Goal: Task Accomplishment & Management: Use online tool/utility

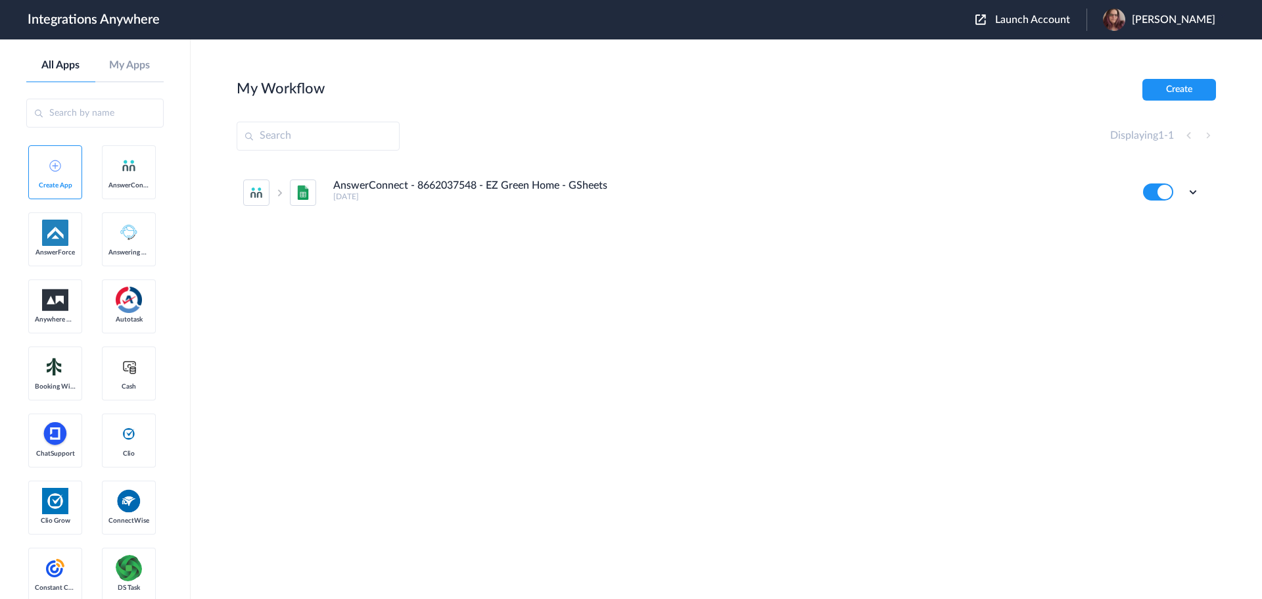
click at [1070, 25] on button "Launch Account" at bounding box center [1030, 20] width 111 height 12
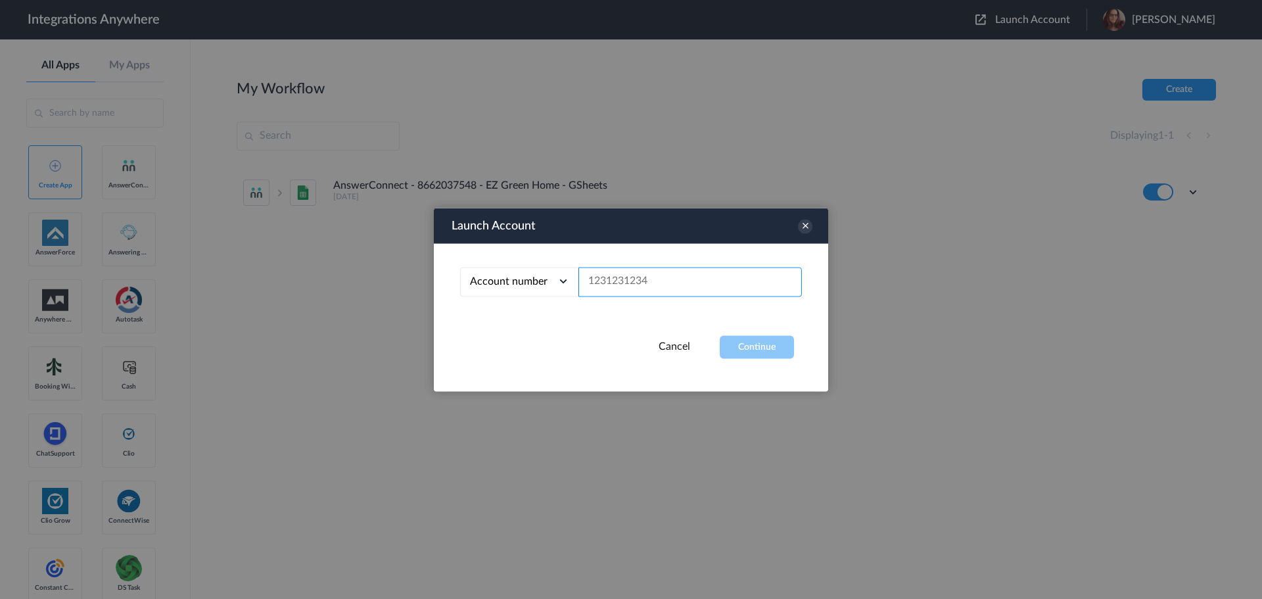
click at [643, 291] on input "text" at bounding box center [689, 282] width 223 height 30
paste input "9862083089"
type input "9862083089"
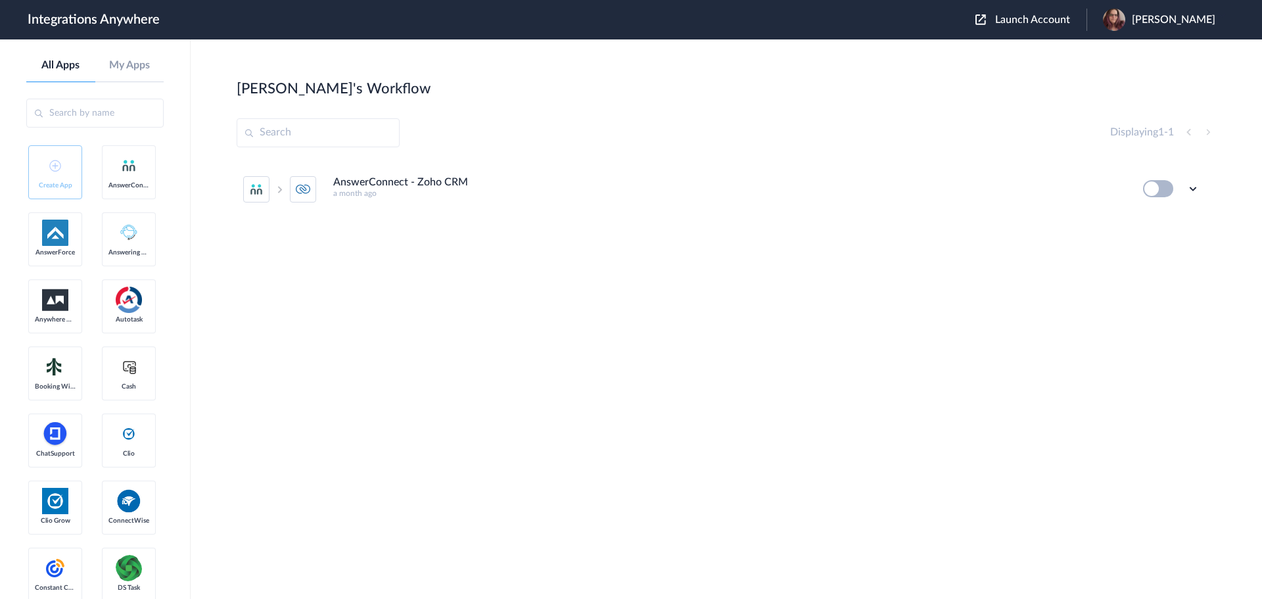
click at [1148, 193] on button at bounding box center [1158, 188] width 30 height 17
click at [1192, 189] on icon at bounding box center [1192, 188] width 13 height 13
click at [1169, 223] on li "Edit" at bounding box center [1156, 219] width 85 height 24
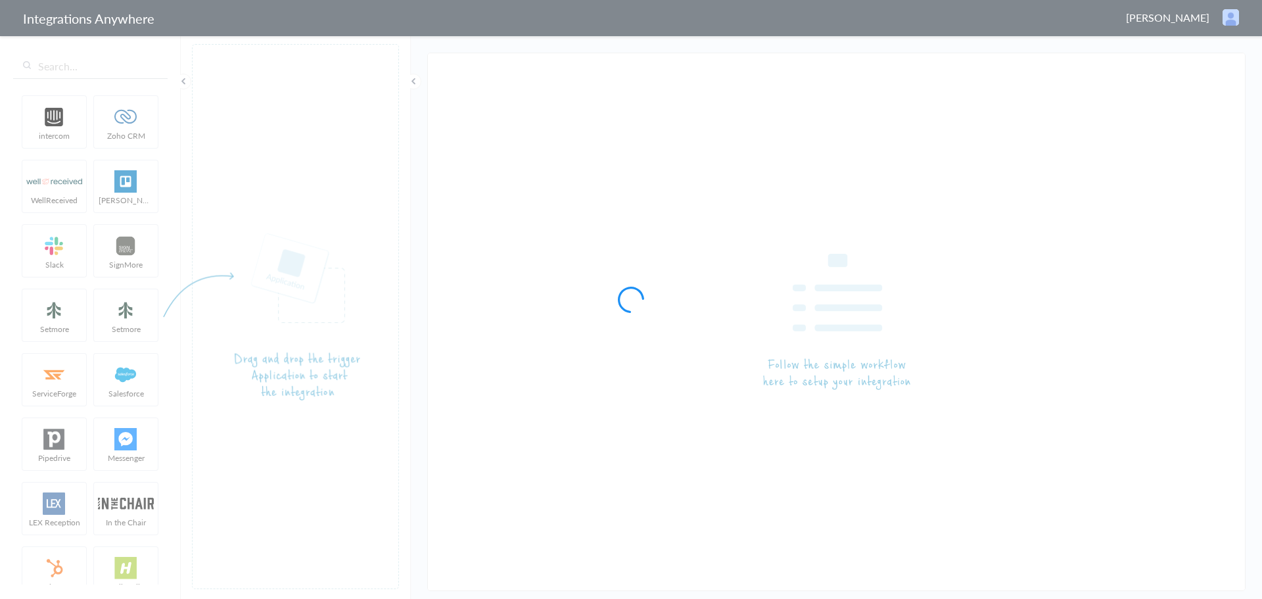
type input "AnswerConnect - Zoho CRM"
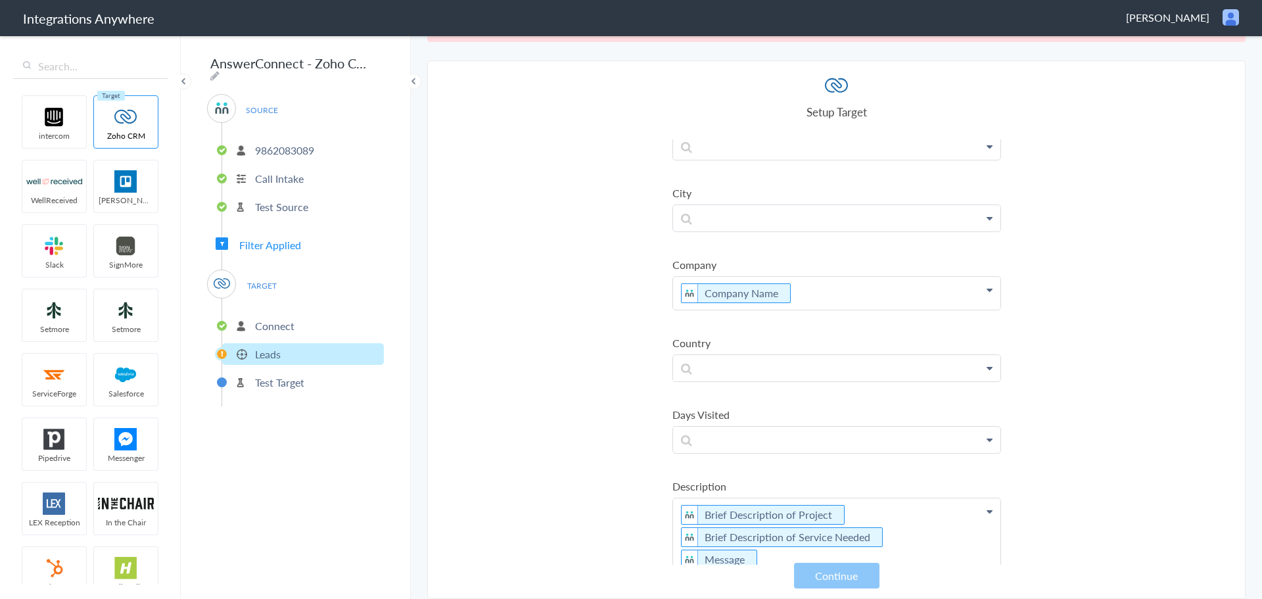
scroll to position [789, 0]
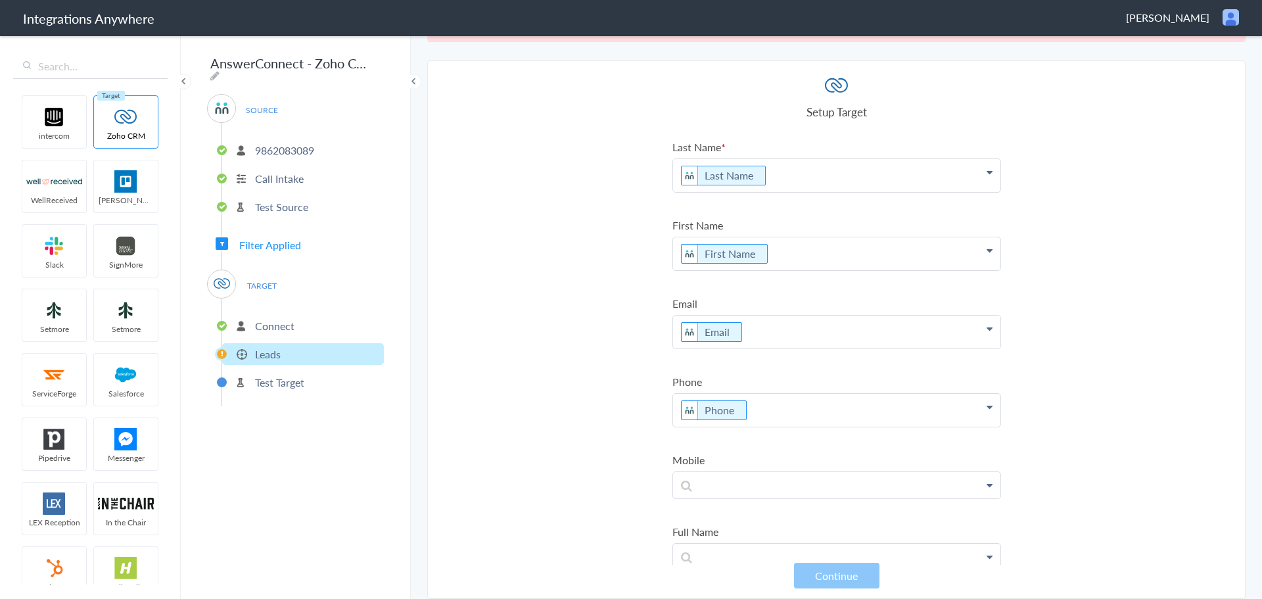
scroll to position [0, 0]
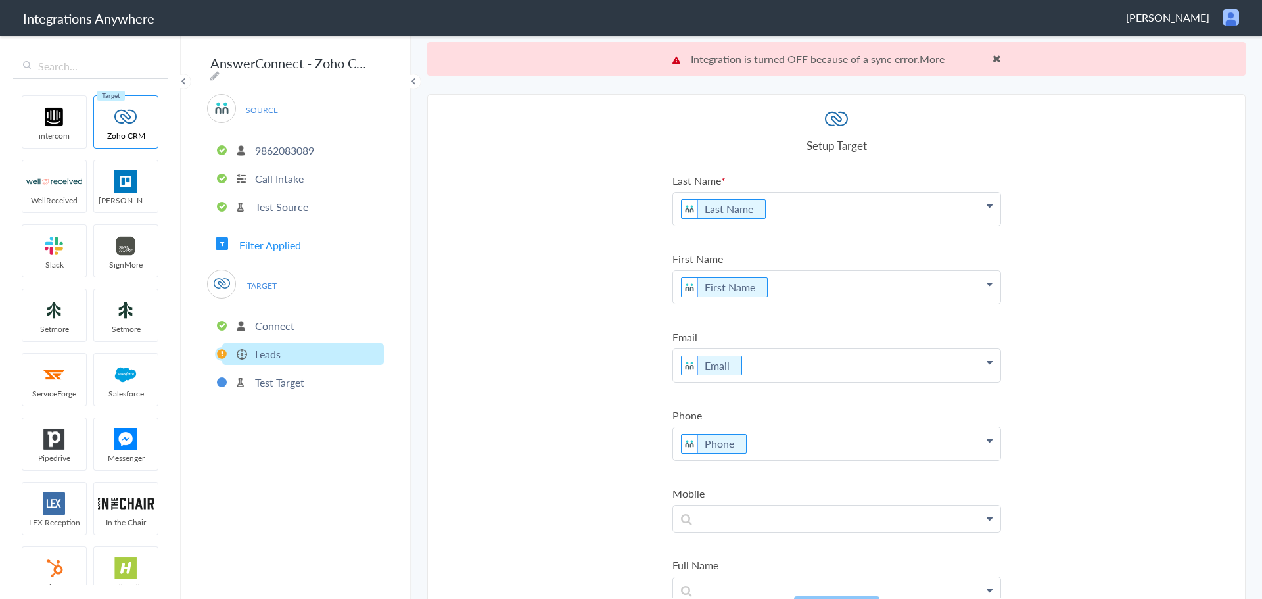
click at [278, 321] on p "Connect" at bounding box center [274, 325] width 39 height 15
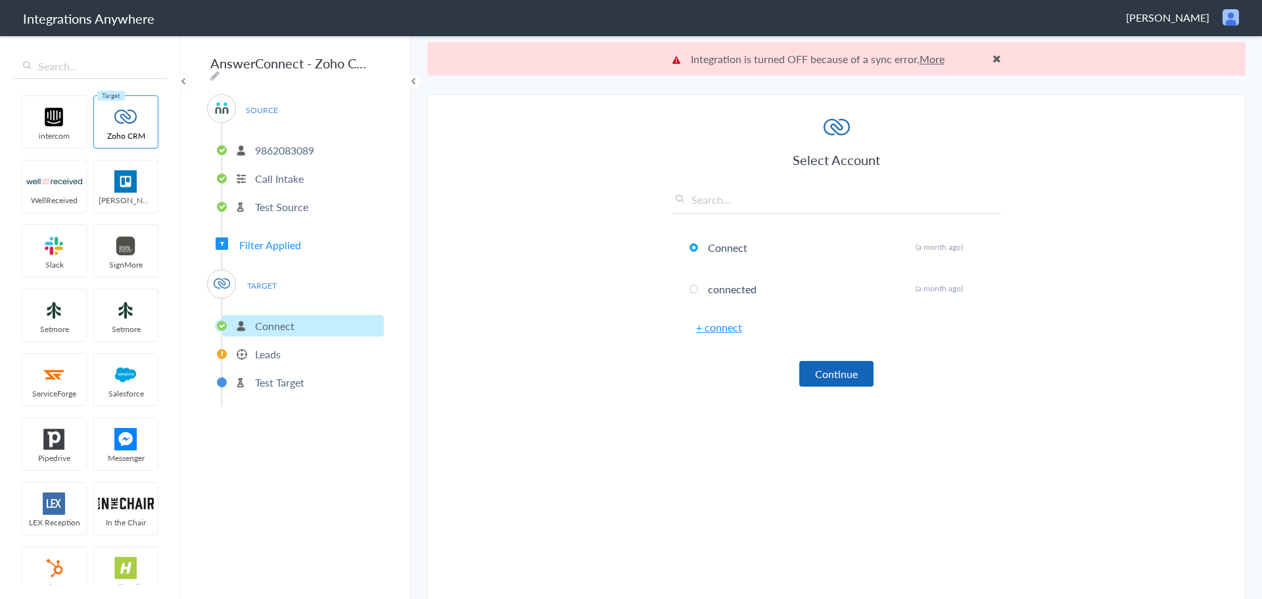
click at [848, 375] on button "Continue" at bounding box center [836, 374] width 74 height 26
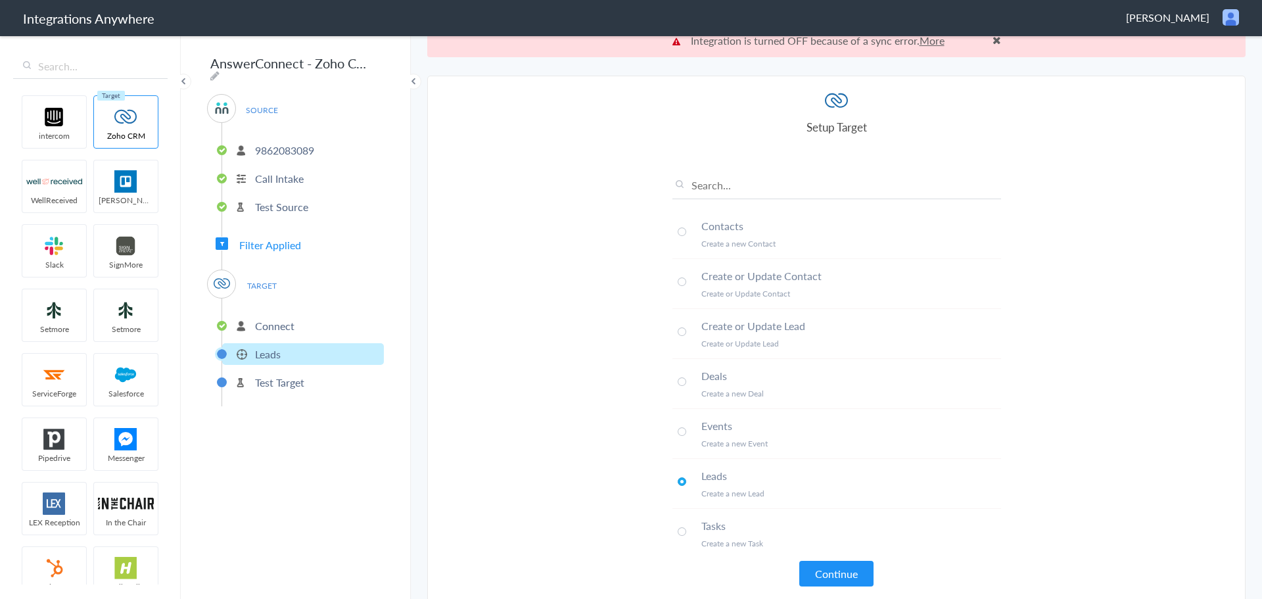
scroll to position [34, 0]
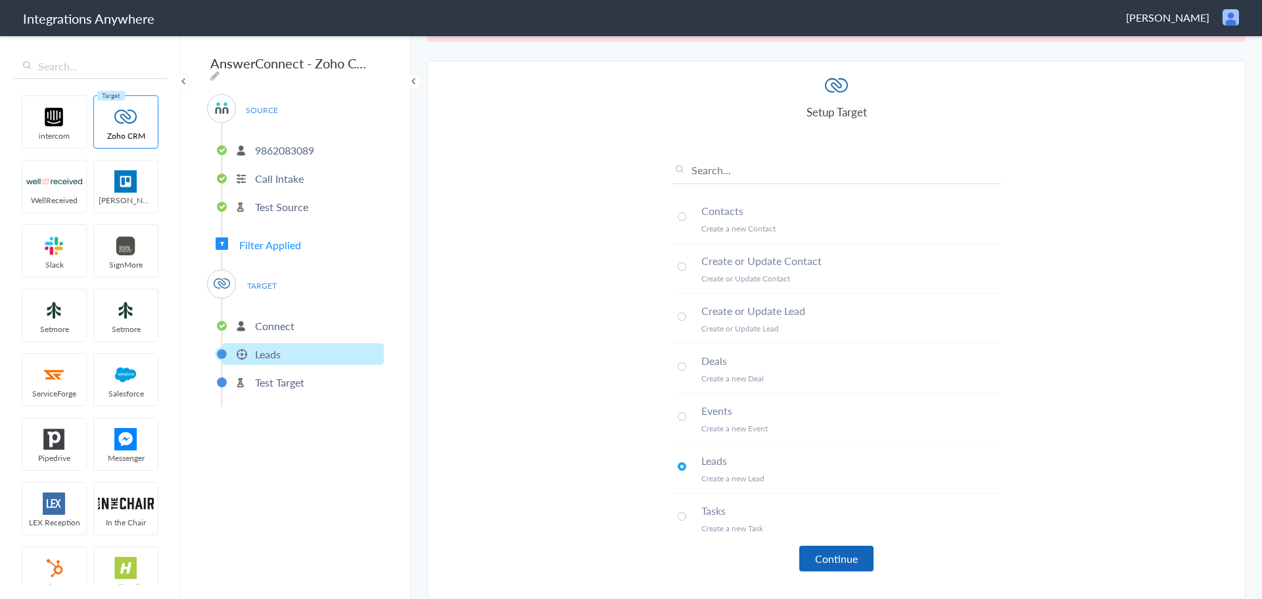
click at [823, 555] on button "Continue" at bounding box center [836, 558] width 74 height 26
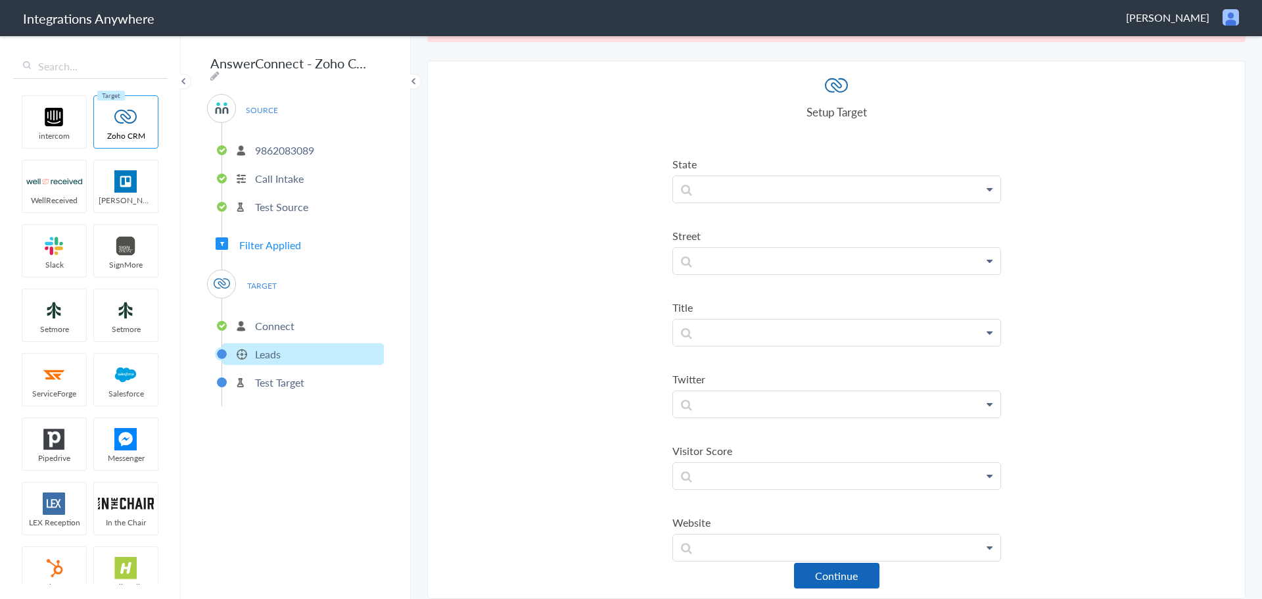
scroll to position [2234, 0]
click at [822, 568] on button "Continue" at bounding box center [836, 575] width 85 height 26
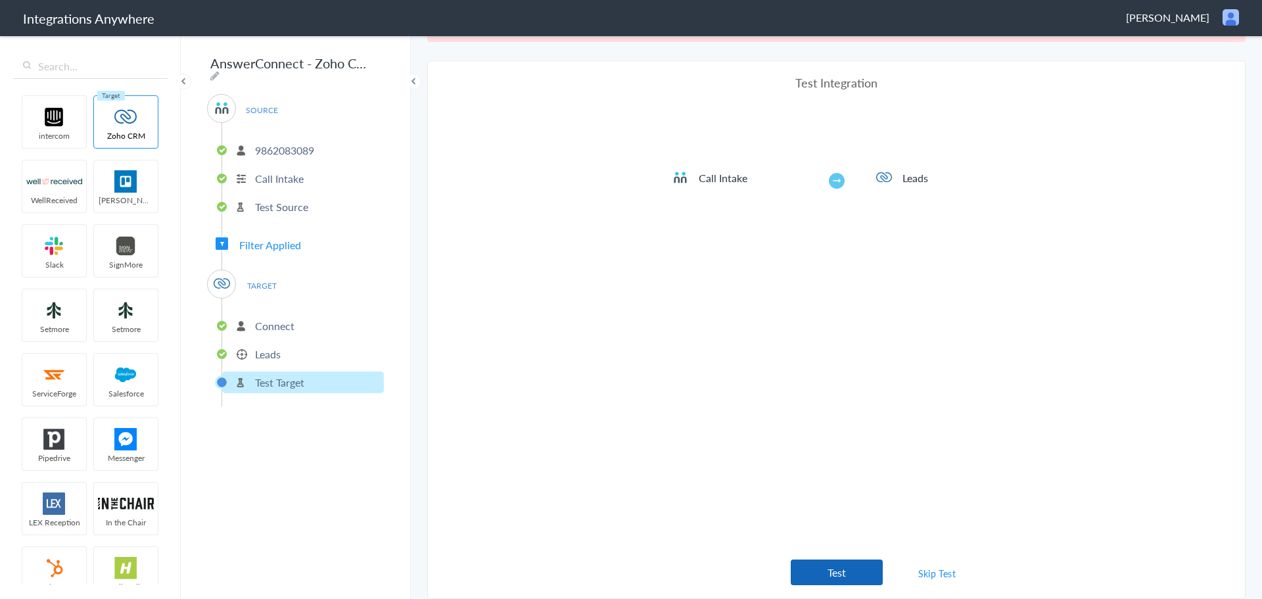
click at [833, 574] on button "Test" at bounding box center [837, 572] width 92 height 26
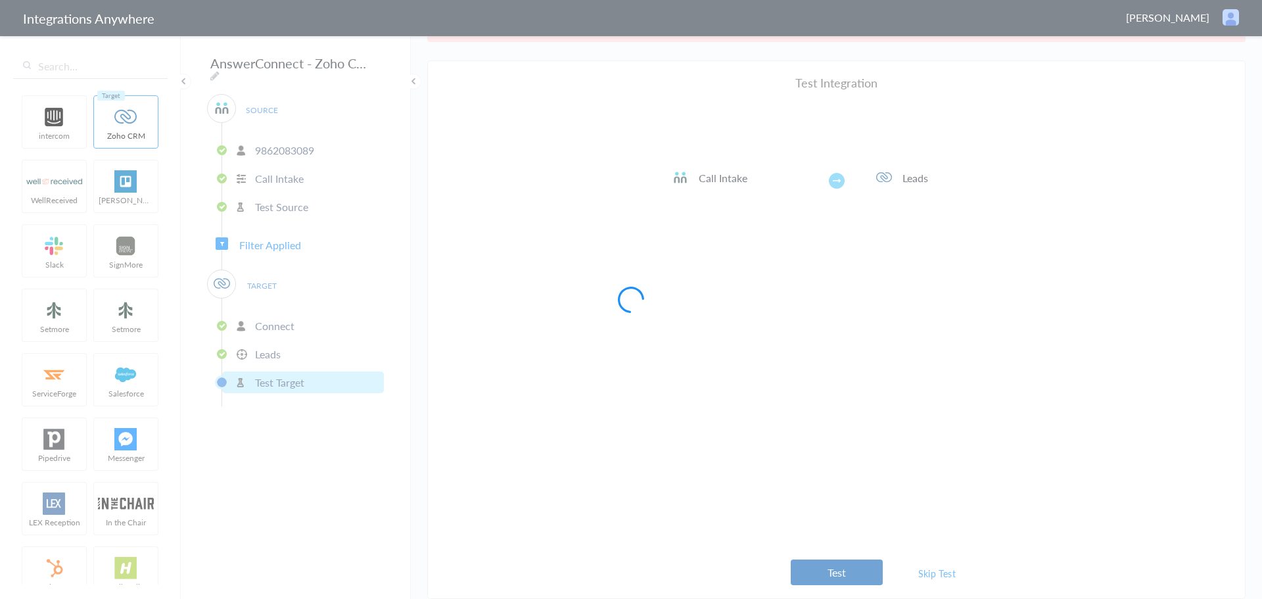
scroll to position [0, 0]
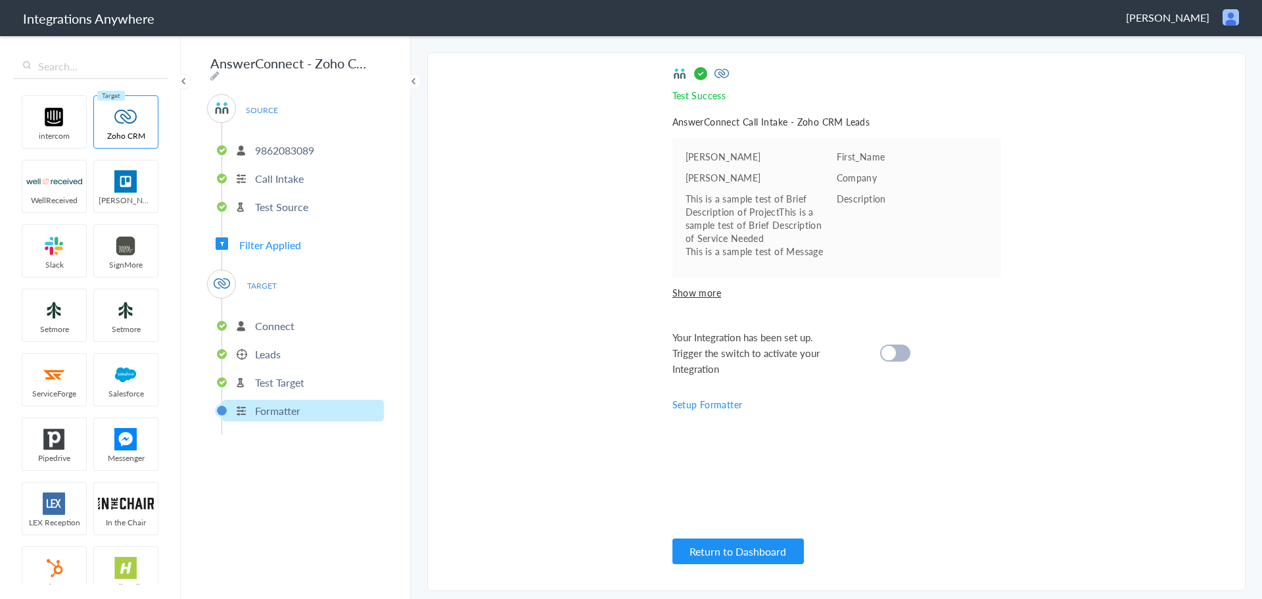
click at [893, 358] on cite at bounding box center [888, 353] width 14 height 14
click at [258, 238] on span "Filter Applied" at bounding box center [270, 244] width 62 height 15
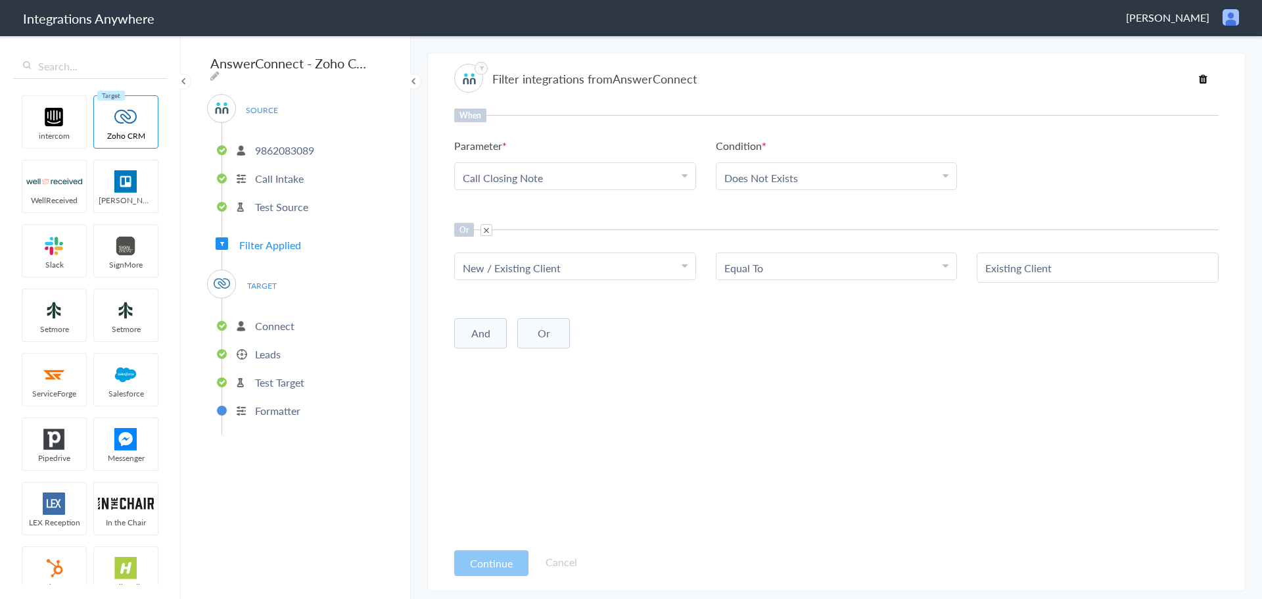
click at [940, 268] on li "Equal To" at bounding box center [833, 267] width 219 height 15
click at [304, 145] on p "9862083089" at bounding box center [284, 150] width 59 height 15
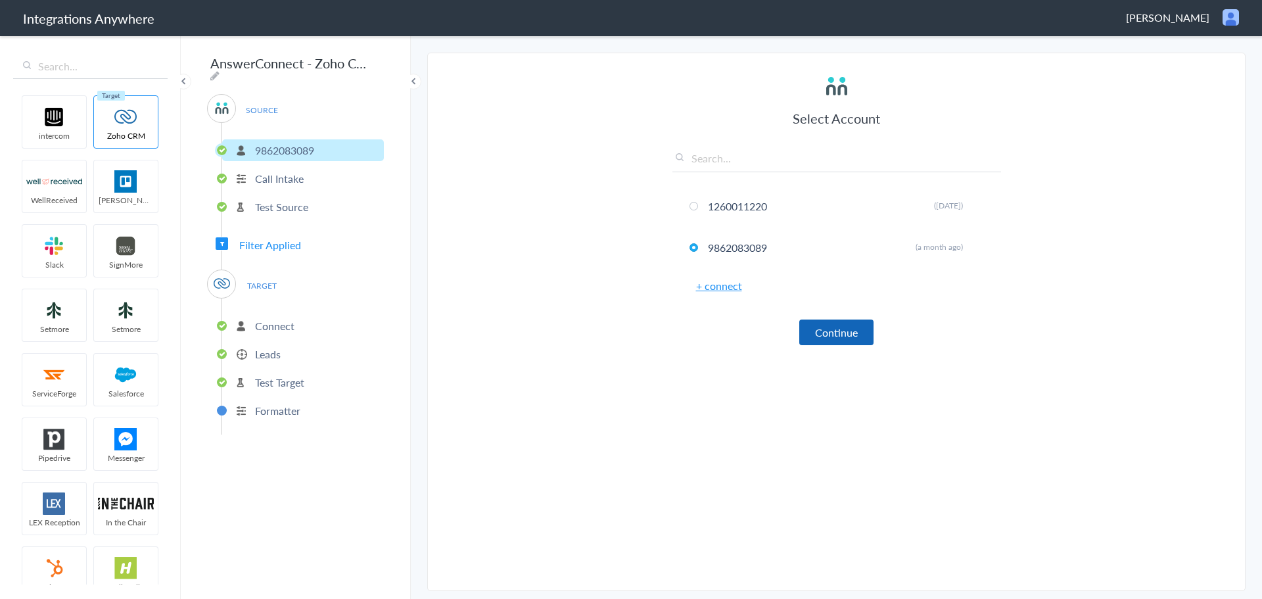
click at [820, 332] on button "Continue" at bounding box center [836, 332] width 74 height 26
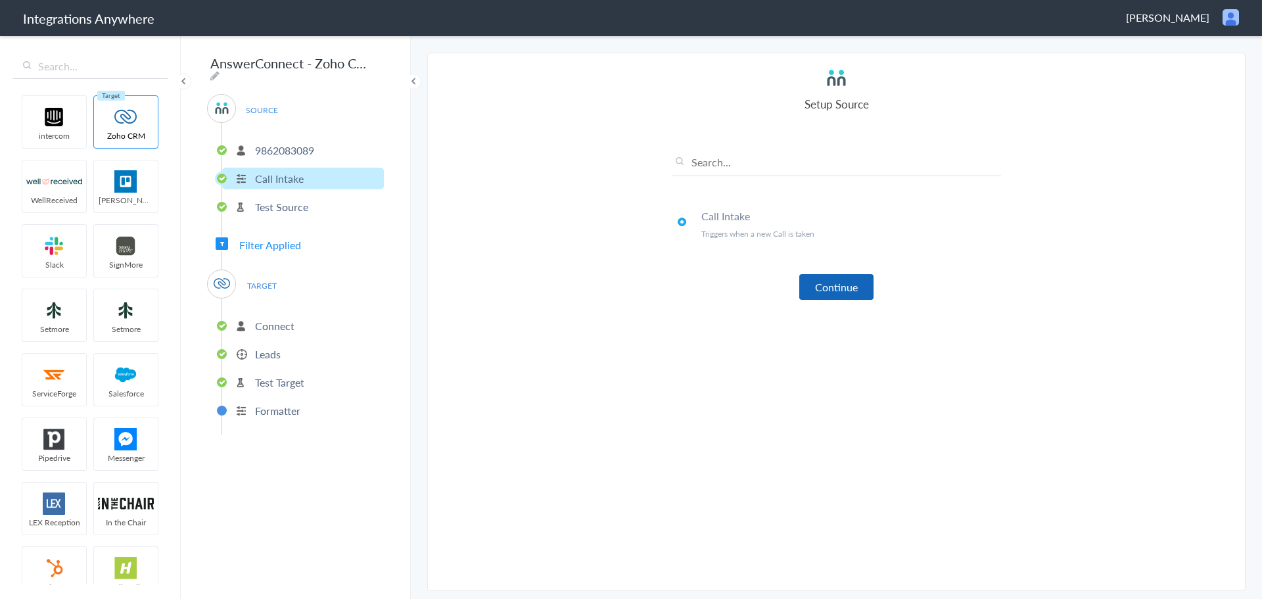
click at [842, 290] on button "Continue" at bounding box center [836, 287] width 74 height 26
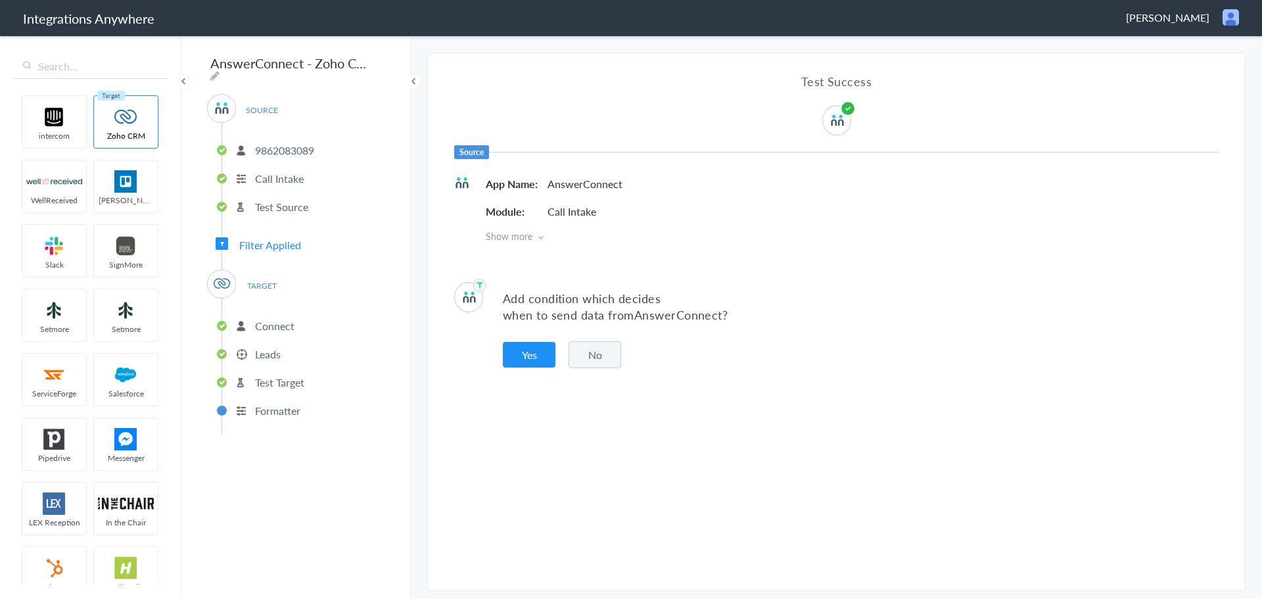
click at [282, 319] on p "Connect" at bounding box center [274, 325] width 39 height 15
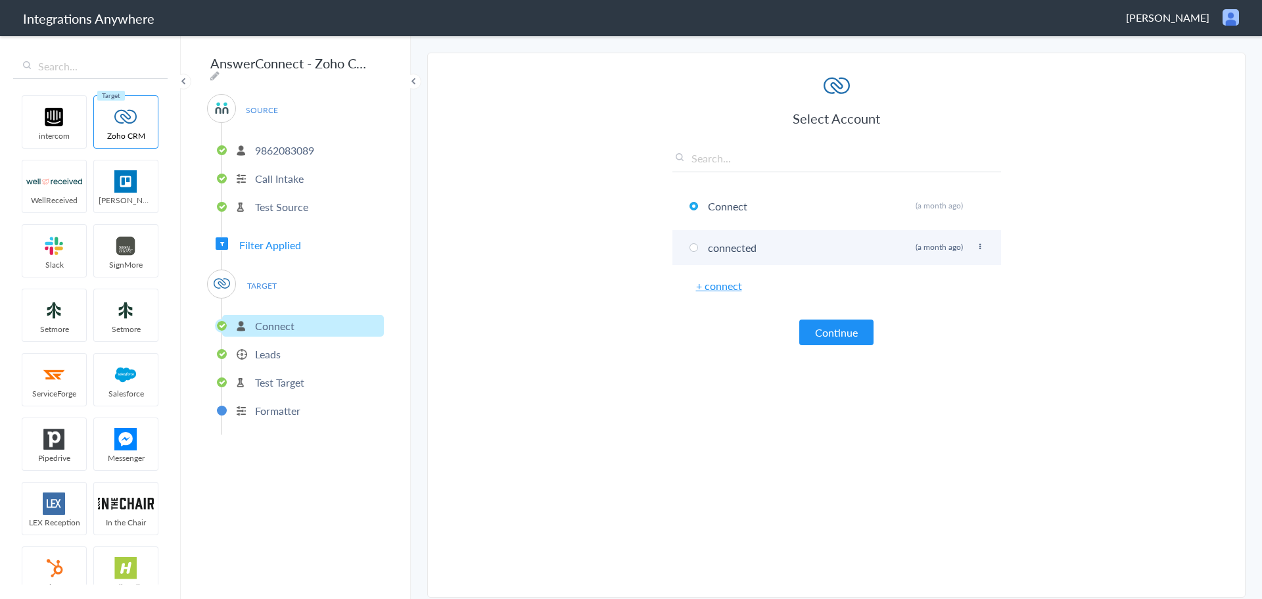
click at [980, 244] on icon at bounding box center [980, 246] width 8 height 7
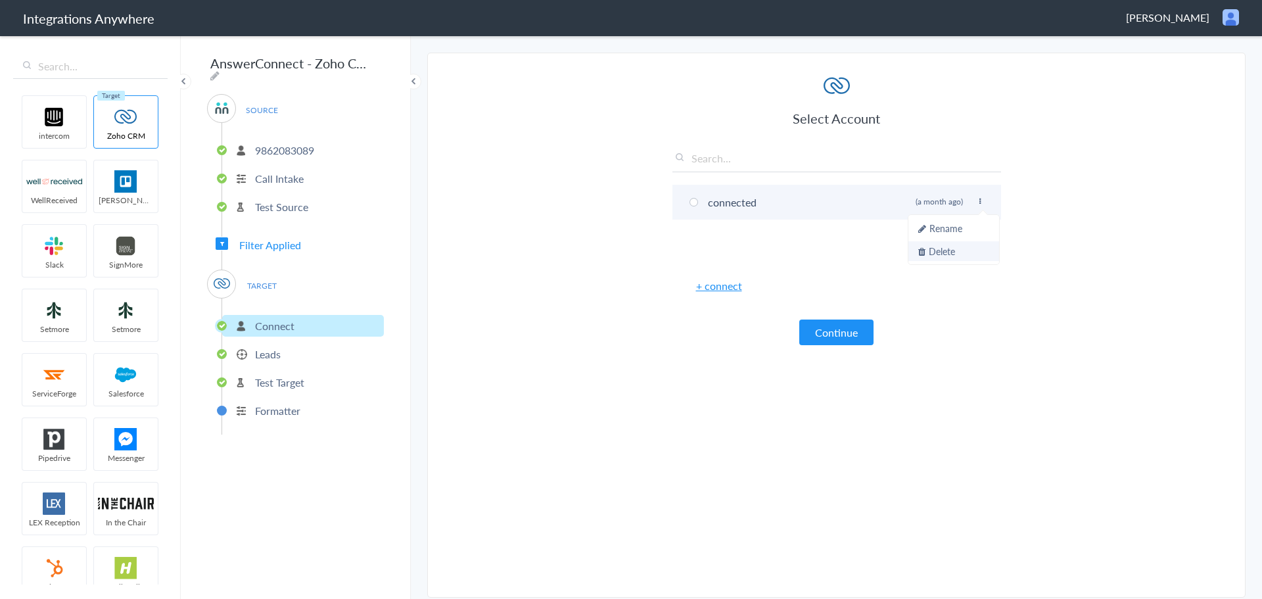
click at [961, 250] on li "Delete" at bounding box center [953, 251] width 91 height 20
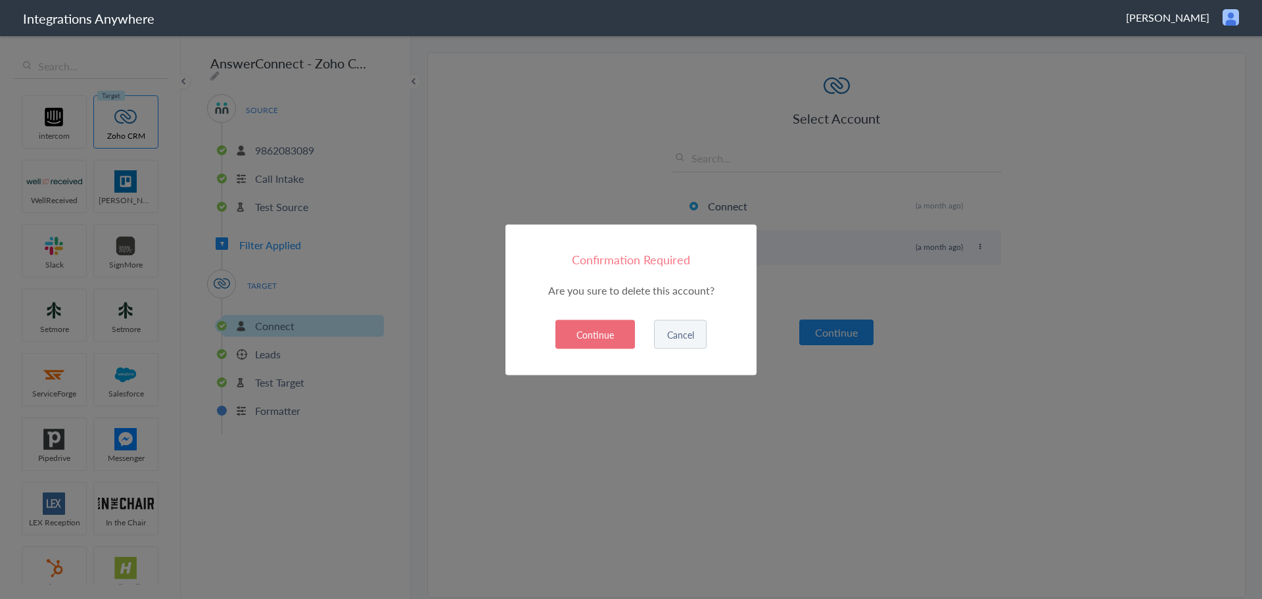
scroll to position [0, 0]
click at [612, 327] on button "Continue" at bounding box center [595, 333] width 80 height 29
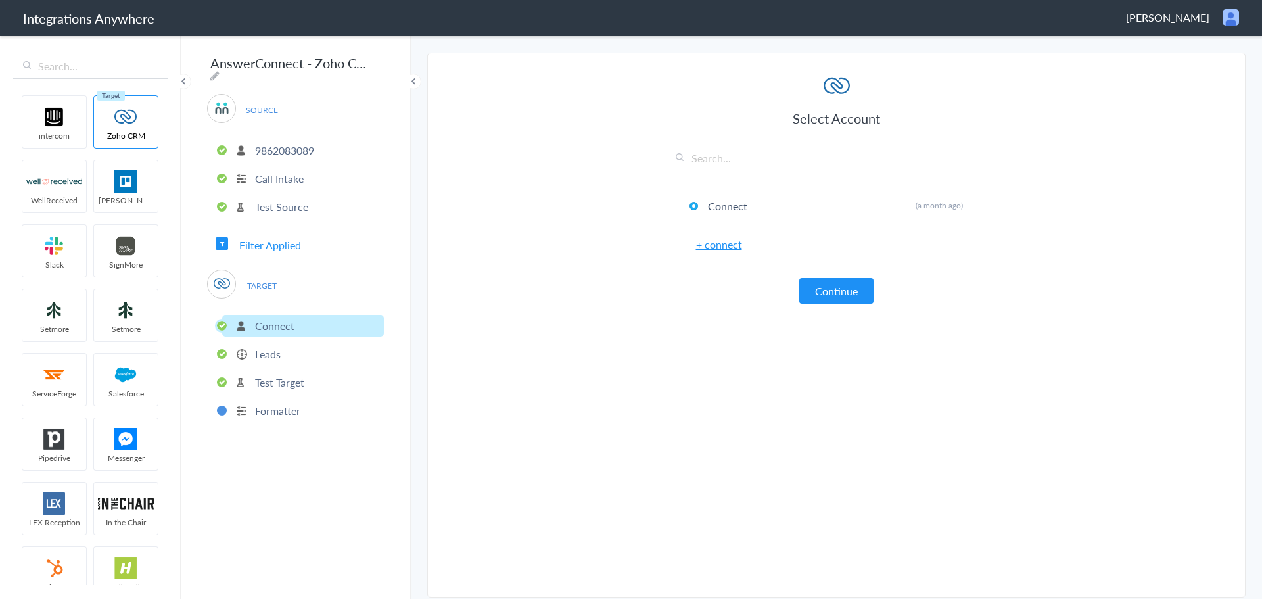
click at [298, 354] on li "Leads" at bounding box center [303, 354] width 162 height 22
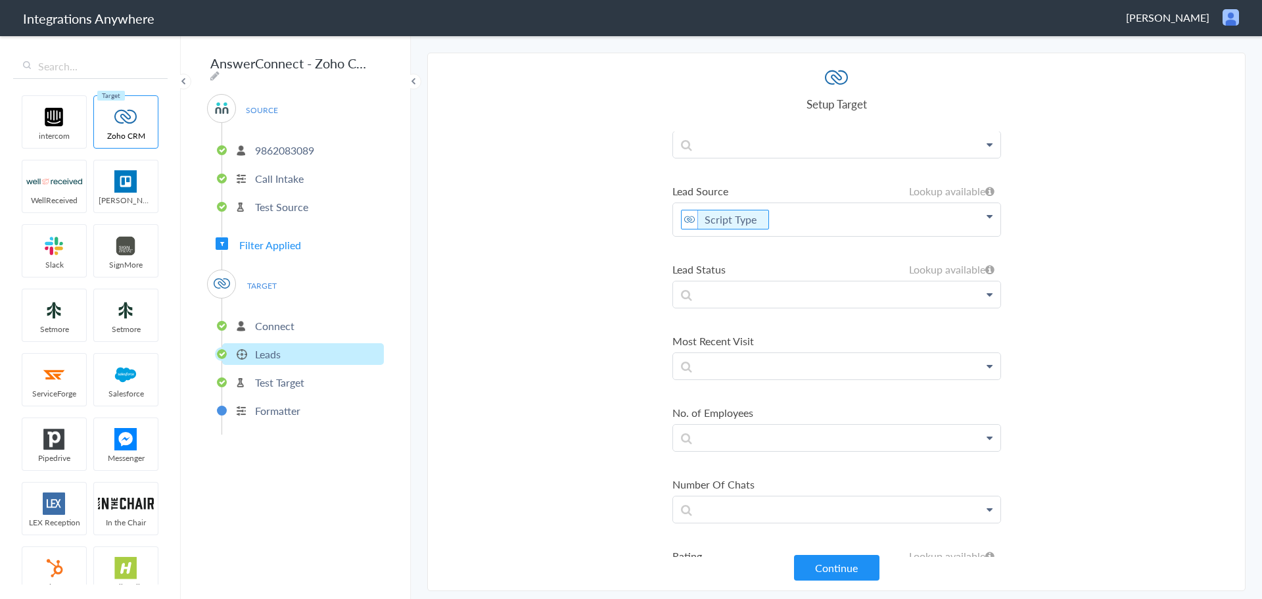
scroll to position [1527, 0]
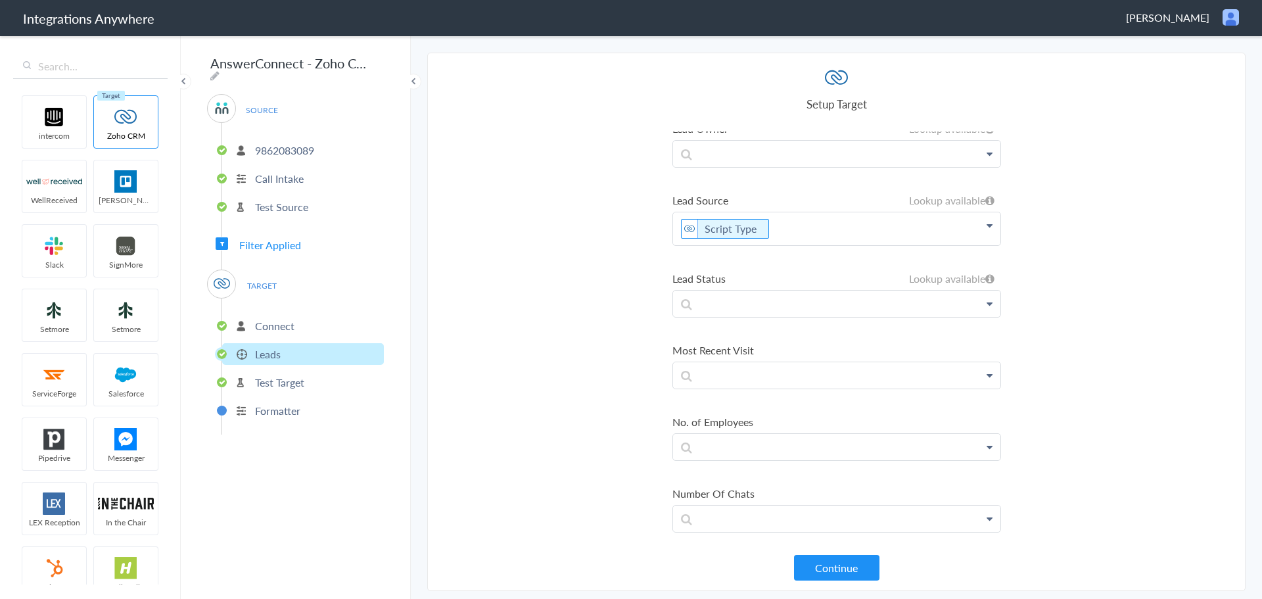
click at [0, 0] on link "AnswerConnect" at bounding box center [0, 0] width 0 height 0
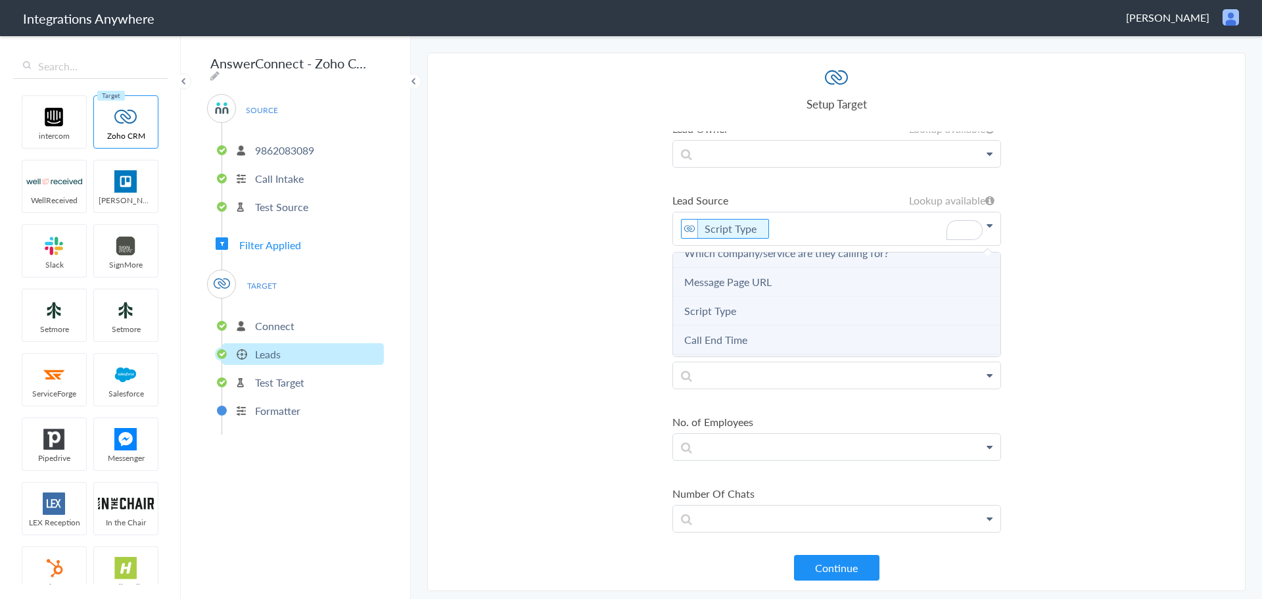
scroll to position [526, 0]
click at [0, 0] on Type "Script Type" at bounding box center [0, 0] width 0 height 0
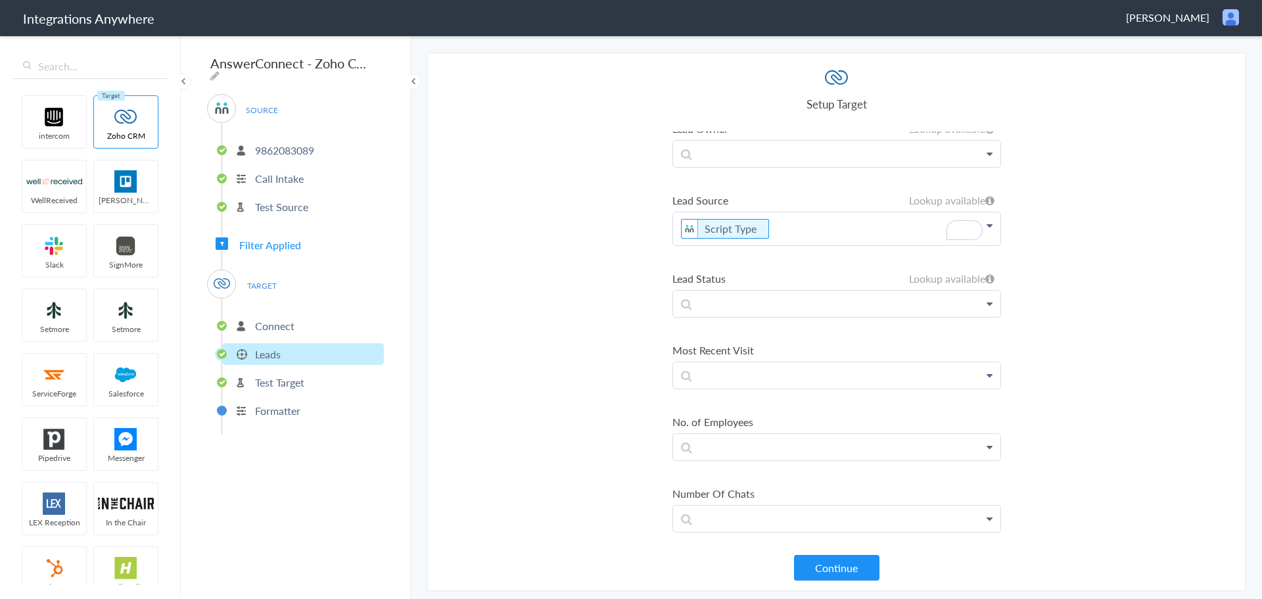
click at [791, 229] on p "Script Type" at bounding box center [836, 228] width 327 height 33
click at [568, 259] on section "Select Account 1260011220 Rename Delete (21 days ago) 9862083089 Rename Delete …" at bounding box center [836, 322] width 818 height 538
click at [315, 246] on div "SOURCE 9862083089 Call Intake Test Source Filter Applied TARGET Connect Leads T…" at bounding box center [295, 264] width 177 height 340
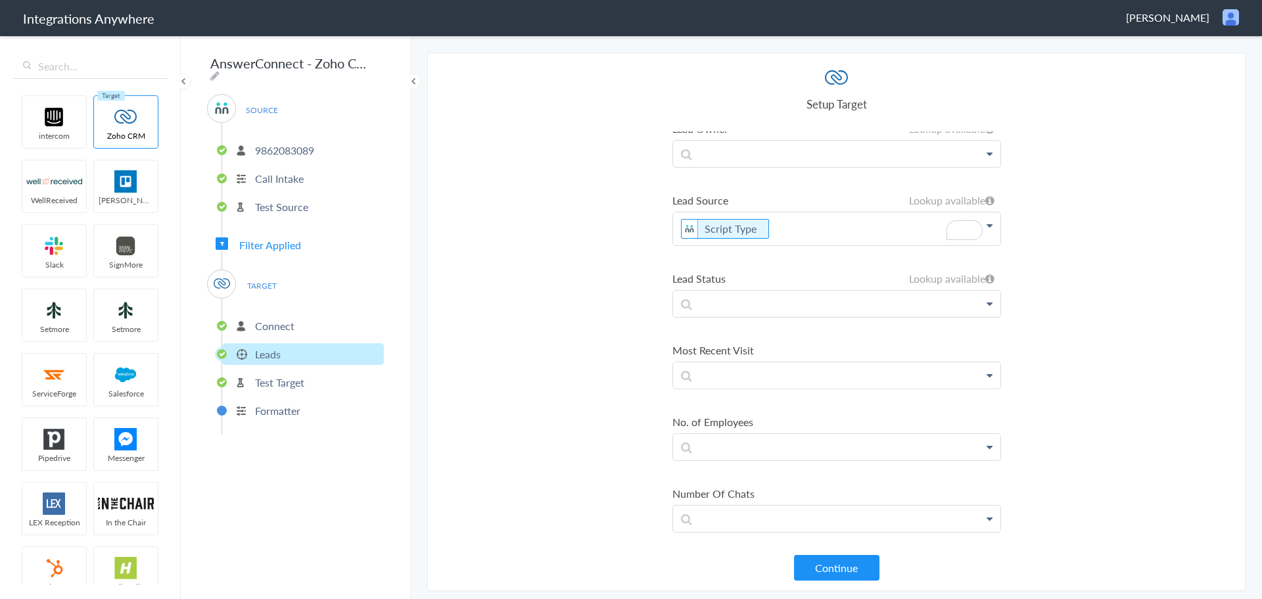
click at [290, 240] on span "Filter Applied" at bounding box center [270, 244] width 62 height 15
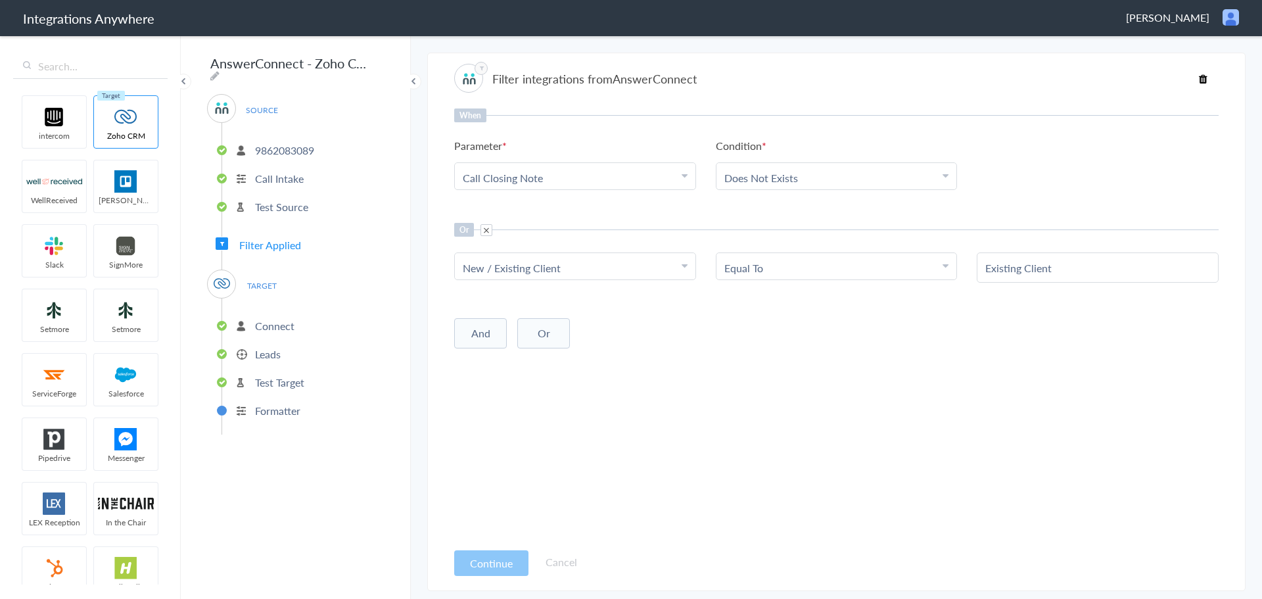
click at [476, 326] on button "And" at bounding box center [480, 333] width 53 height 30
click at [557, 359] on div "Choose Parameter" at bounding box center [575, 360] width 225 height 15
click at [585, 469] on link "Email" at bounding box center [575, 481] width 241 height 28
click at [810, 355] on div "Choose Condition" at bounding box center [836, 360] width 225 height 15
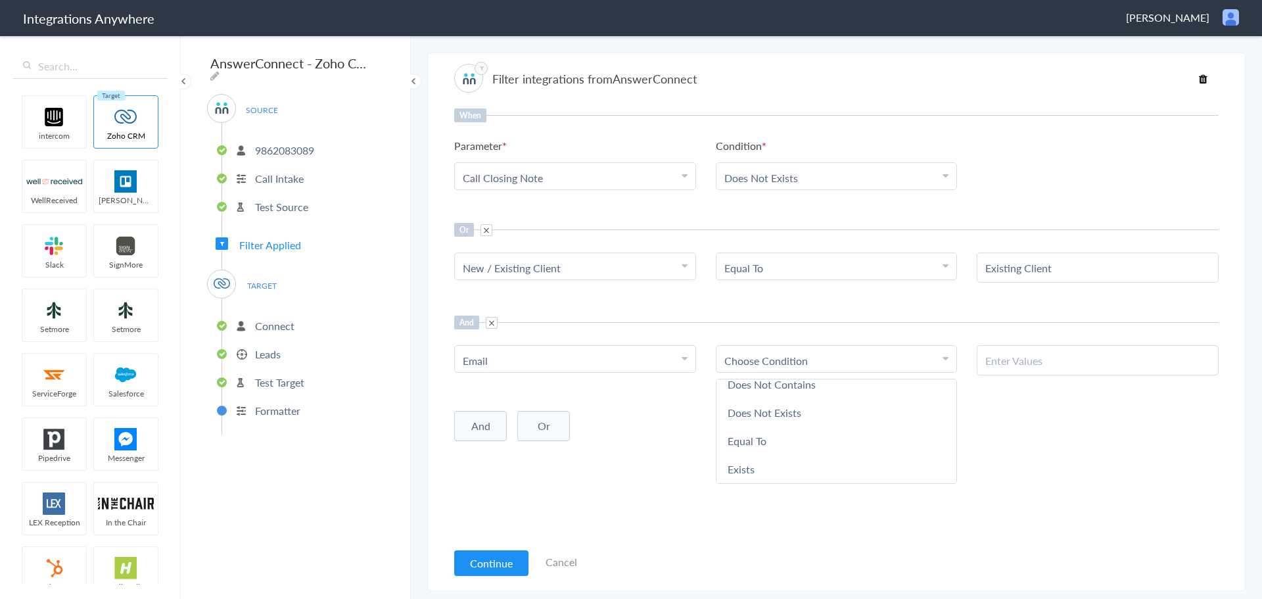
scroll to position [0, 0]
click at [881, 447] on link "Does Not Contains" at bounding box center [836, 453] width 241 height 28
click at [1011, 363] on input "text" at bounding box center [1097, 360] width 225 height 15
type input "@"
click at [492, 323] on span at bounding box center [492, 323] width 12 height 12
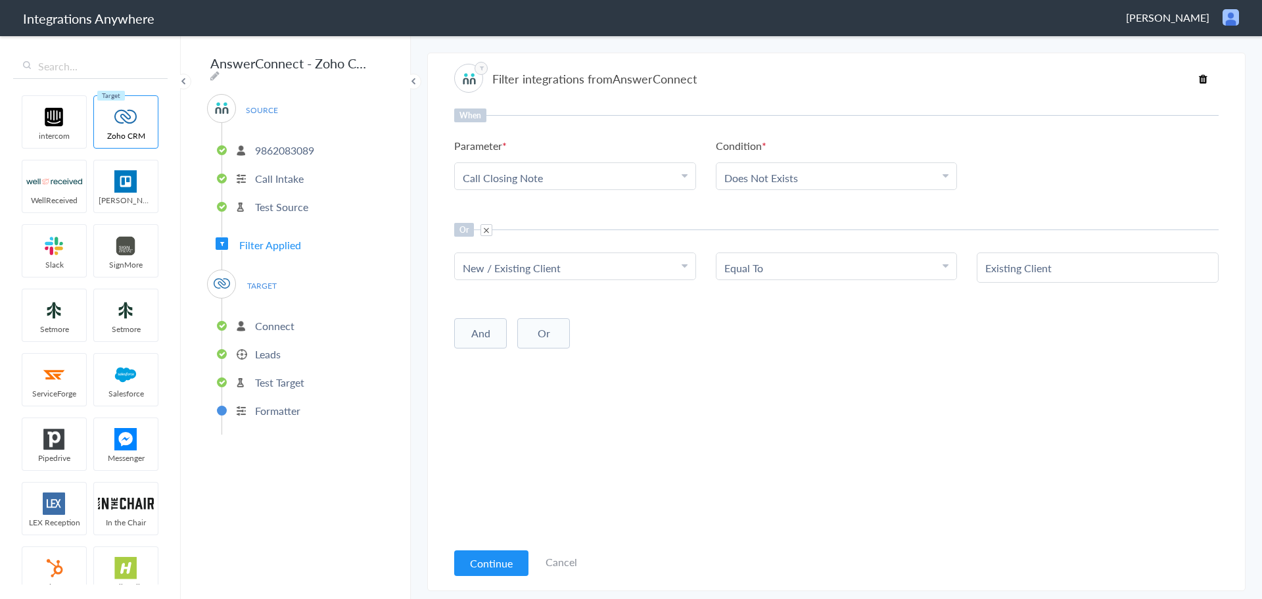
click at [296, 405] on p "Formatter" at bounding box center [277, 410] width 45 height 15
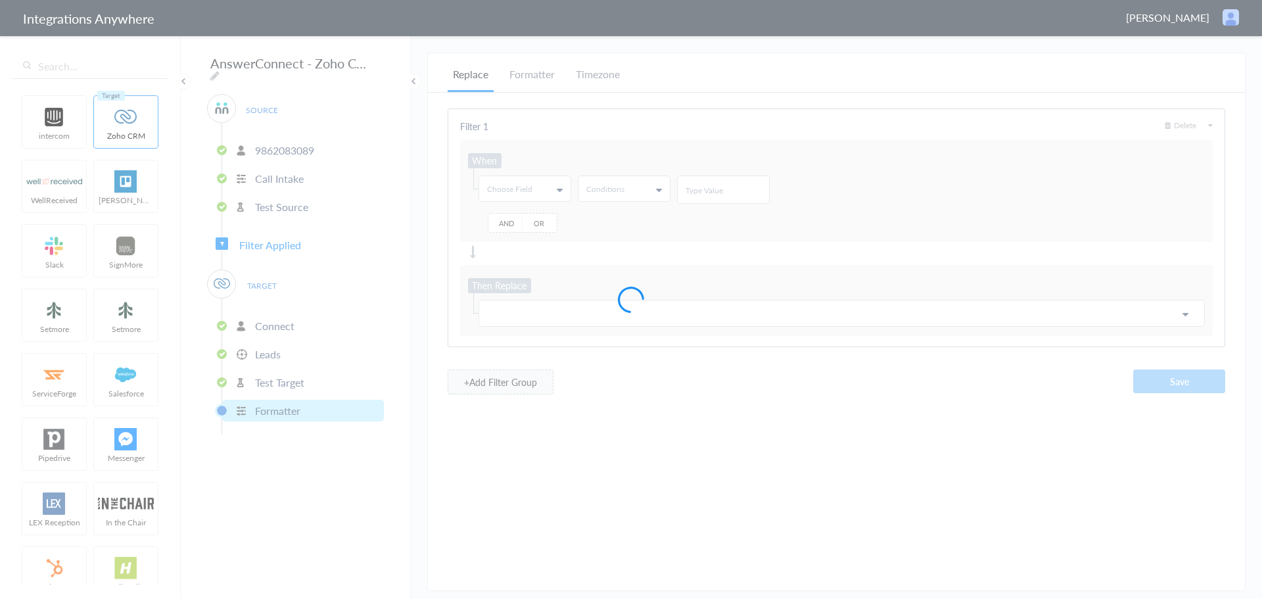
scroll to position [678, 0]
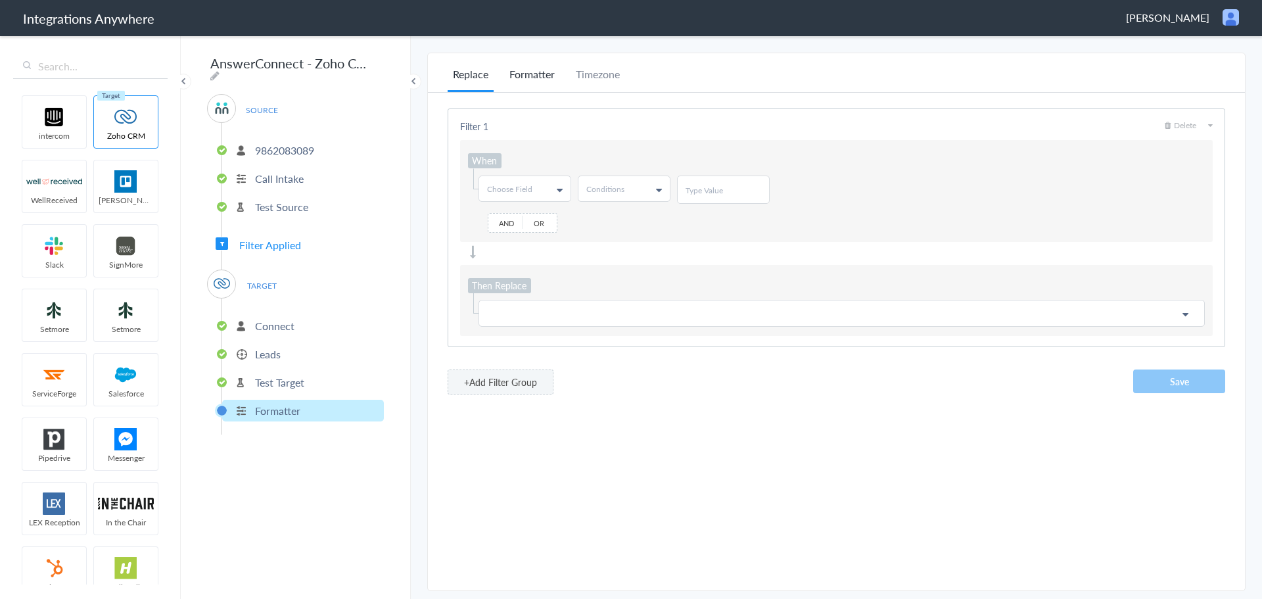
click at [532, 79] on li "Formatter" at bounding box center [532, 79] width 56 height 26
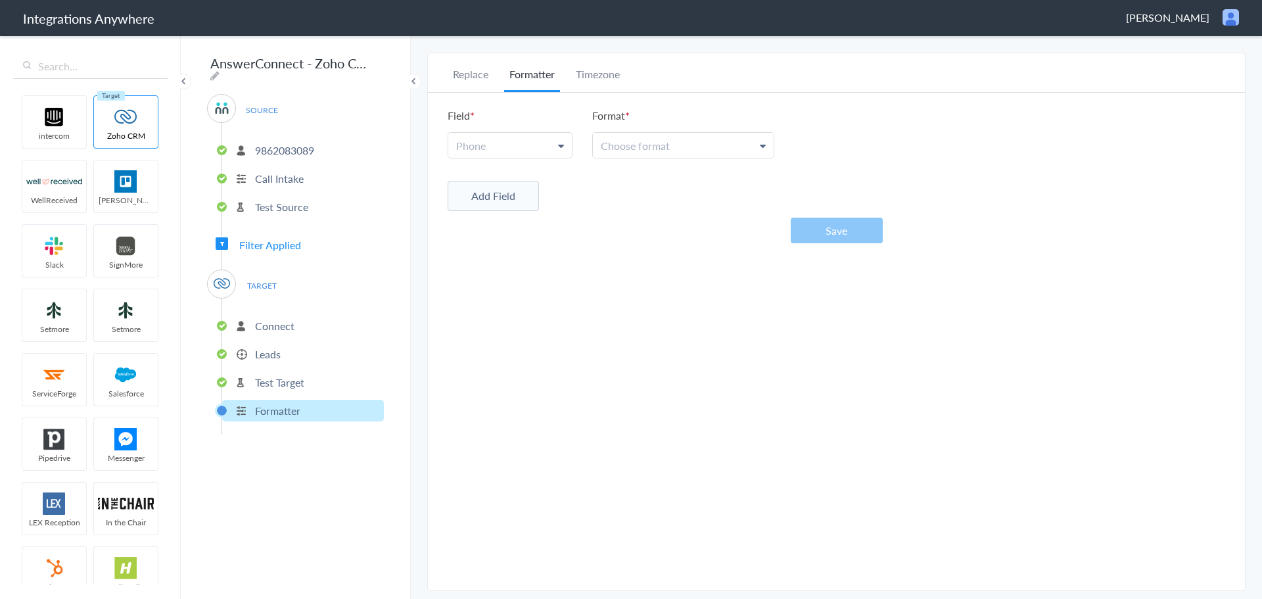
click at [551, 154] on link "Phone" at bounding box center [510, 145] width 124 height 25
click at [634, 143] on span "Choose format" at bounding box center [635, 145] width 69 height 15
click at [511, 354] on div "Replace Formatter Timezone Timezone America/Chicago (Source) UTC America/Chicag…" at bounding box center [836, 321] width 817 height 511
click at [535, 150] on link "Phone" at bounding box center [510, 145] width 124 height 25
click at [528, 173] on input "text" at bounding box center [509, 177] width 122 height 28
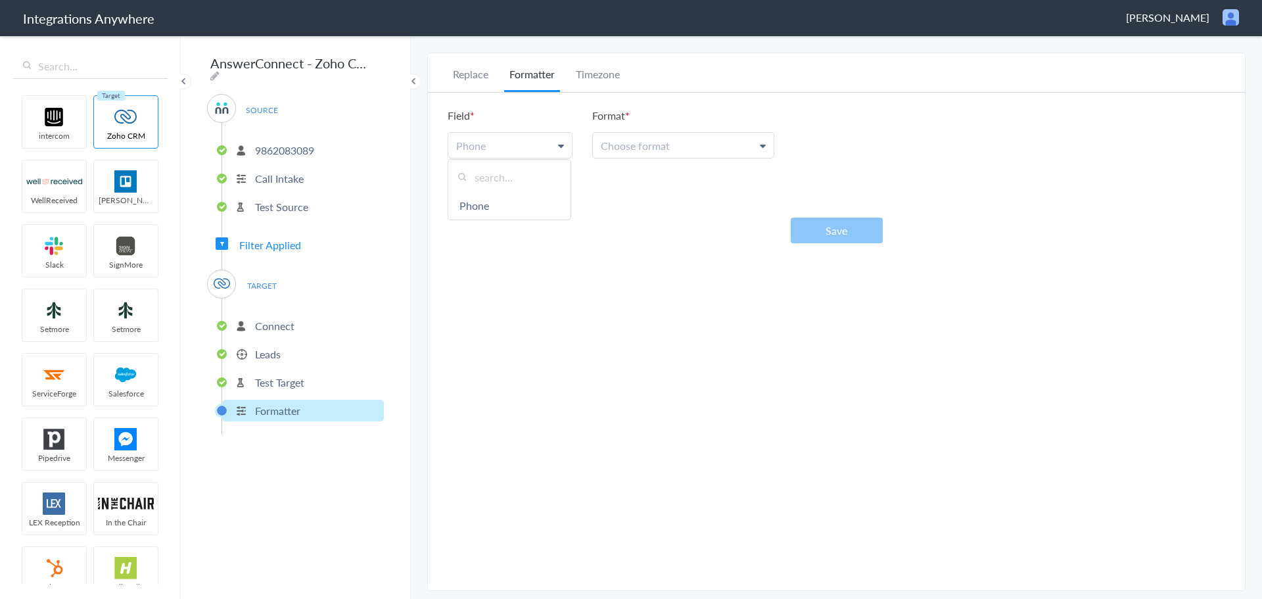
type input "e"
click at [469, 72] on li "Replace" at bounding box center [471, 79] width 46 height 26
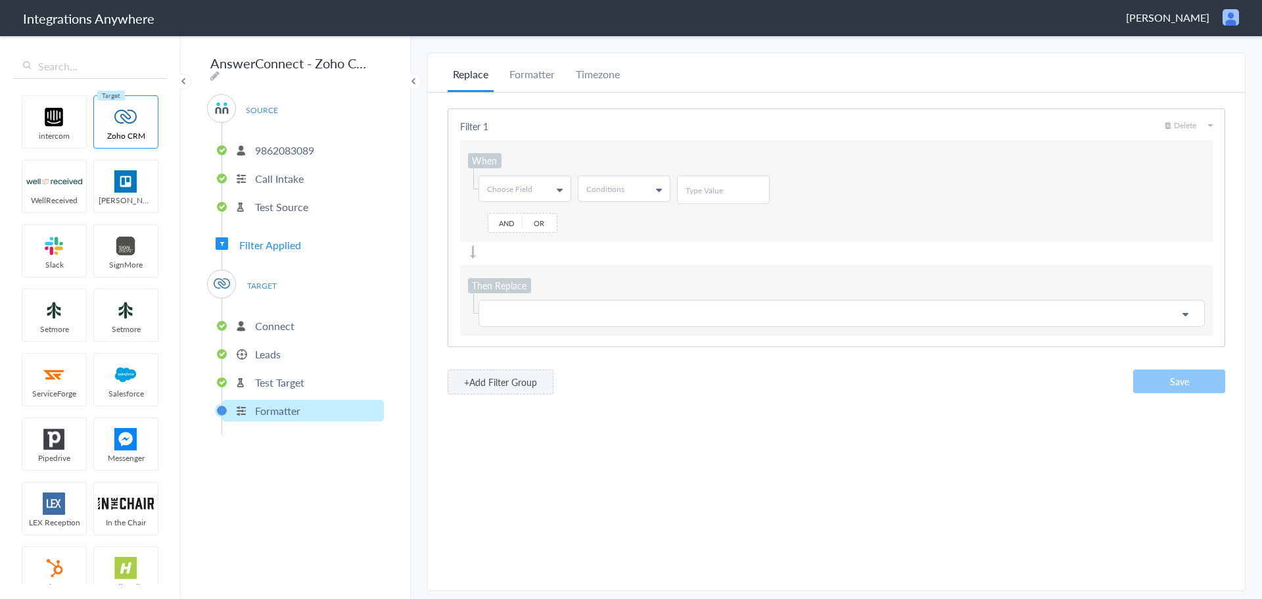
click at [527, 189] on span "Choose Field" at bounding box center [509, 188] width 45 height 11
click at [524, 210] on input "text" at bounding box center [524, 217] width 90 height 26
type input "em"
drag, startPoint x: 519, startPoint y: 232, endPoint x: 527, endPoint y: 223, distance: 12.1
click at [519, 232] on link "Email" at bounding box center [524, 242] width 90 height 24
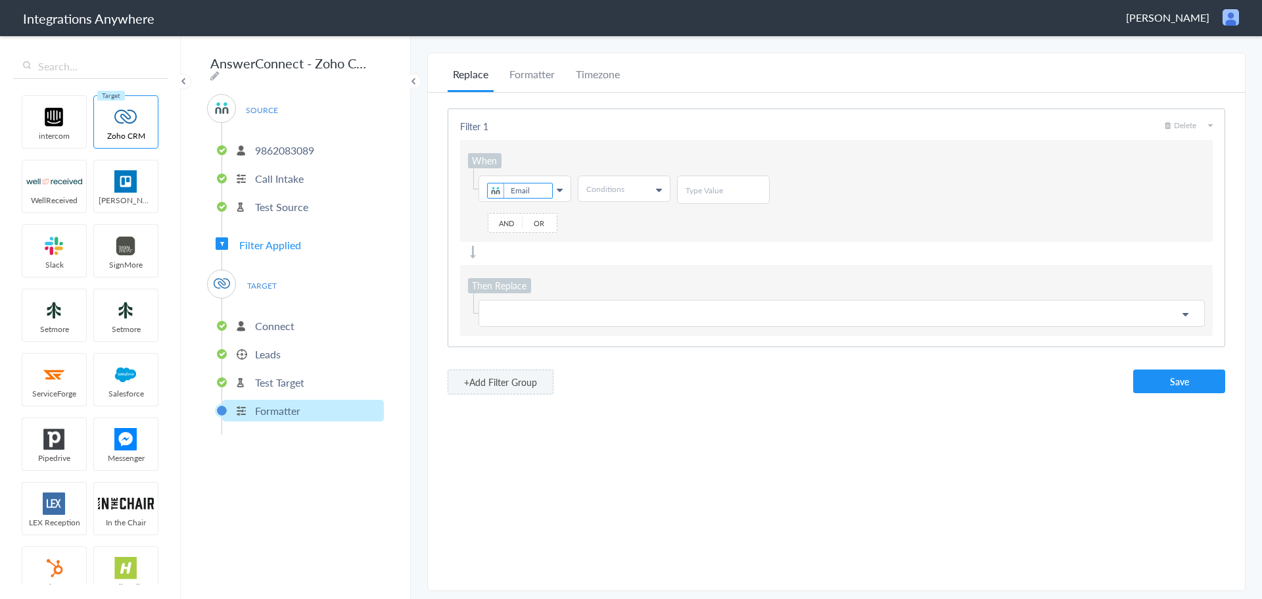
click at [601, 192] on span "Conditions" at bounding box center [605, 188] width 38 height 11
click at [639, 266] on link "Does Not Contains" at bounding box center [623, 266] width 90 height 24
click at [699, 195] on input "text" at bounding box center [723, 190] width 76 height 11
type input "@"
click at [664, 301] on link "Choose Field" at bounding box center [841, 313] width 725 height 26
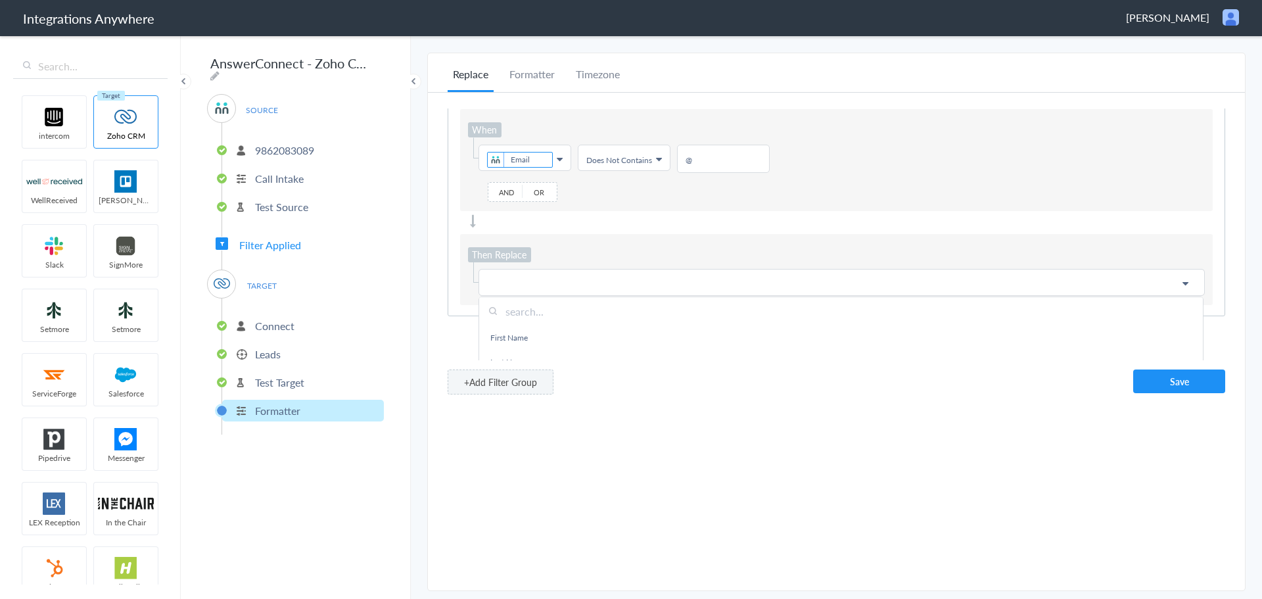
scroll to position [46, 0]
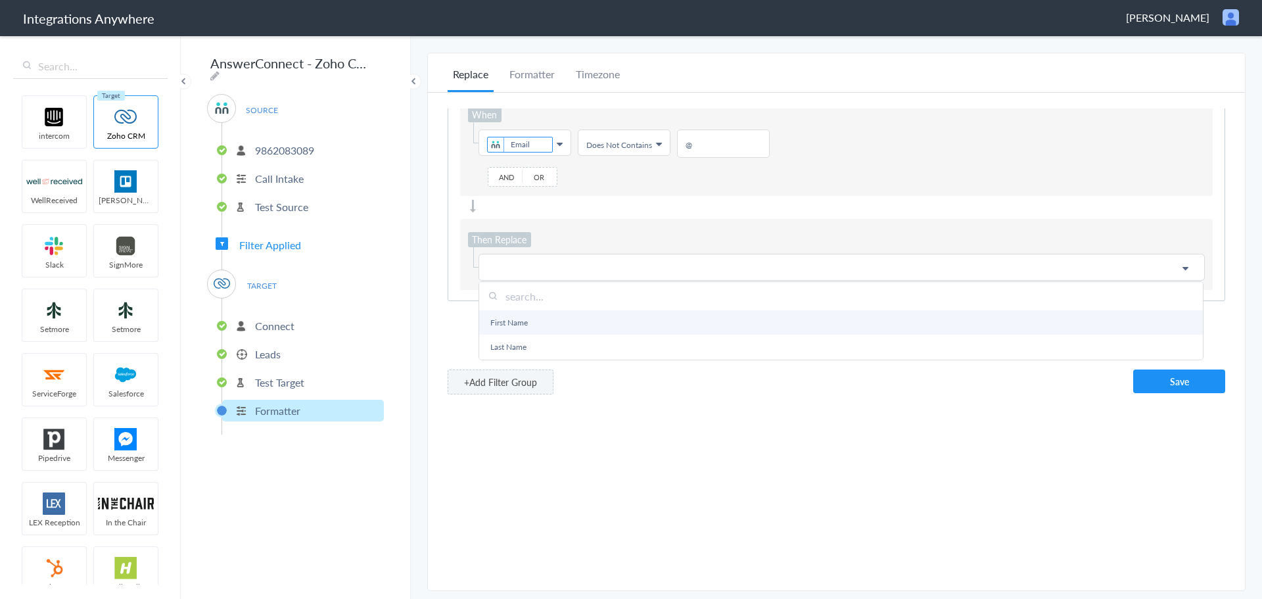
click at [547, 319] on link "First Name" at bounding box center [840, 322] width 723 height 24
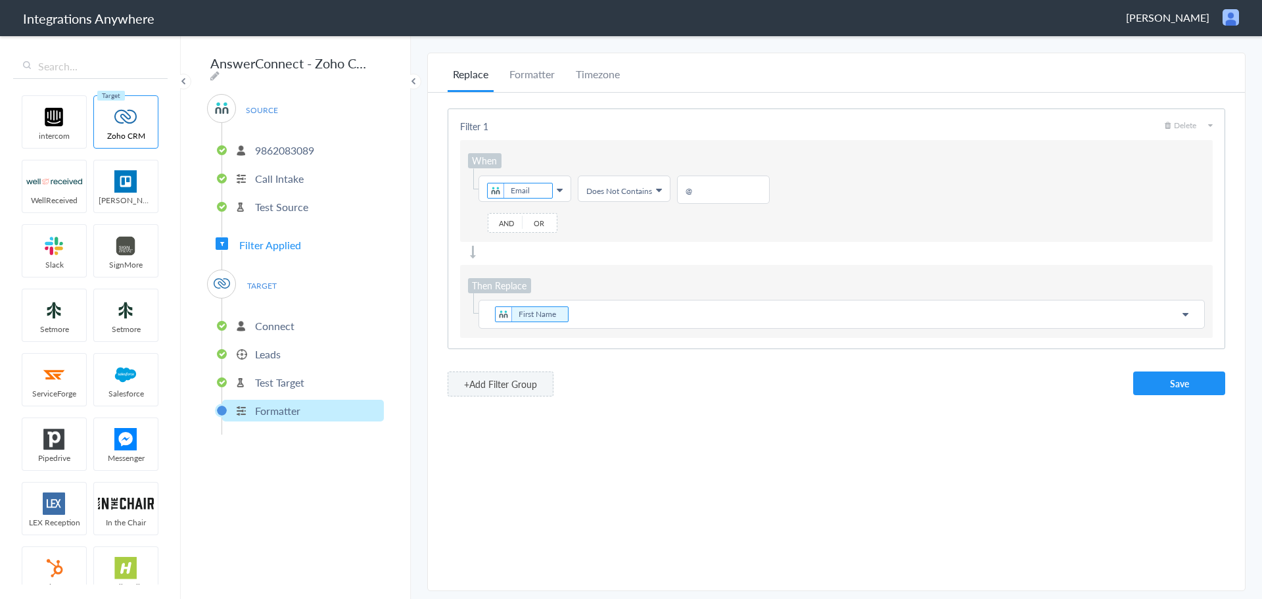
click at [585, 313] on p "First Name" at bounding box center [841, 314] width 709 height 18
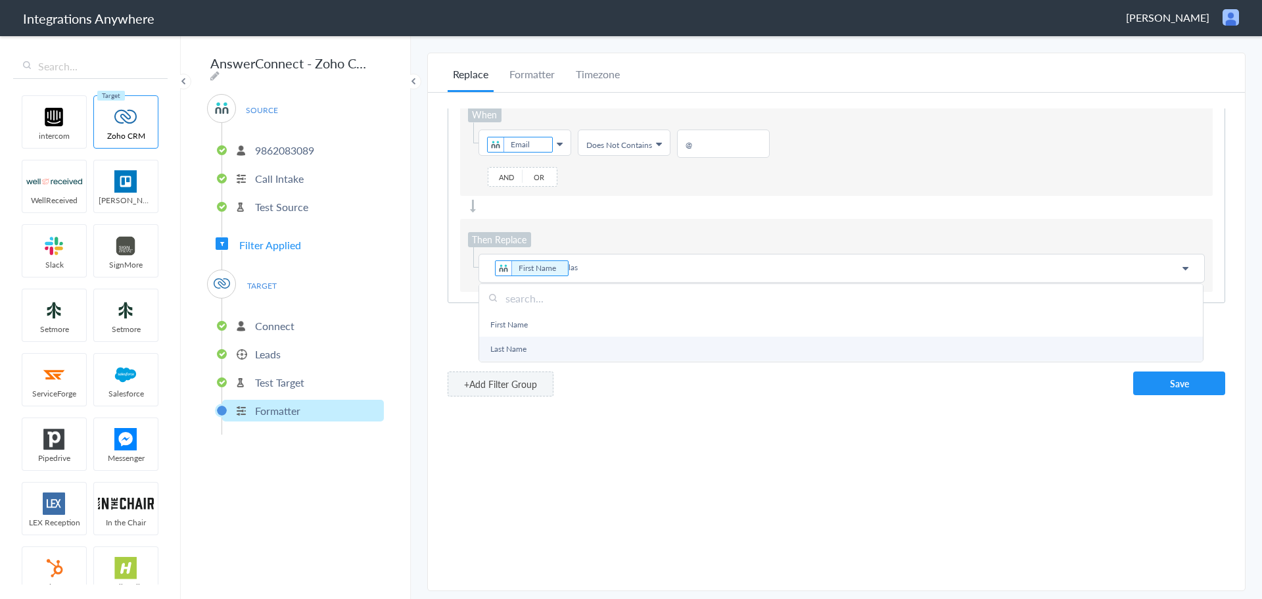
click at [553, 340] on link "Last Name" at bounding box center [840, 348] width 723 height 24
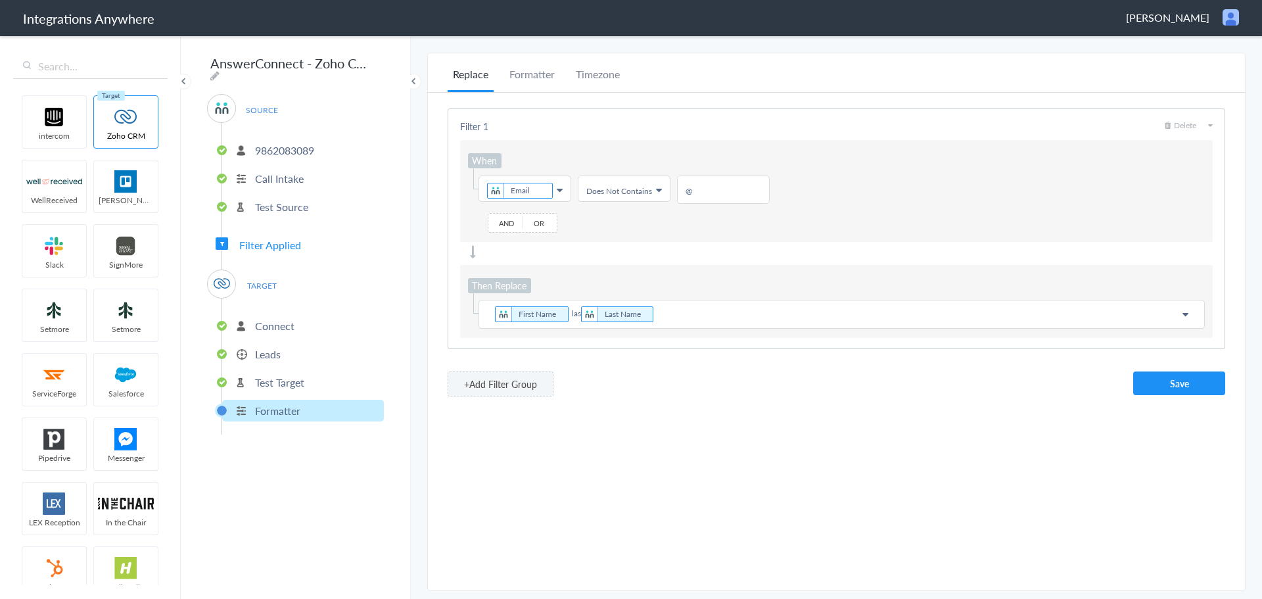
scroll to position [0, 0]
click at [570, 313] on p "First Name las Last Name" at bounding box center [841, 314] width 709 height 18
click at [712, 312] on p "First Name Last Name" at bounding box center [841, 314] width 709 height 18
click at [1164, 388] on button "Save" at bounding box center [1179, 383] width 92 height 24
click at [258, 147] on p "9862083089" at bounding box center [284, 150] width 59 height 15
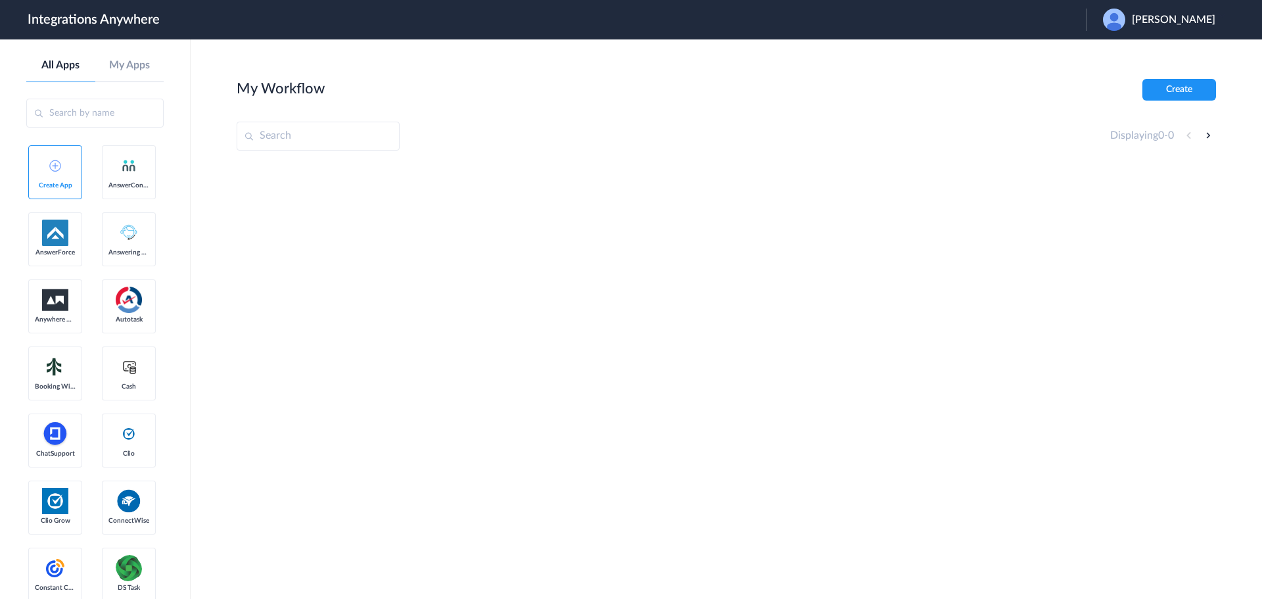
click at [1186, 19] on span "[PERSON_NAME]" at bounding box center [1173, 20] width 83 height 12
click at [1168, 57] on li "Logout" at bounding box center [1157, 53] width 142 height 24
click at [1040, 17] on span "Launch Account" at bounding box center [1032, 19] width 75 height 11
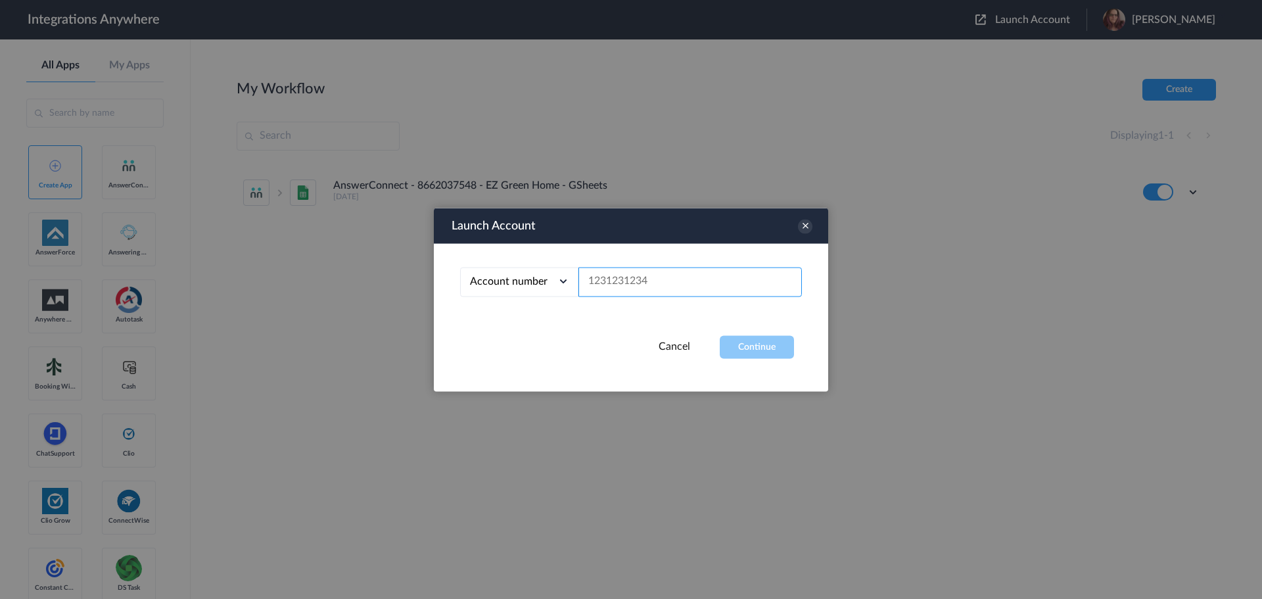
click at [739, 273] on input "text" at bounding box center [689, 282] width 223 height 30
click at [720, 281] on input "text" at bounding box center [689, 282] width 223 height 30
click at [656, 286] on input "text" at bounding box center [689, 282] width 223 height 30
paste input "9862083089"
click at [746, 350] on button "Continue" at bounding box center [757, 346] width 74 height 23
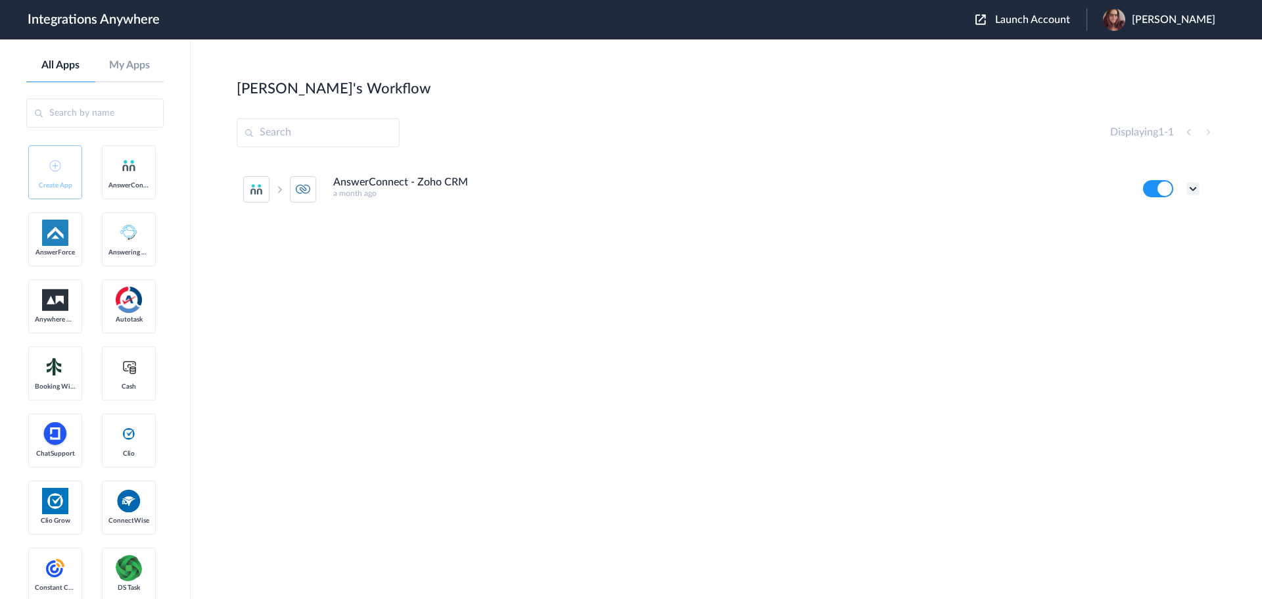
click at [1187, 193] on icon at bounding box center [1192, 188] width 13 height 13
click at [1187, 252] on li "Task history" at bounding box center [1156, 243] width 85 height 24
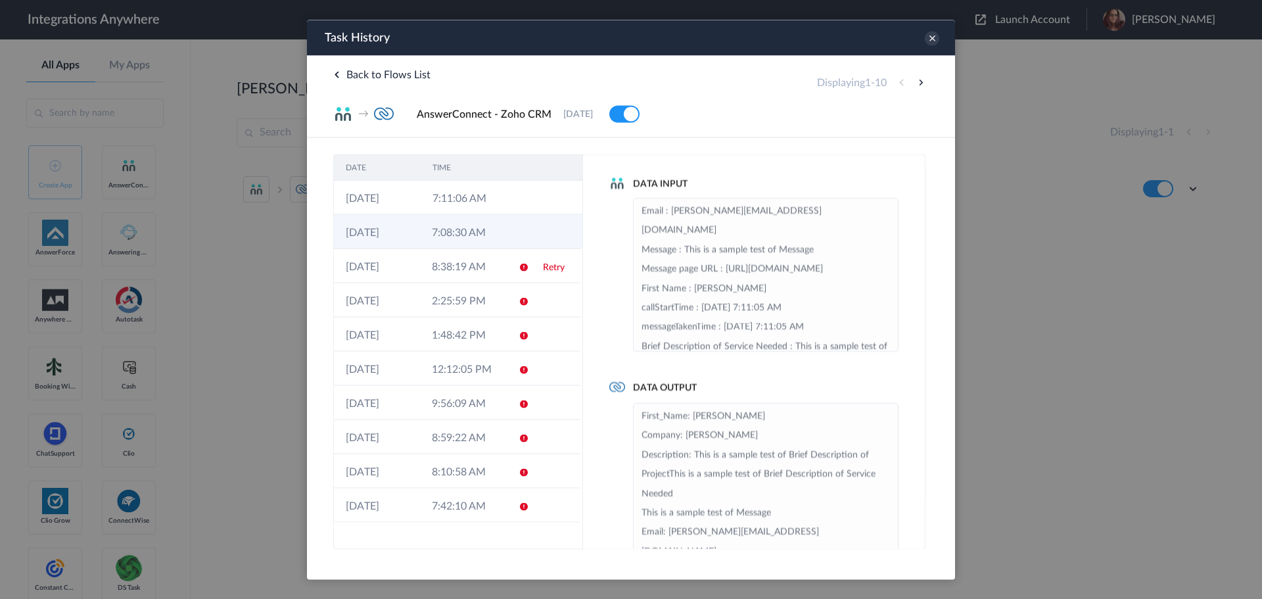
click at [467, 220] on td "7:08:30 AM" at bounding box center [463, 231] width 86 height 34
click at [472, 187] on td "7:11:06 AM" at bounding box center [464, 197] width 87 height 34
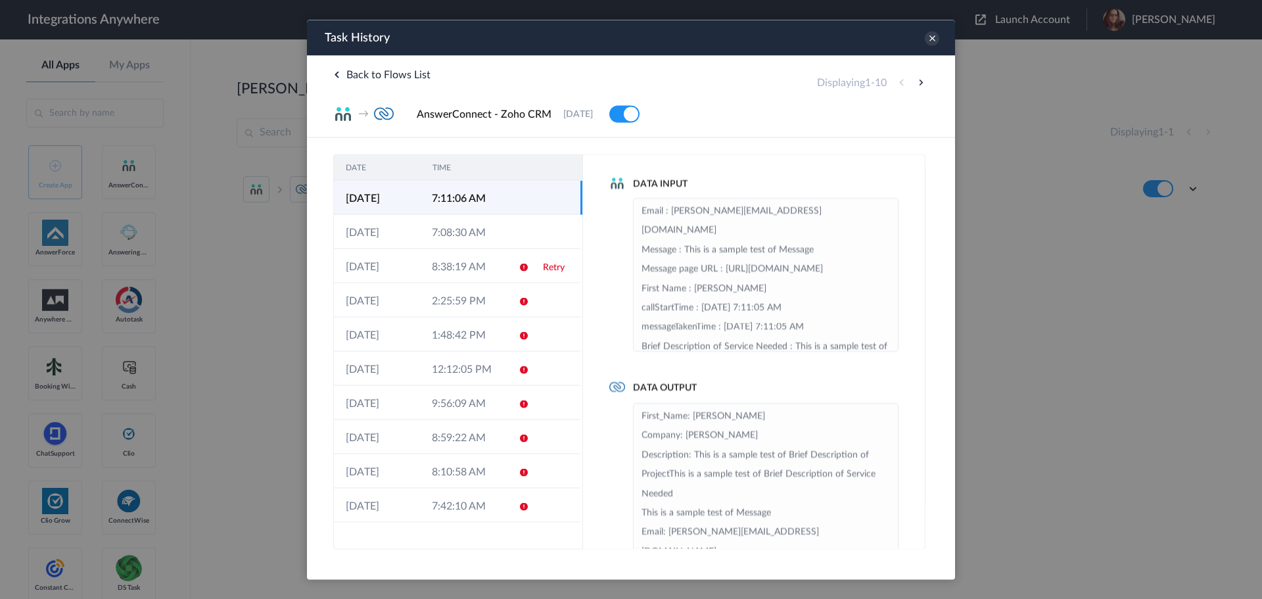
click at [341, 70] on span "Back to Flows List" at bounding box center [381, 74] width 97 height 11
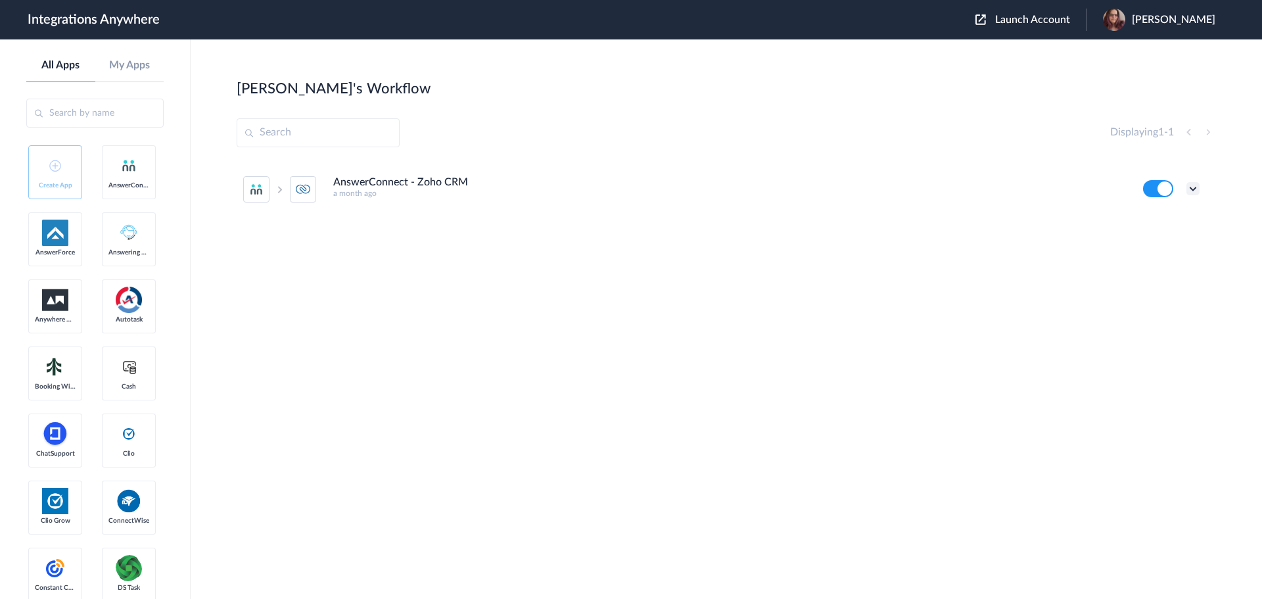
click at [1194, 185] on icon at bounding box center [1192, 188] width 13 height 13
click at [1176, 248] on li "Task history" at bounding box center [1156, 243] width 85 height 24
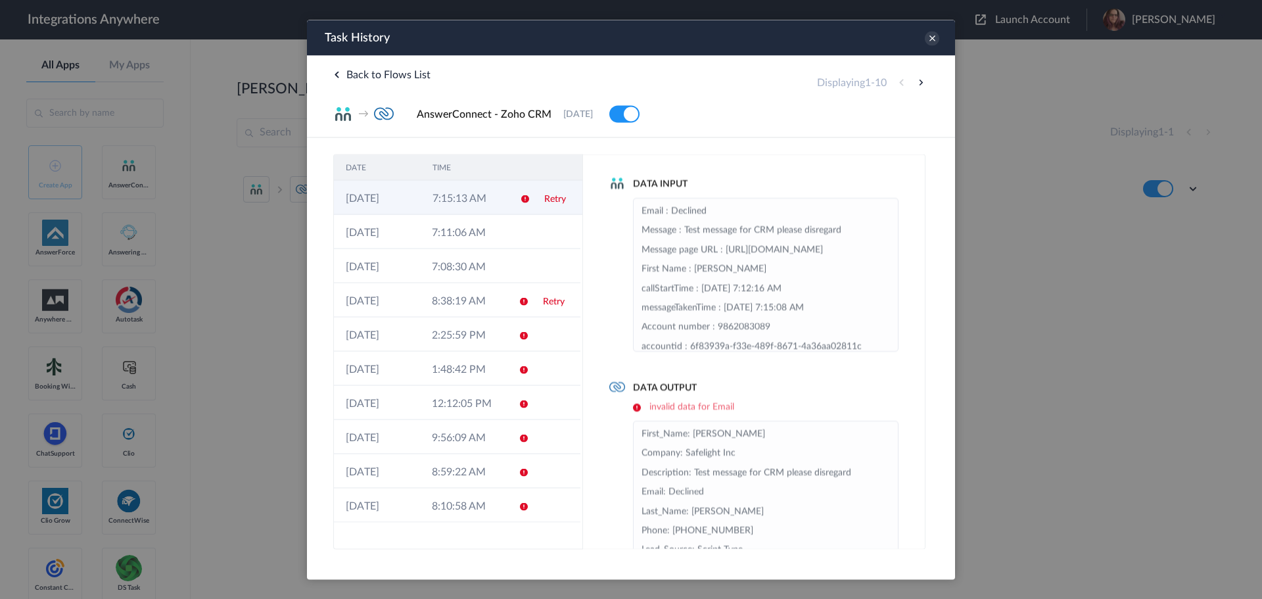
click at [532, 207] on td "Retry" at bounding box center [557, 197] width 50 height 34
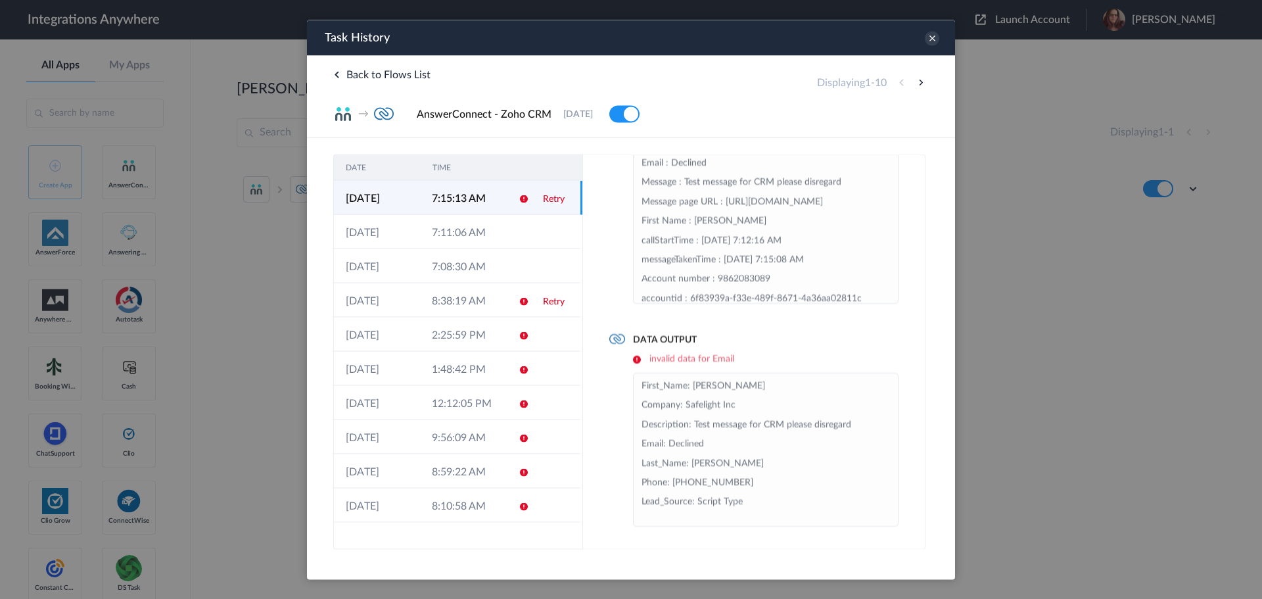
scroll to position [9, 0]
click at [543, 308] on td "Retry" at bounding box center [555, 300] width 49 height 34
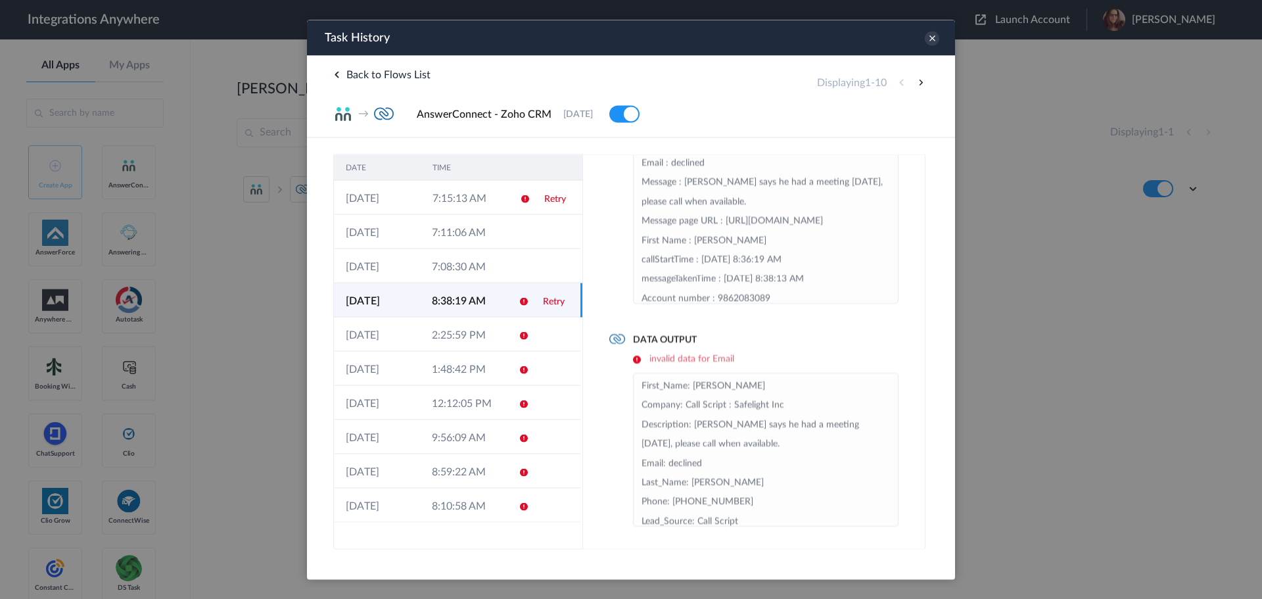
click at [547, 301] on link "Retry" at bounding box center [554, 300] width 22 height 9
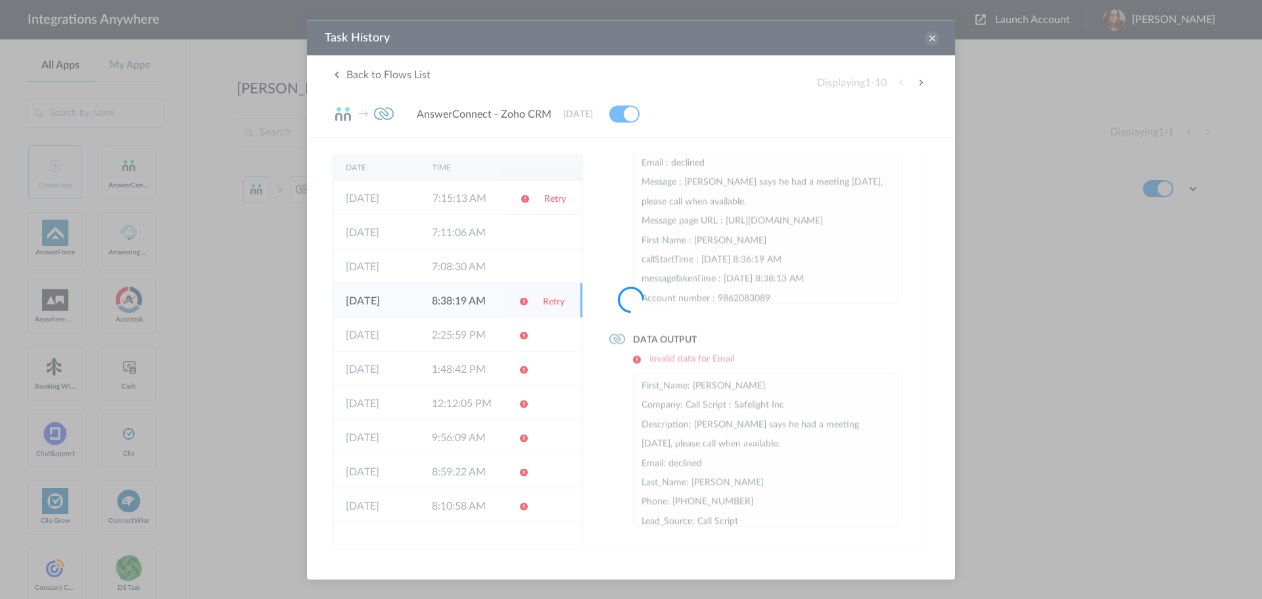
scroll to position [0, 0]
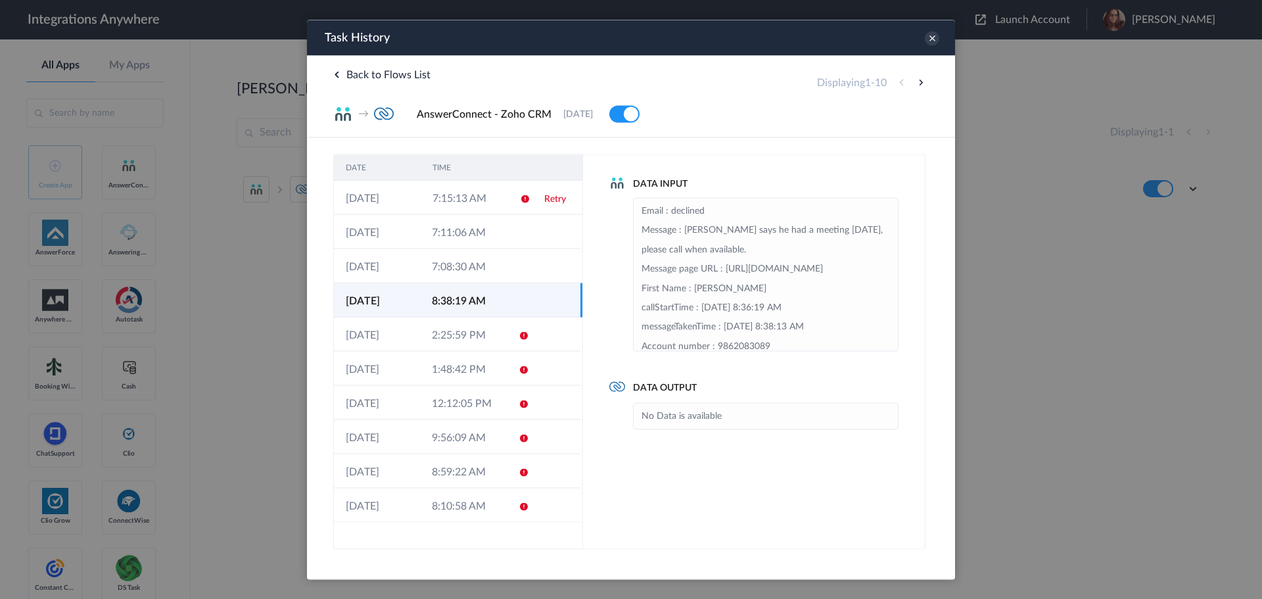
click at [547, 301] on td at bounding box center [555, 300] width 49 height 34
click at [528, 273] on td at bounding box center [519, 265] width 25 height 34
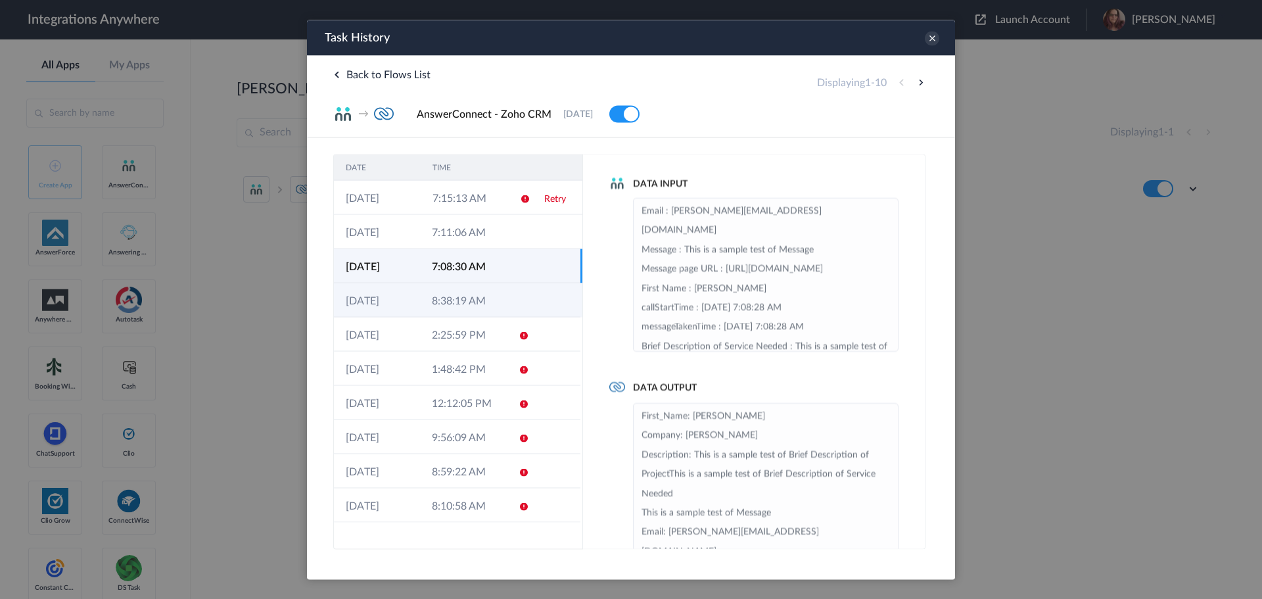
click at [516, 298] on td at bounding box center [519, 300] width 25 height 34
click at [520, 265] on icon at bounding box center [523, 267] width 11 height 11
click at [516, 306] on td at bounding box center [519, 300] width 25 height 34
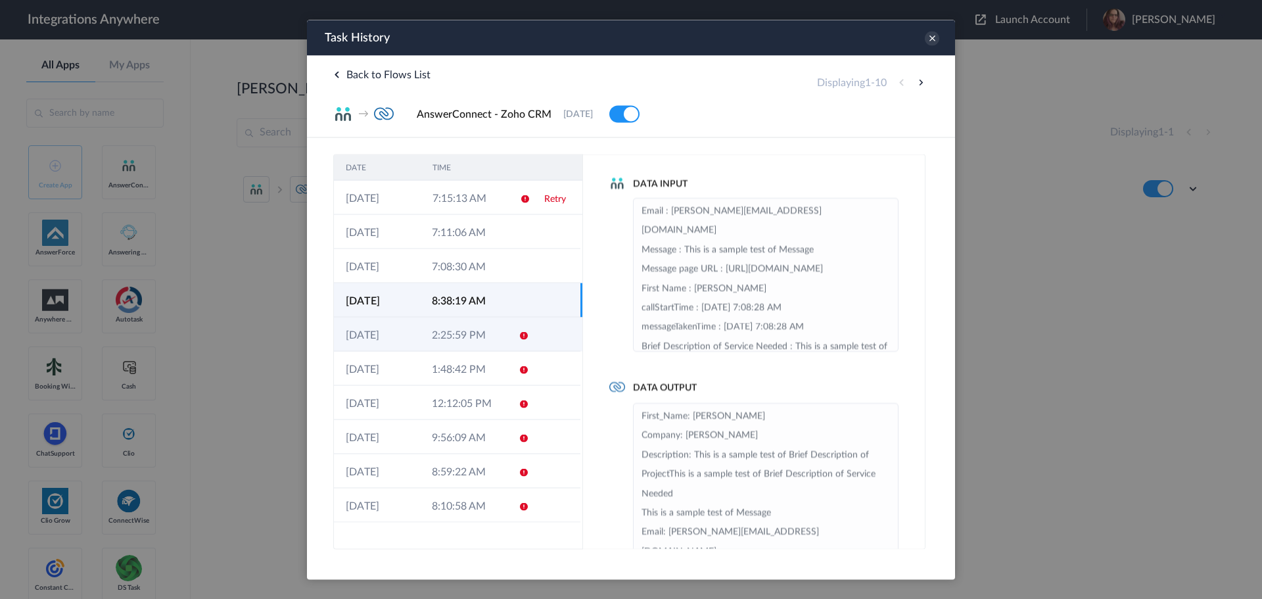
click at [513, 328] on td at bounding box center [519, 334] width 25 height 34
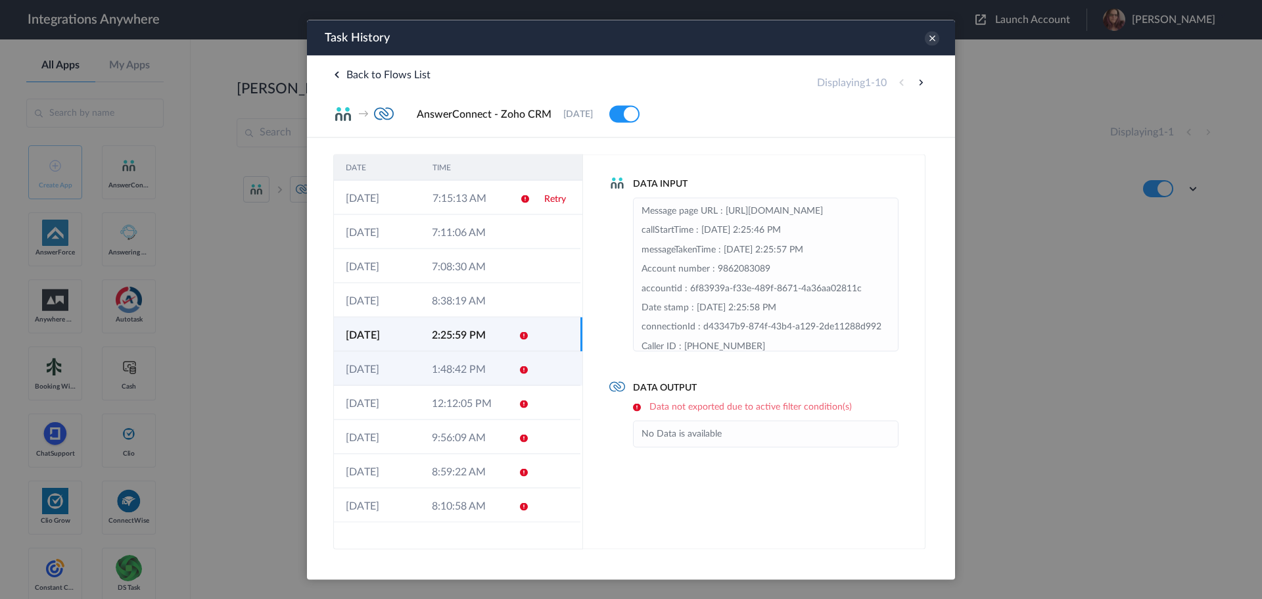
click at [532, 364] on td at bounding box center [555, 368] width 49 height 34
click at [541, 331] on td at bounding box center [555, 334] width 49 height 34
click at [929, 41] on icon at bounding box center [932, 38] width 14 height 14
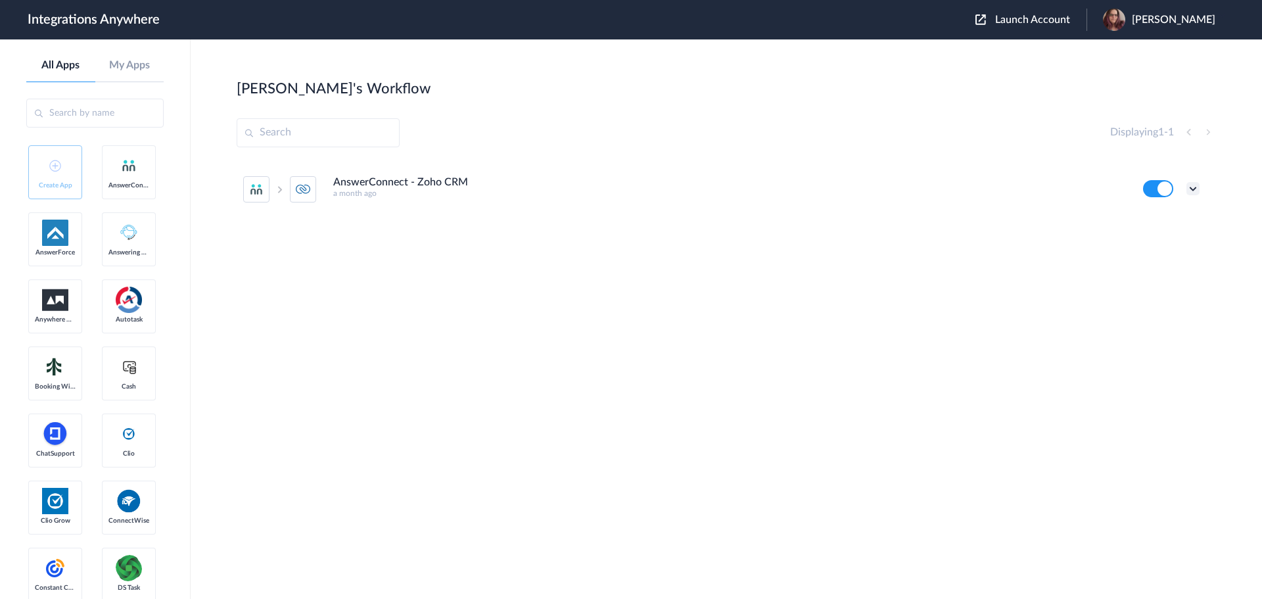
click at [1189, 186] on icon at bounding box center [1192, 188] width 13 height 13
click at [1169, 242] on link "Task history" at bounding box center [1155, 243] width 63 height 9
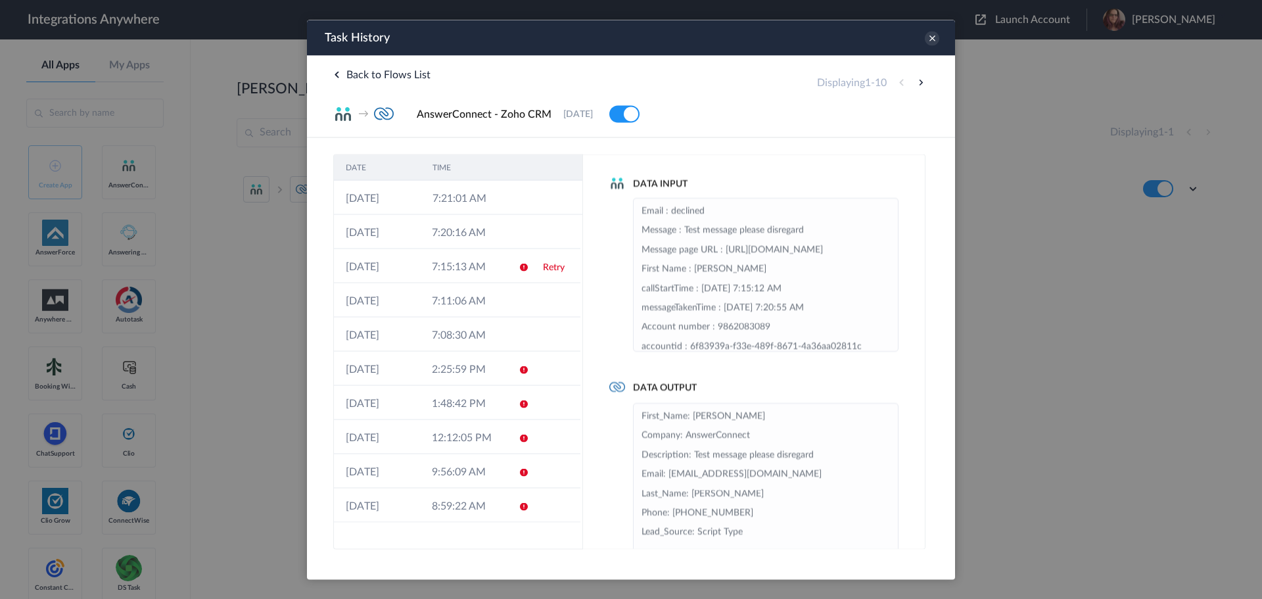
click at [516, 202] on td at bounding box center [520, 197] width 25 height 34
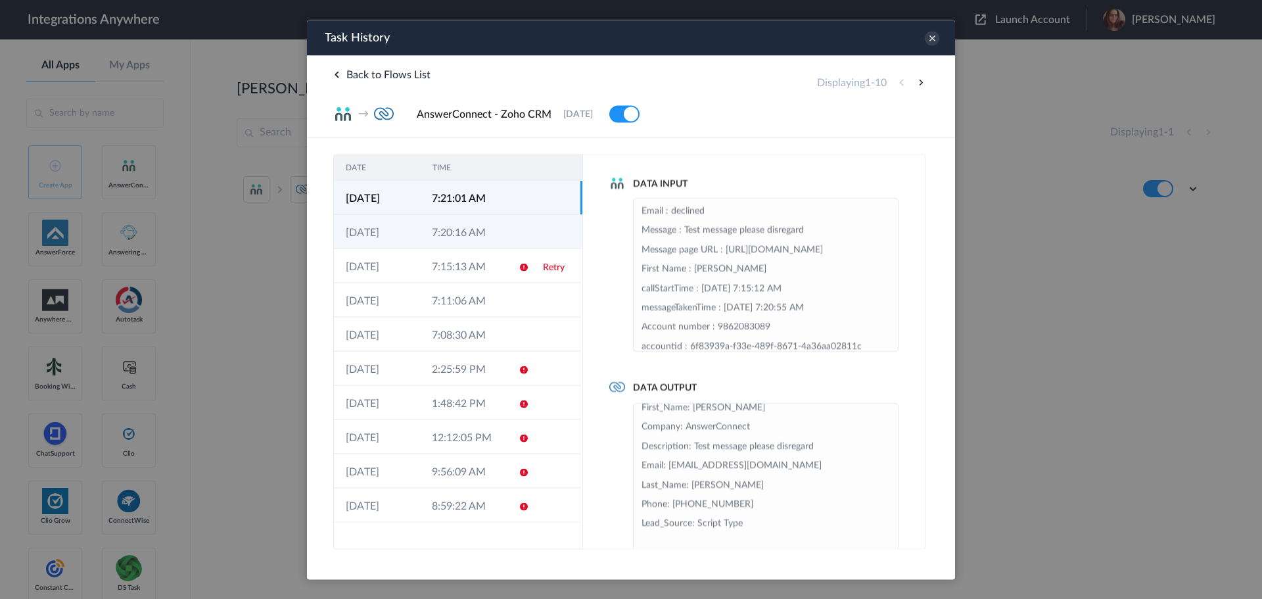
click at [498, 230] on td "7:20:16 AM" at bounding box center [463, 231] width 86 height 34
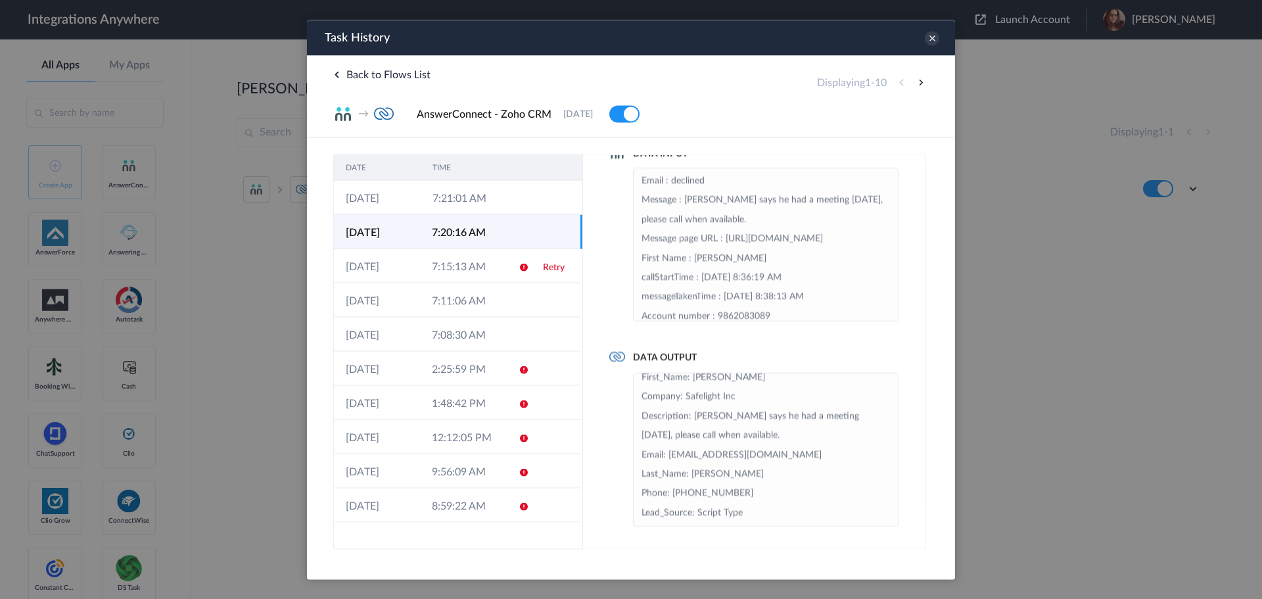
scroll to position [0, 0]
click at [929, 43] on icon at bounding box center [932, 38] width 14 height 14
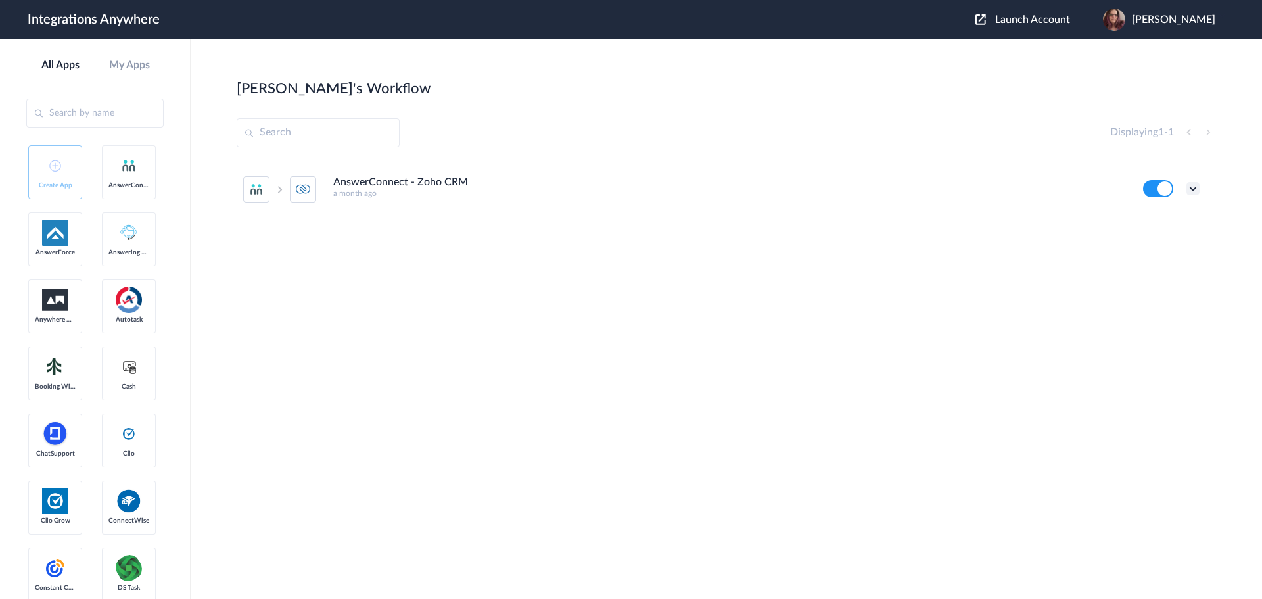
click at [1193, 188] on icon at bounding box center [1192, 188] width 13 height 13
click at [1166, 227] on li "Edit" at bounding box center [1156, 219] width 85 height 24
click at [1195, 187] on icon at bounding box center [1192, 188] width 13 height 13
click at [1173, 242] on link "Task history" at bounding box center [1155, 243] width 63 height 9
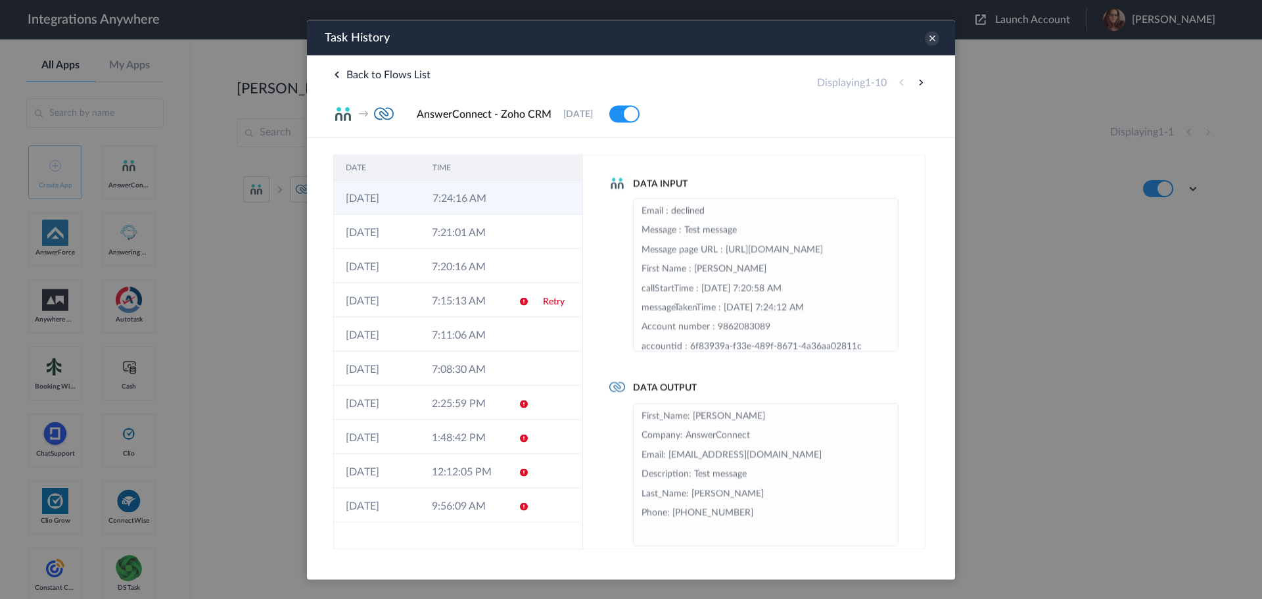
click at [475, 196] on td "7:24:16 AM" at bounding box center [464, 197] width 87 height 34
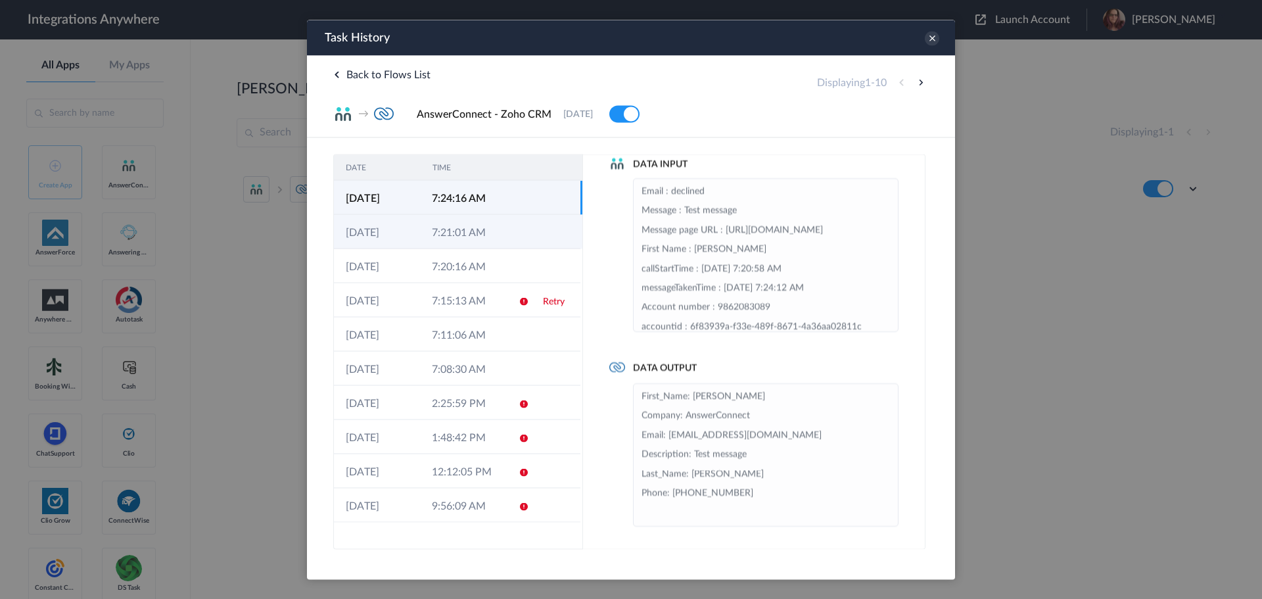
click at [519, 216] on td at bounding box center [519, 231] width 25 height 34
click at [508, 181] on td at bounding box center [520, 197] width 25 height 34
click at [934, 37] on icon at bounding box center [932, 38] width 14 height 14
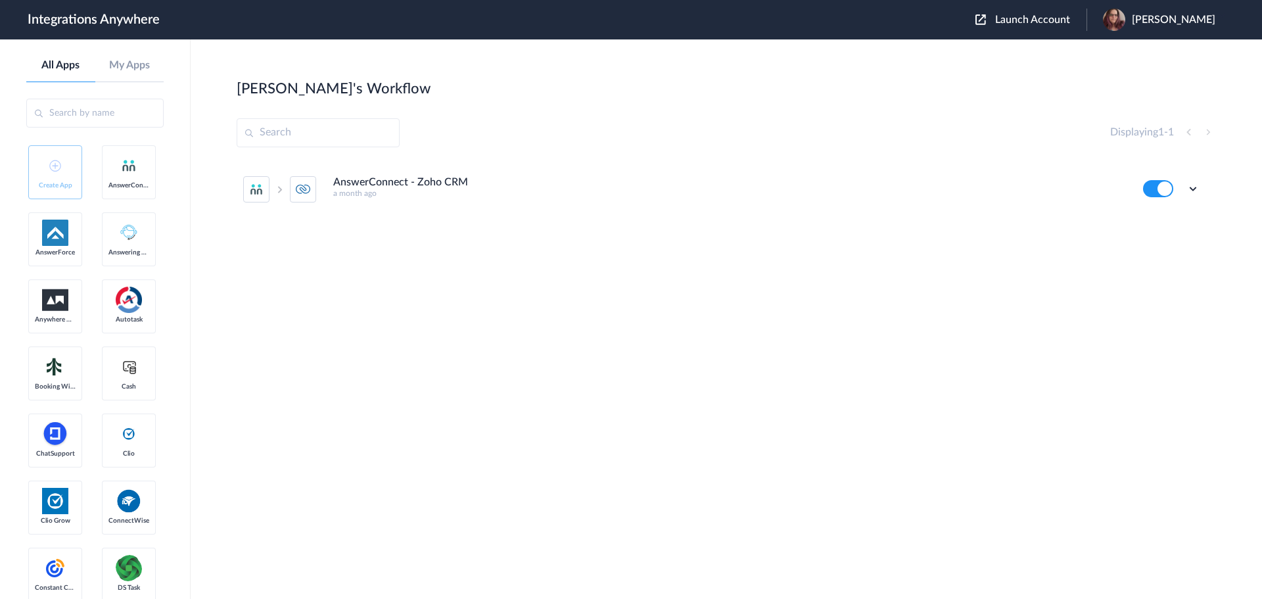
click at [1201, 192] on ul "AnswerConnect - Zoho CRM a month ago Edit Task history Delete" at bounding box center [721, 189] width 969 height 58
click at [1189, 191] on icon at bounding box center [1192, 188] width 13 height 13
click at [1156, 240] on link "Task history" at bounding box center [1155, 243] width 63 height 9
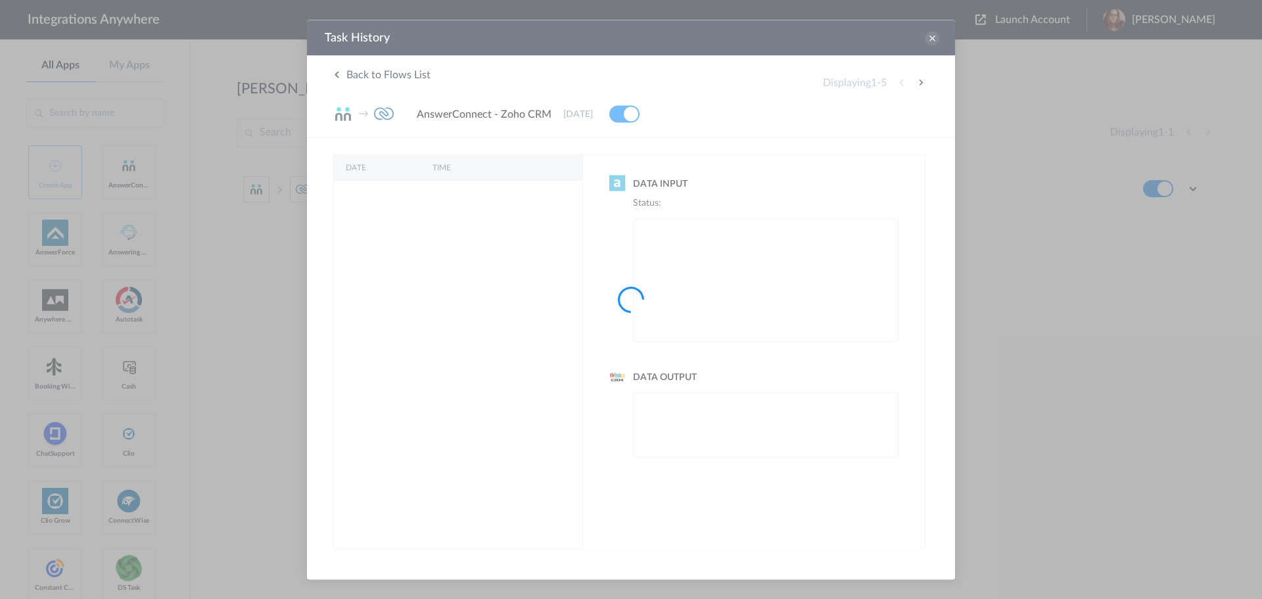
scroll to position [0, 0]
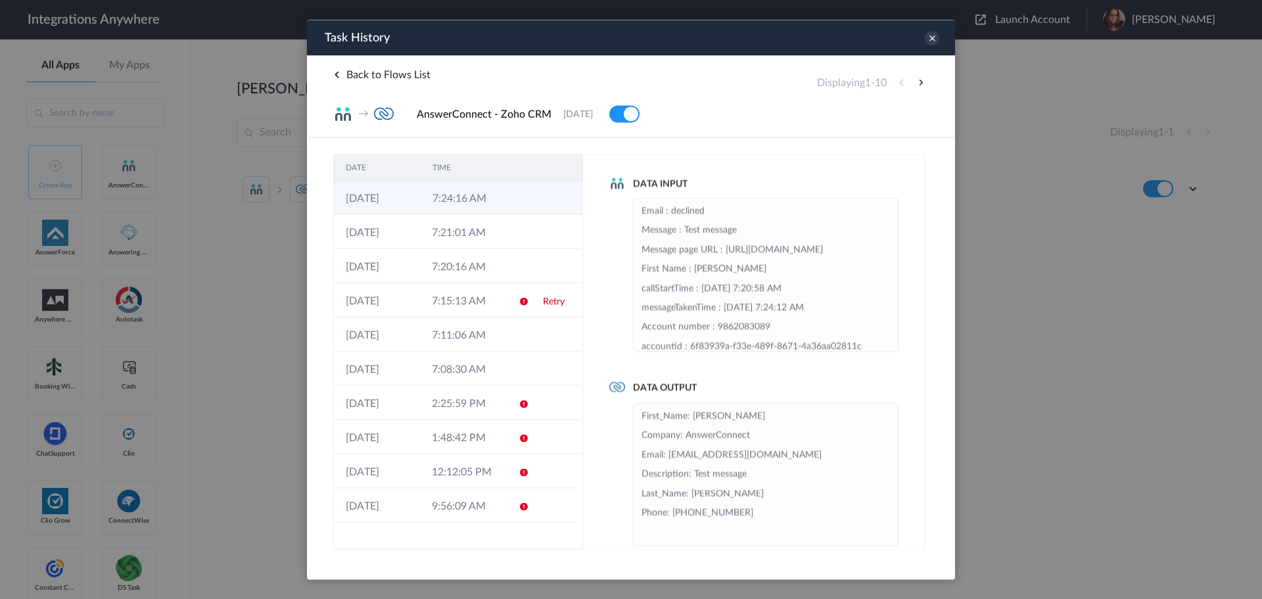
click at [492, 189] on td "7:24:16 AM" at bounding box center [464, 197] width 87 height 34
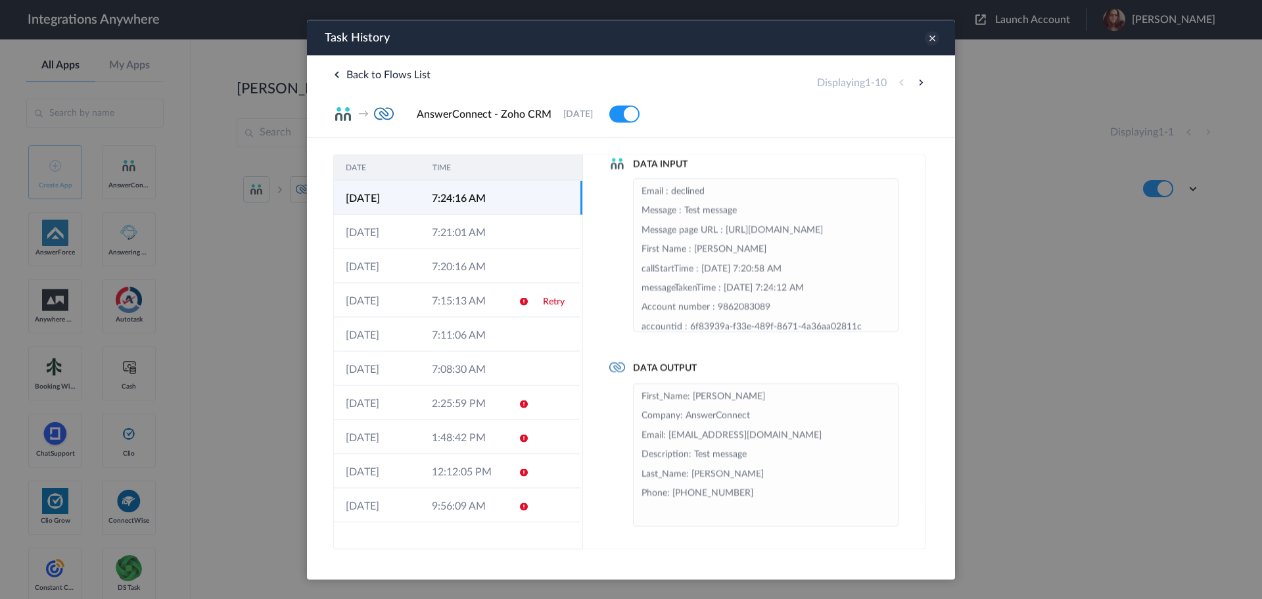
click at [929, 37] on icon at bounding box center [932, 38] width 14 height 14
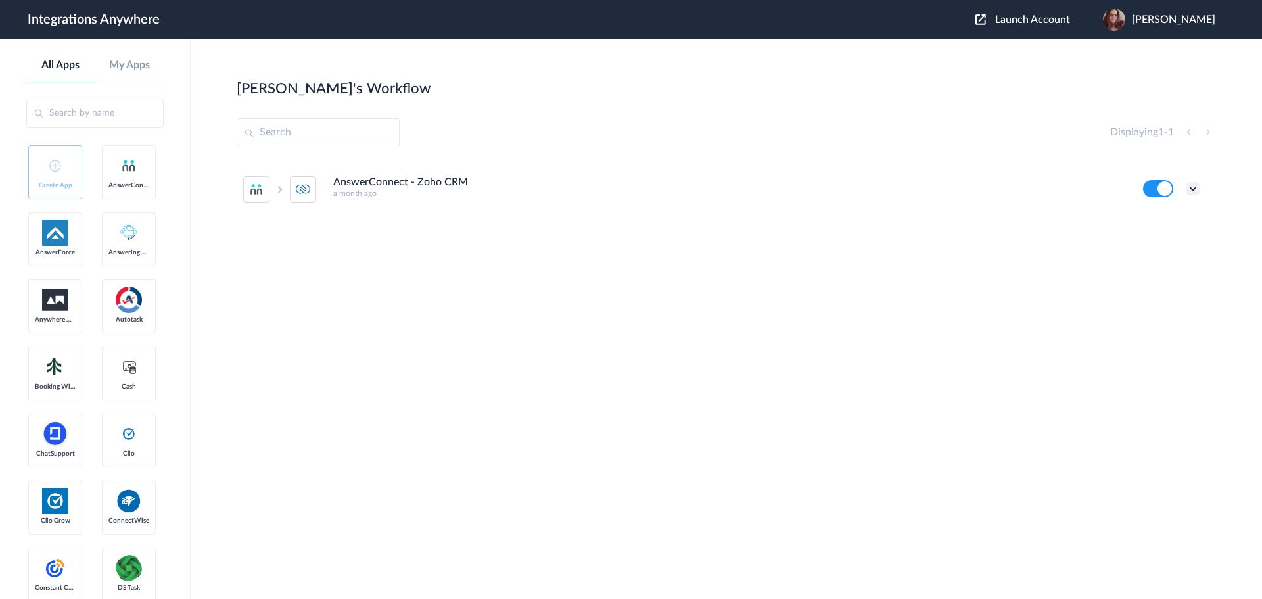
click at [1196, 189] on icon at bounding box center [1192, 188] width 13 height 13
click at [1163, 235] on li "Task history" at bounding box center [1156, 243] width 85 height 24
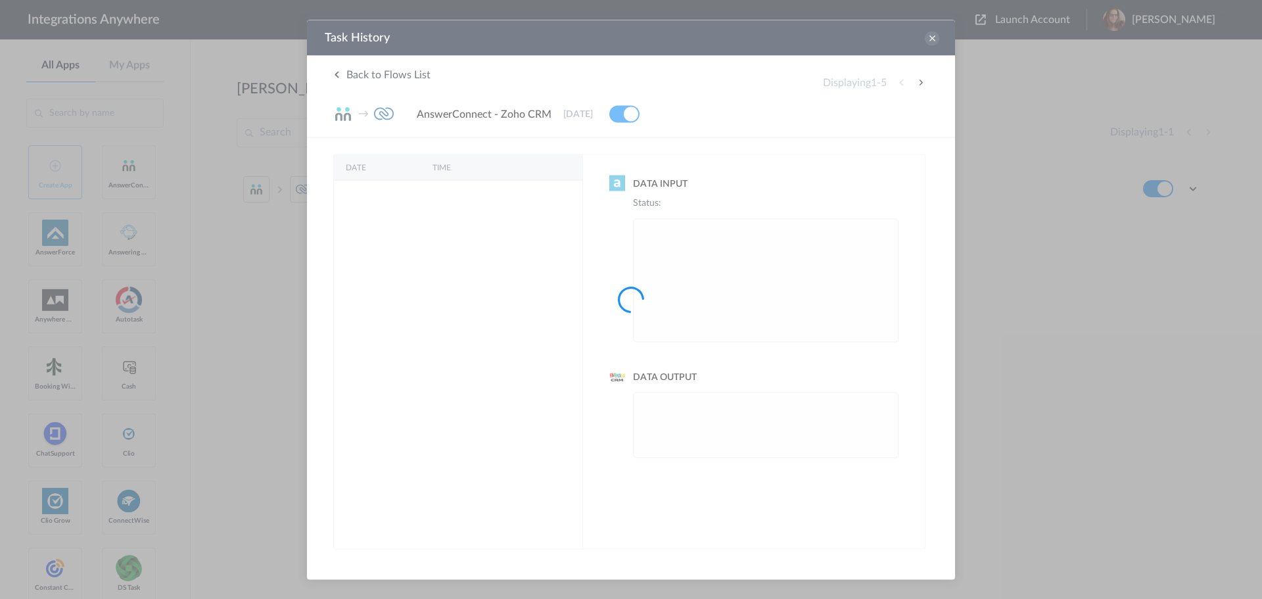
scroll to position [0, 0]
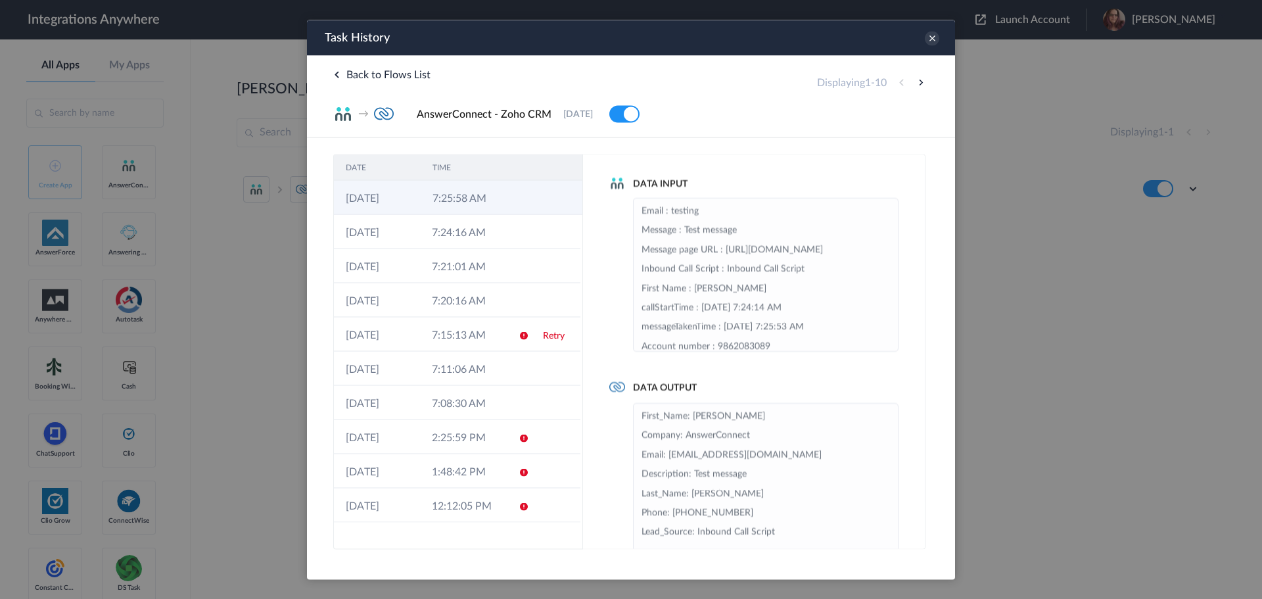
click at [520, 194] on icon at bounding box center [525, 198] width 11 height 11
drag, startPoint x: 791, startPoint y: 524, endPoint x: 633, endPoint y: 530, distance: 157.2
click at [633, 530] on ul "First_Name: Kathy Company: AnswerConnect Email: KathyMoore@test.com Description…" at bounding box center [765, 479] width 265 height 154
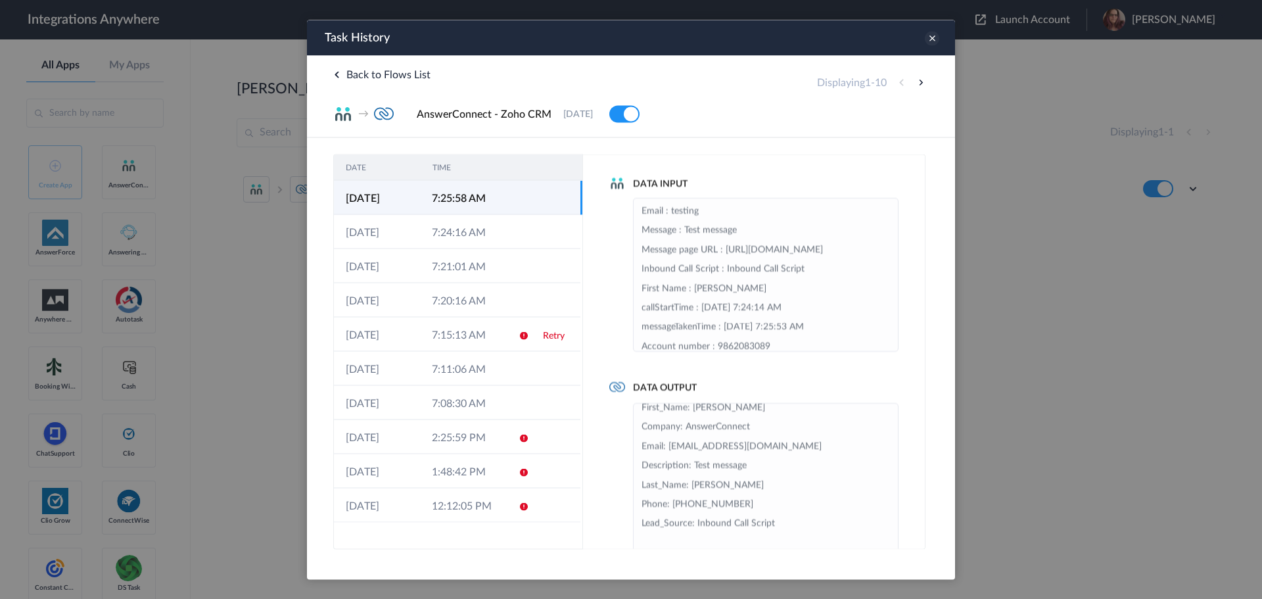
click at [934, 39] on icon at bounding box center [932, 38] width 14 height 14
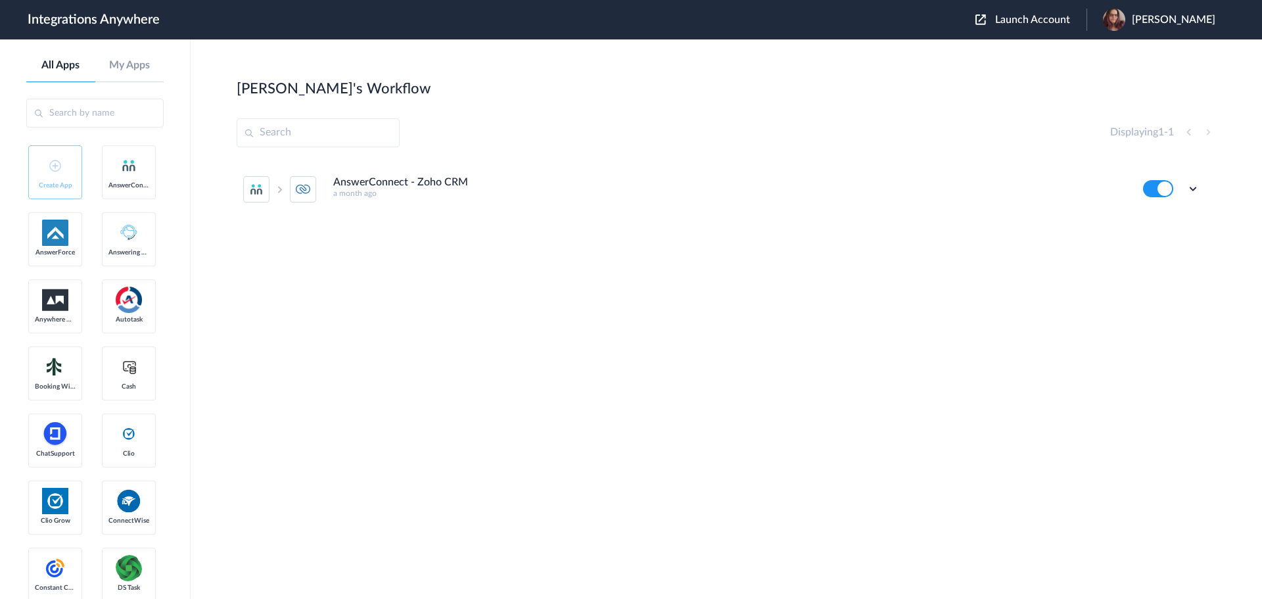
click at [1054, 16] on span "Launch Account" at bounding box center [1032, 19] width 75 height 11
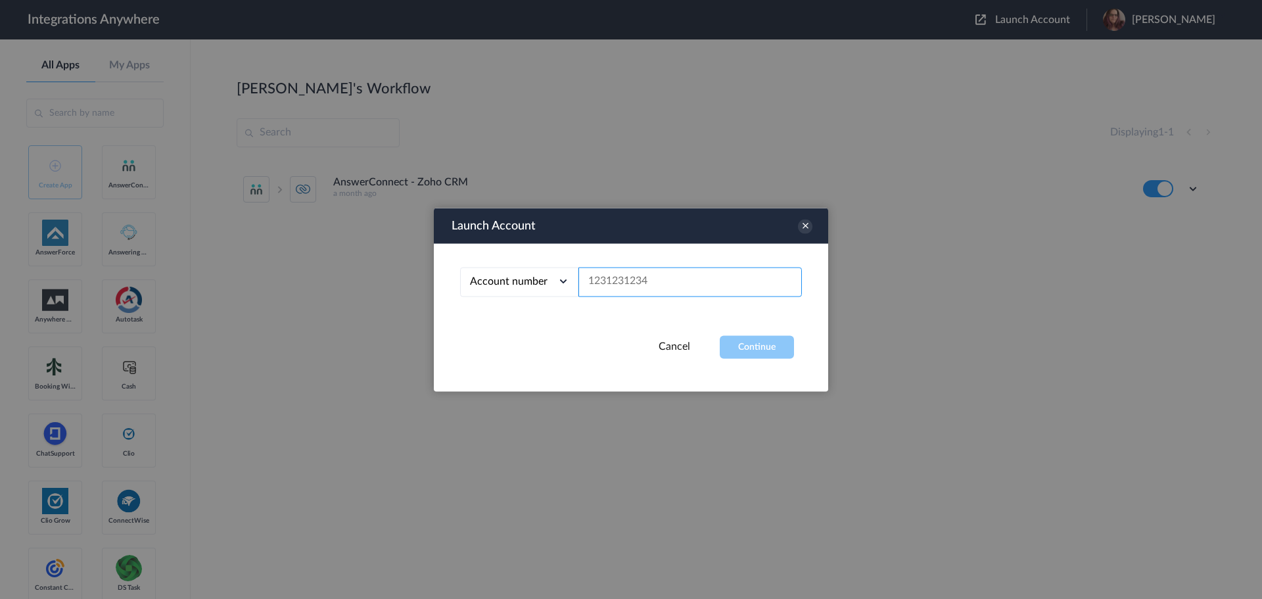
click at [691, 278] on input "text" at bounding box center [689, 282] width 223 height 30
paste input "1260011159"
type input "1260011159"
click at [745, 350] on button "Continue" at bounding box center [757, 346] width 74 height 23
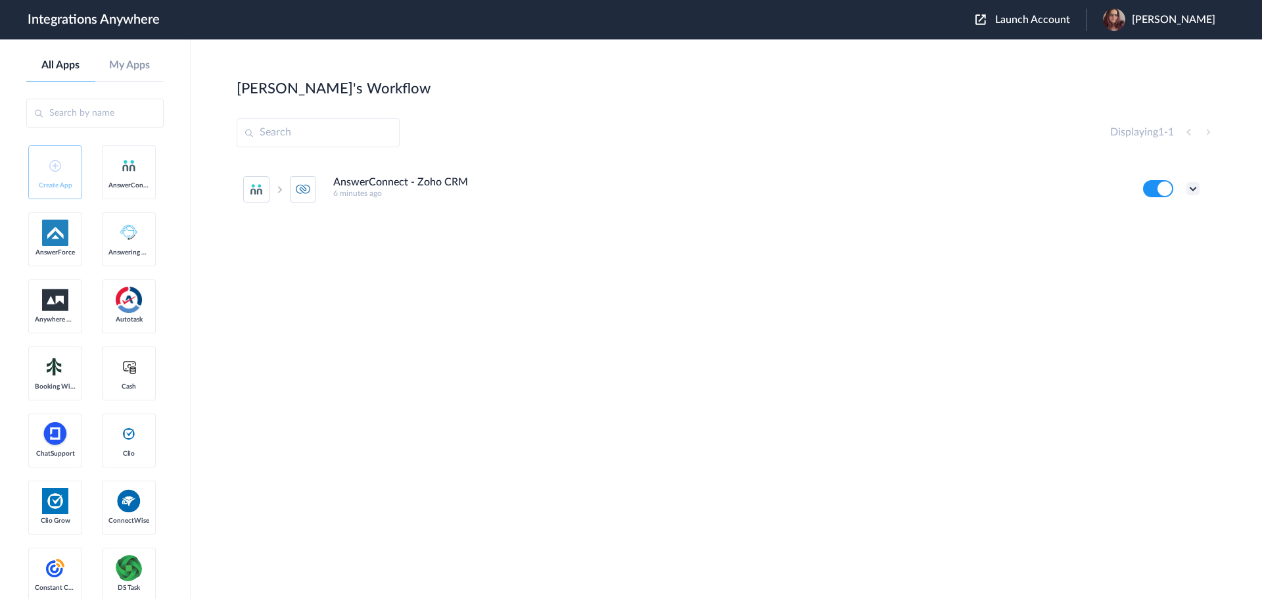
click at [1188, 185] on icon at bounding box center [1192, 188] width 13 height 13
click at [1160, 224] on li "Edit" at bounding box center [1156, 219] width 85 height 24
click at [1197, 190] on icon at bounding box center [1192, 188] width 13 height 13
click at [1174, 235] on li "Task history" at bounding box center [1156, 243] width 85 height 24
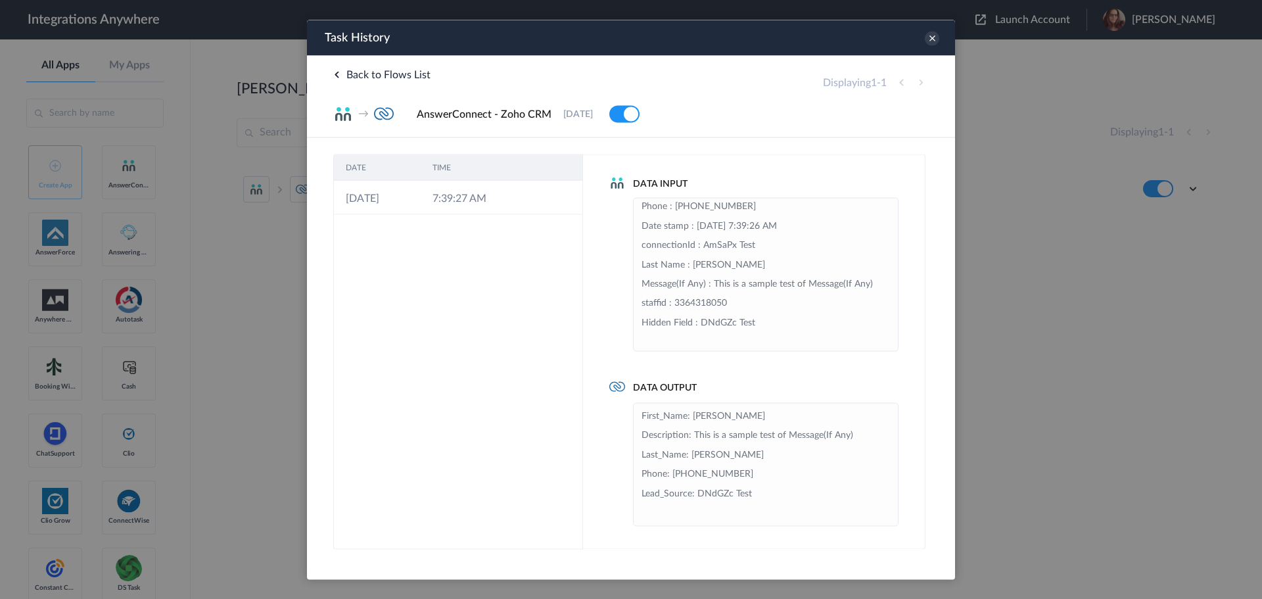
scroll to position [0, 0]
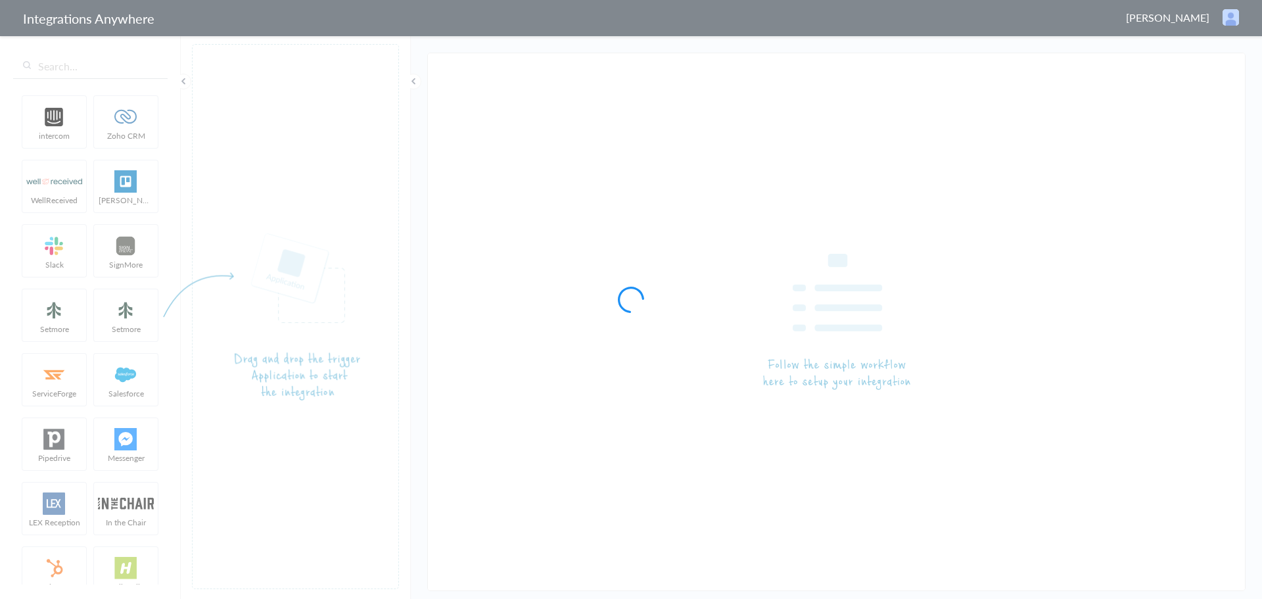
type input "AnswerConnect - Zoho CRM"
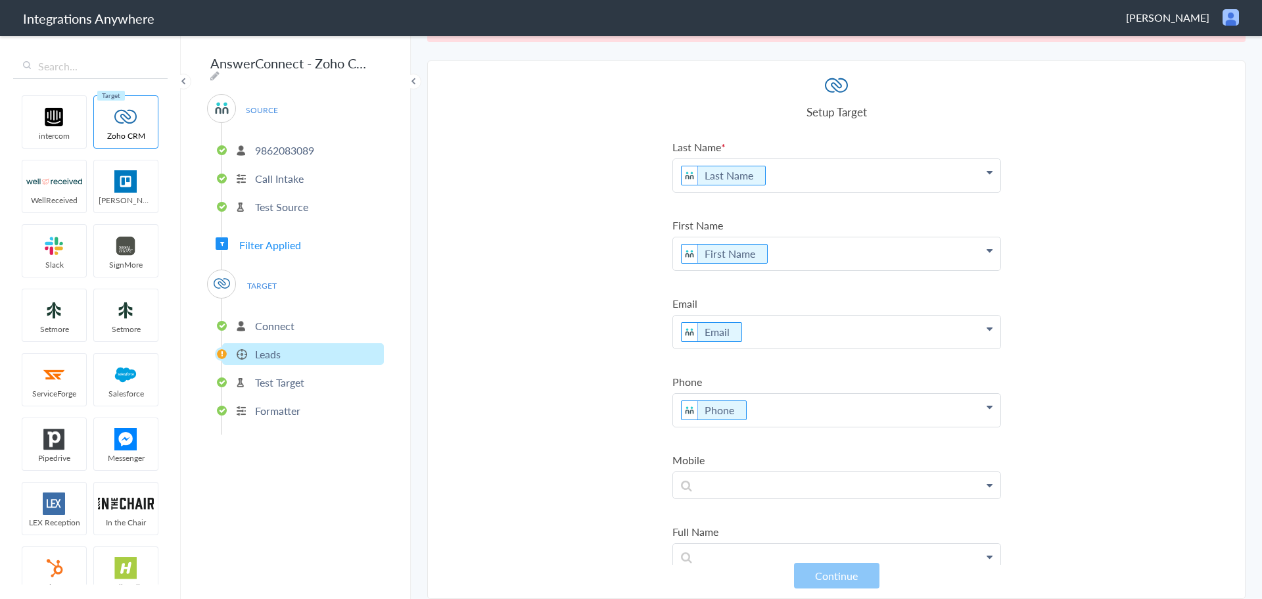
click at [265, 321] on p "Connect" at bounding box center [274, 325] width 39 height 15
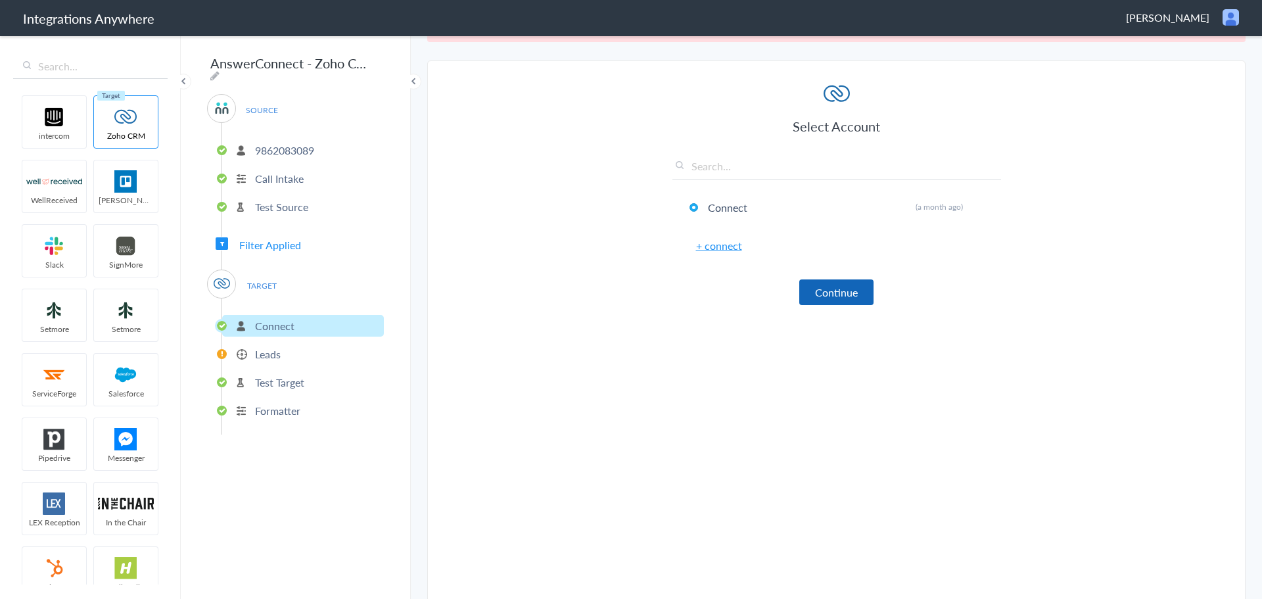
click at [809, 292] on button "Continue" at bounding box center [836, 292] width 74 height 26
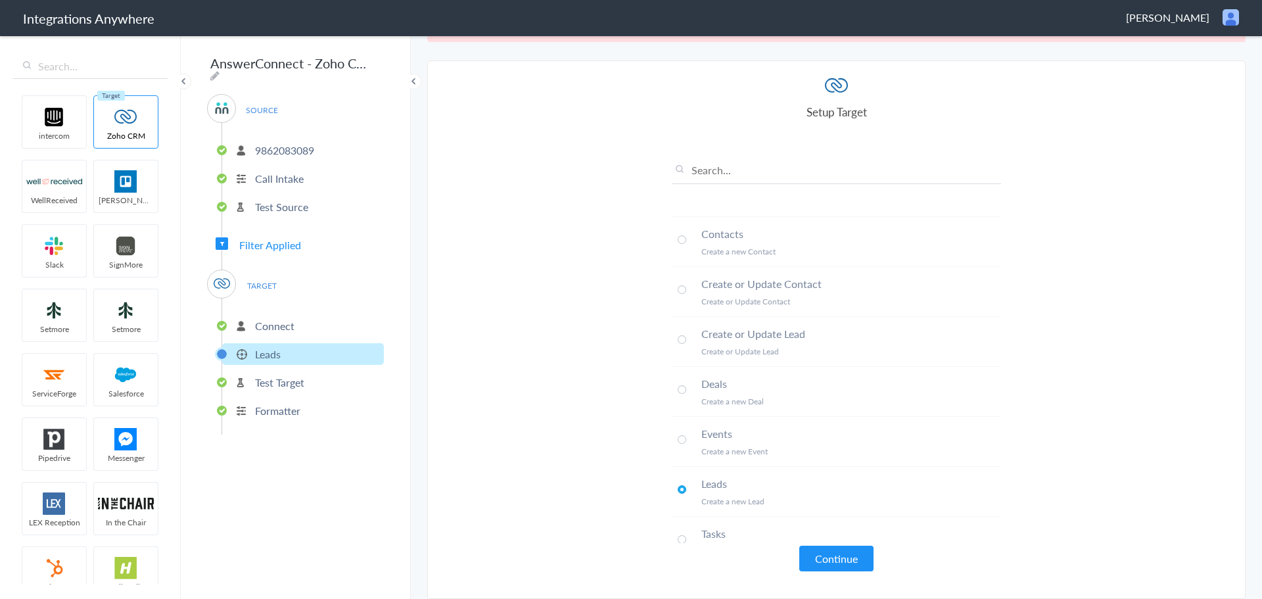
scroll to position [163, 0]
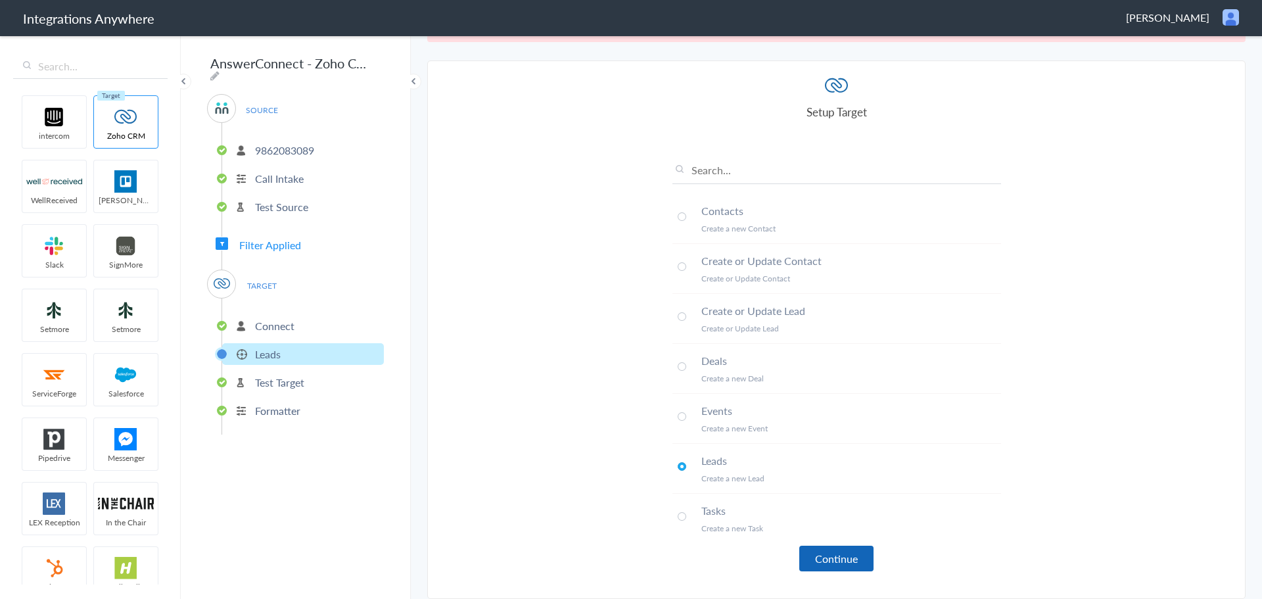
click at [837, 551] on button "Continue" at bounding box center [836, 558] width 74 height 26
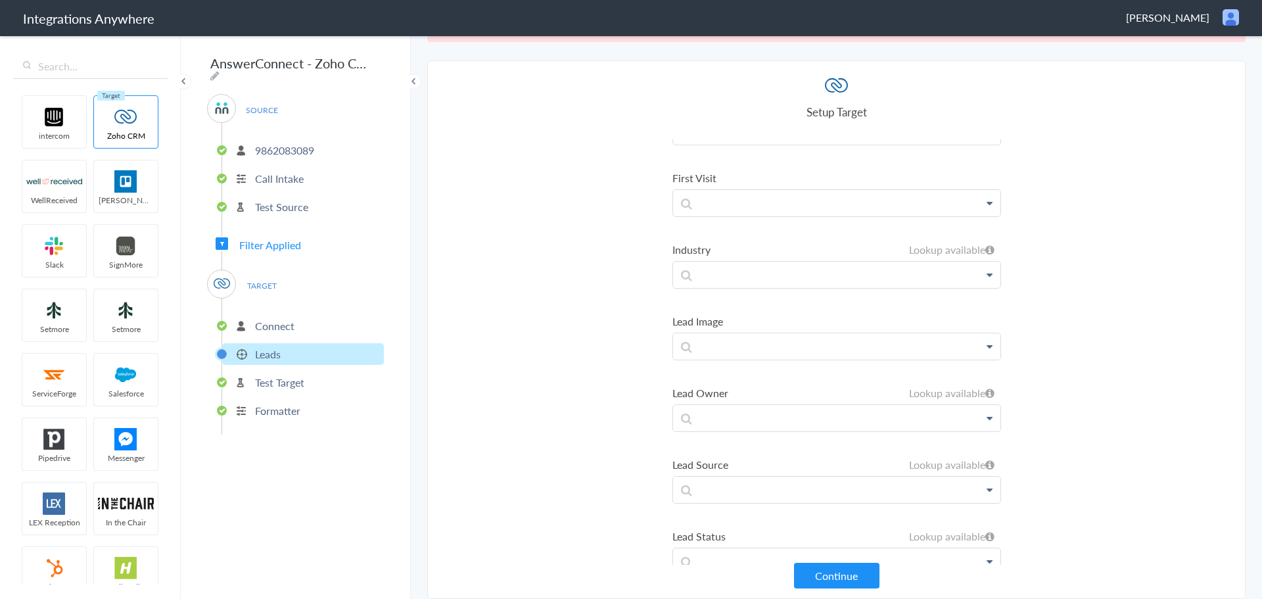
scroll to position [1316, 0]
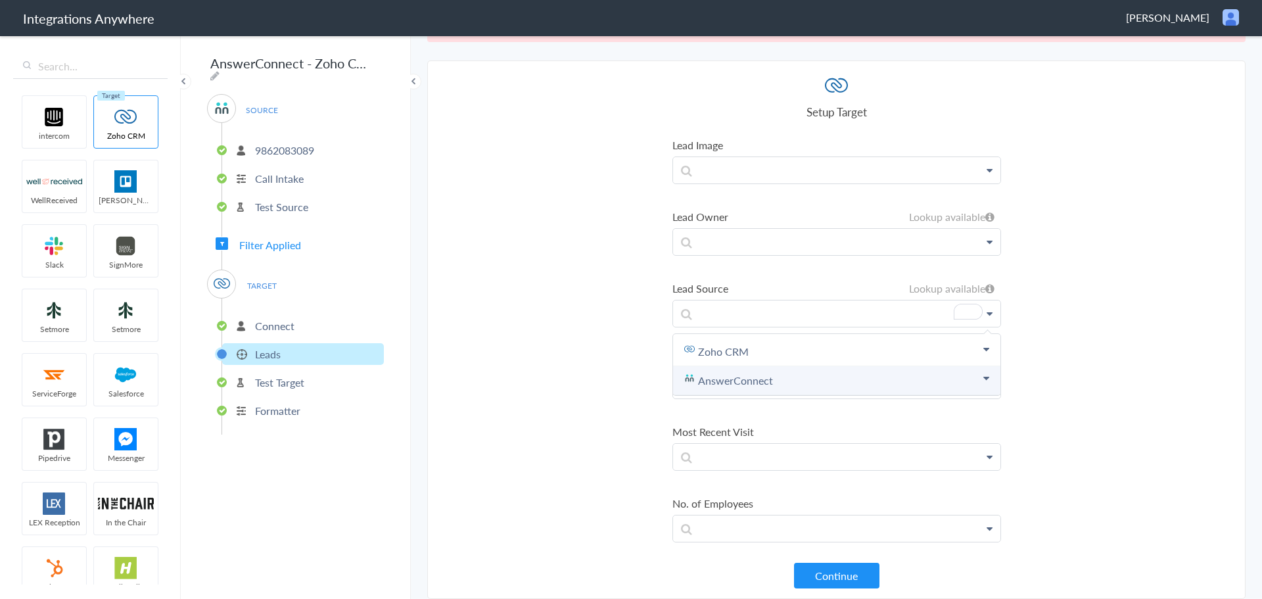
click at [0, 0] on link "AnswerConnect" at bounding box center [0, 0] width 0 height 0
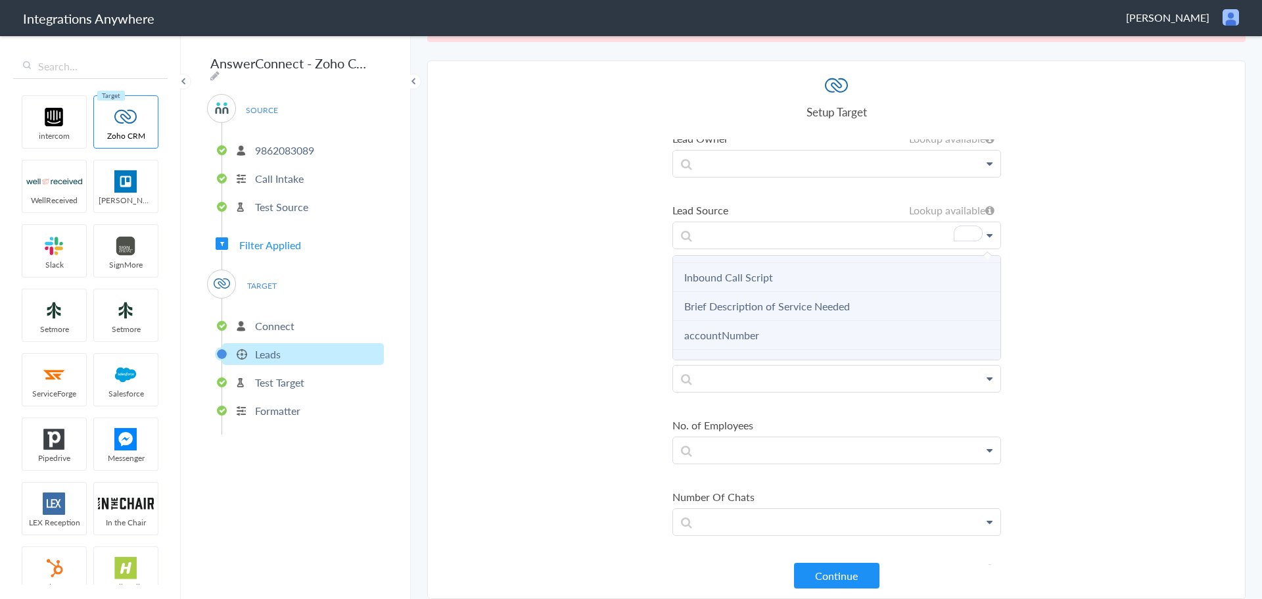
scroll to position [394, 0]
click at [0, 0] on Script "Inbound Call Script" at bounding box center [0, 0] width 0 height 0
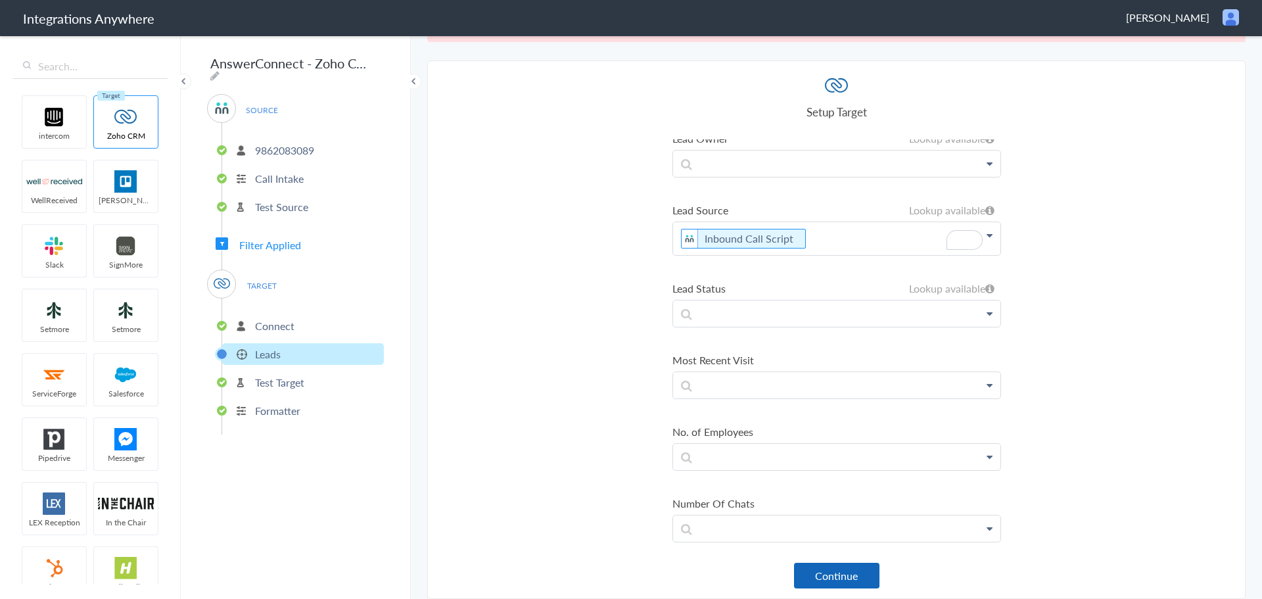
click at [856, 582] on button "Continue" at bounding box center [836, 575] width 85 height 26
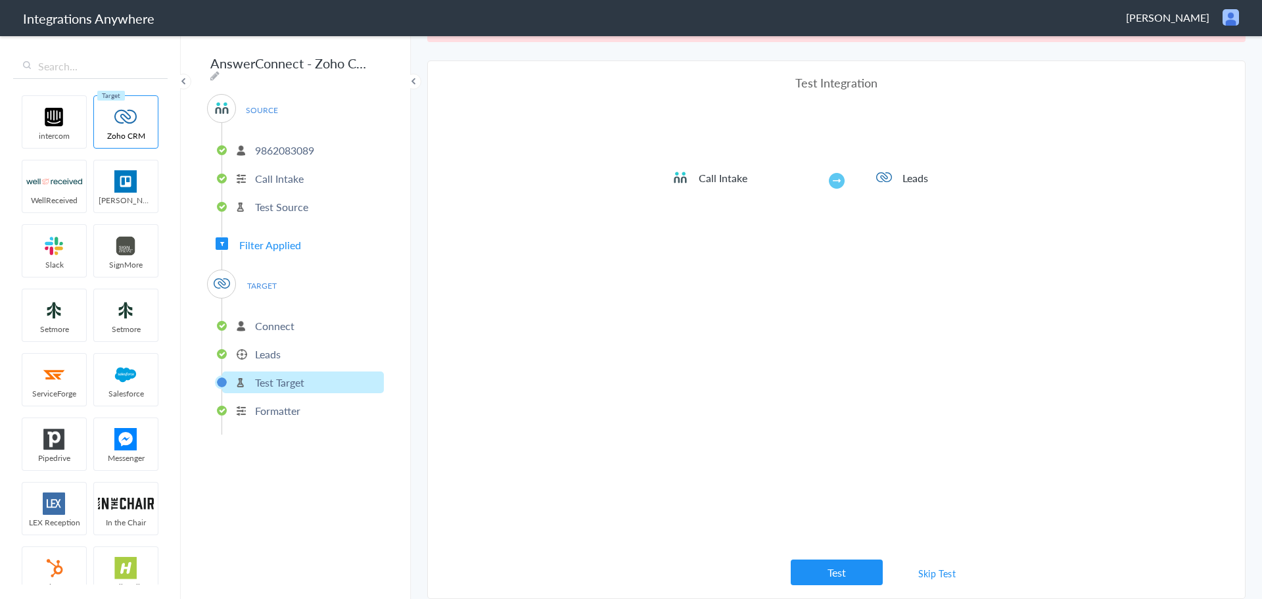
scroll to position [0, 0]
click at [915, 572] on link "Skip Test" at bounding box center [937, 573] width 70 height 24
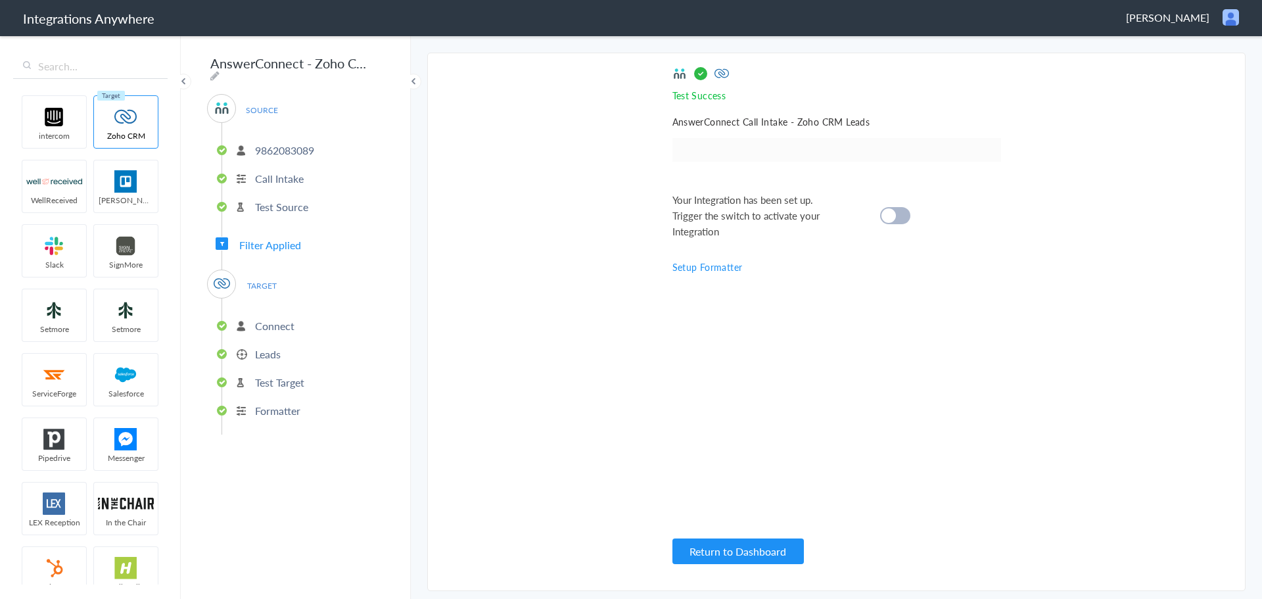
click at [899, 217] on div at bounding box center [895, 215] width 30 height 17
click at [299, 321] on li "Connect" at bounding box center [303, 326] width 162 height 22
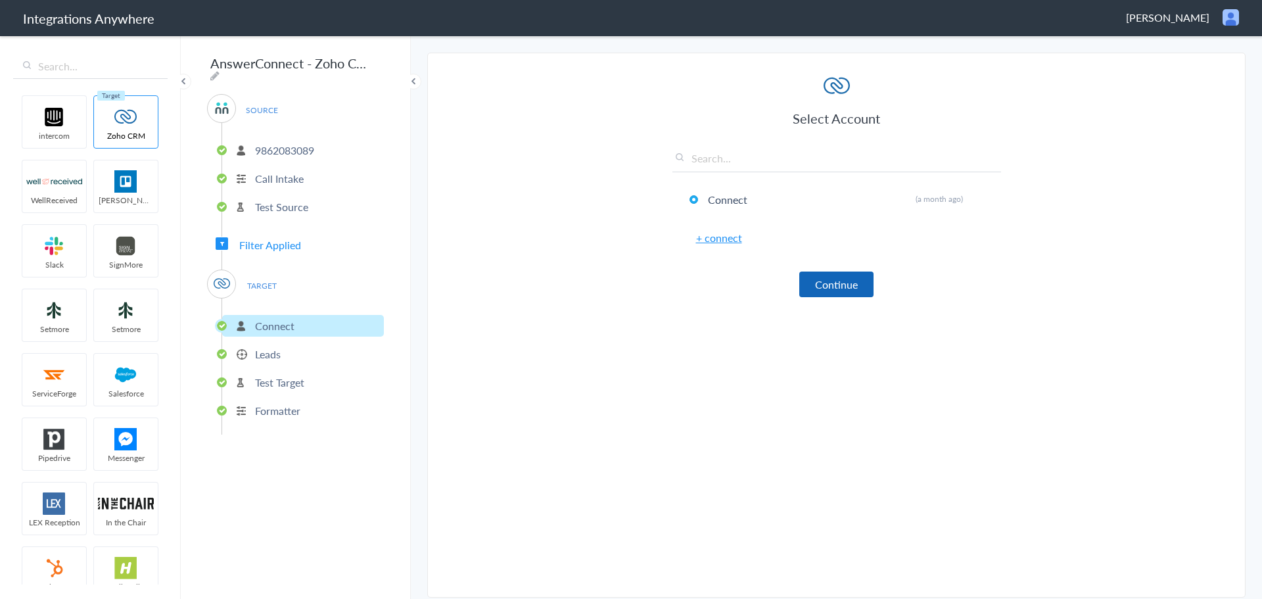
click at [833, 286] on button "Continue" at bounding box center [836, 284] width 74 height 26
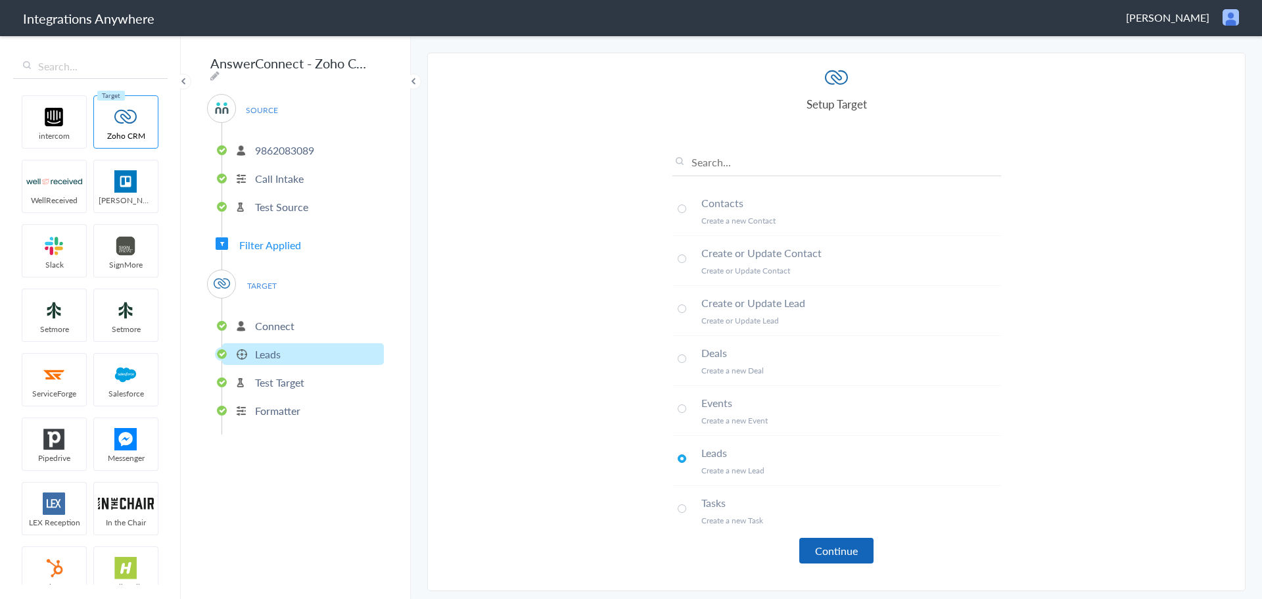
click at [820, 548] on button "Continue" at bounding box center [836, 551] width 74 height 26
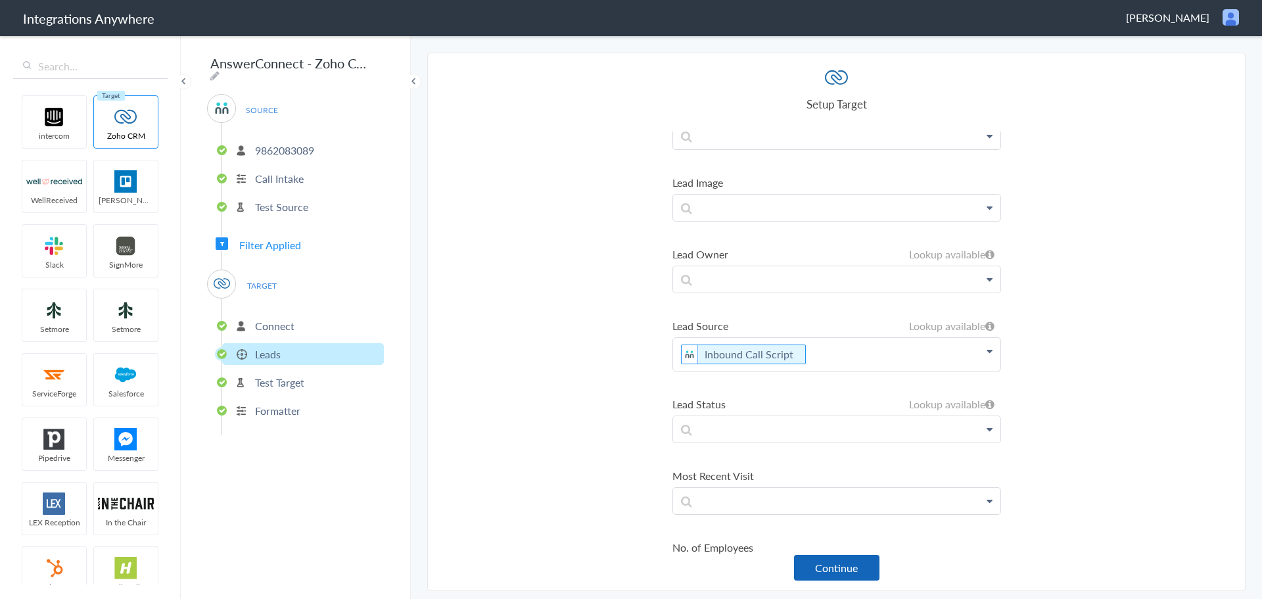
scroll to position [1446, 0]
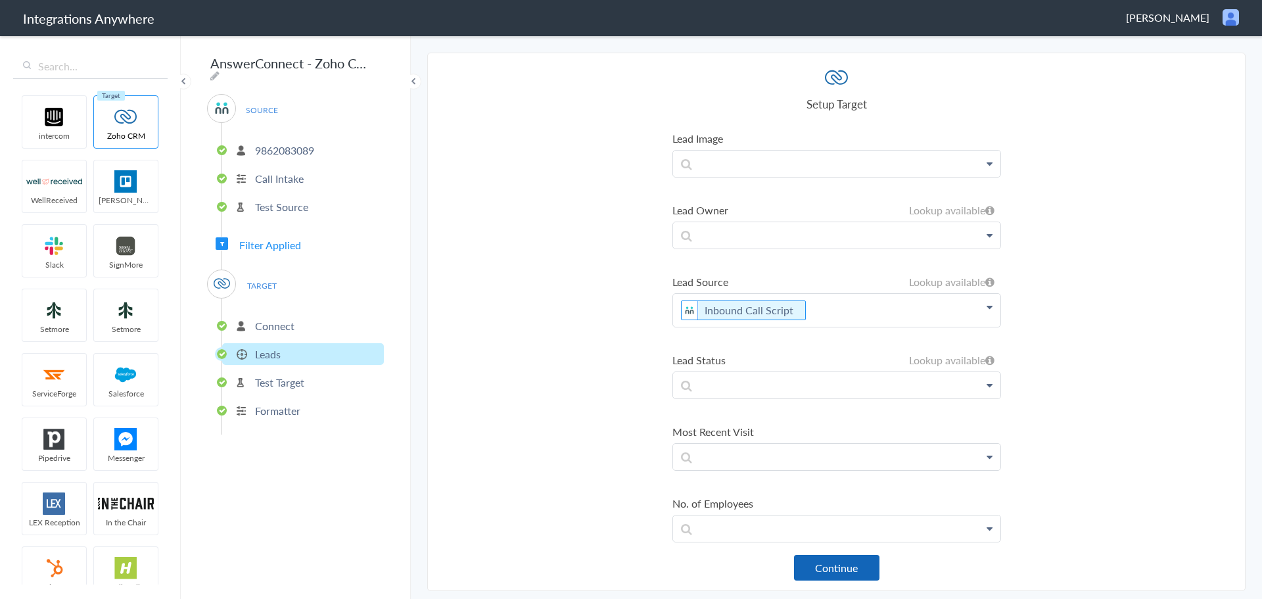
click at [849, 575] on button "Continue" at bounding box center [836, 568] width 85 height 26
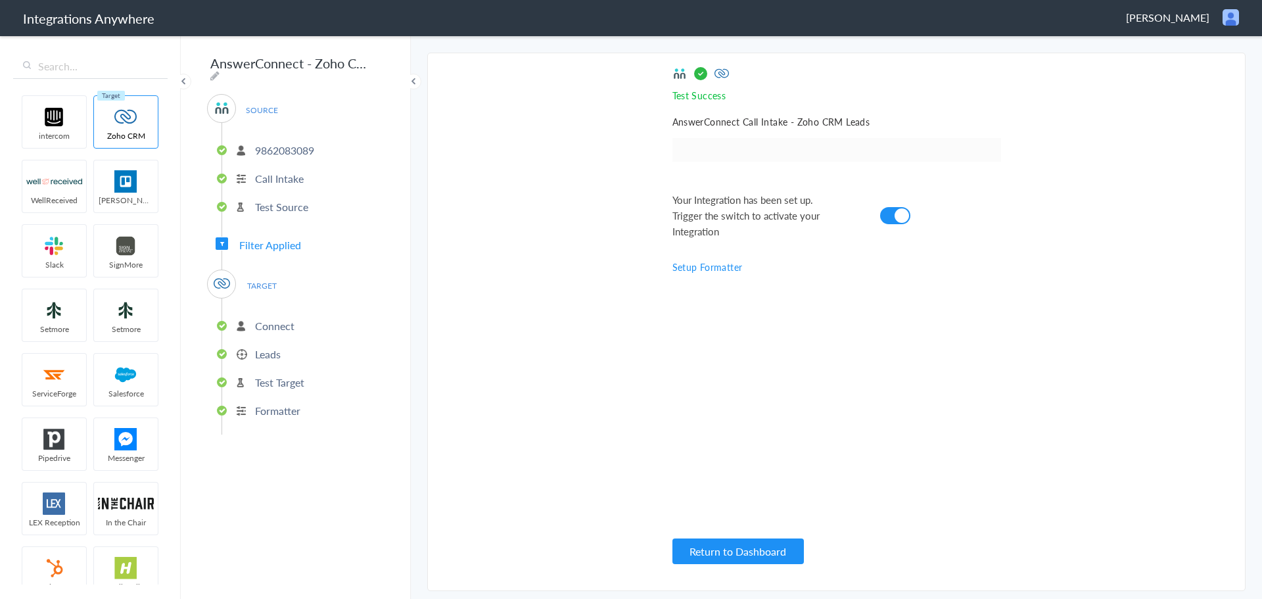
click at [322, 384] on li "Test Target" at bounding box center [303, 382] width 162 height 22
click at [310, 353] on li "Leads" at bounding box center [303, 354] width 162 height 22
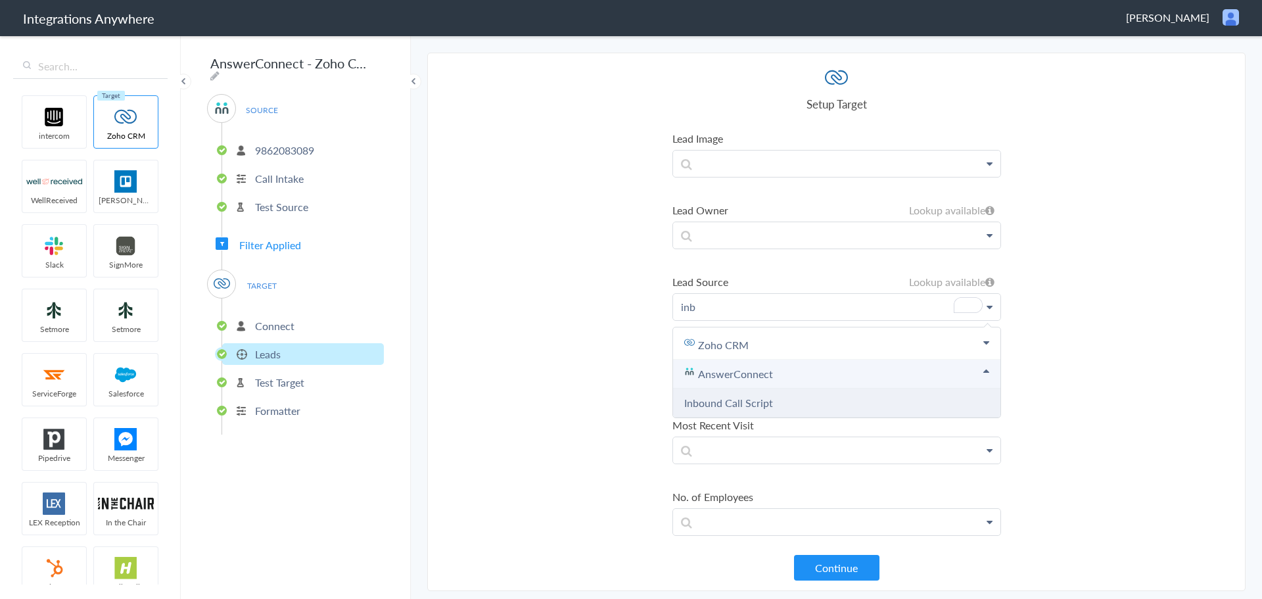
click at [0, 0] on Script "Inbound Call Script" at bounding box center [0, 0] width 0 height 0
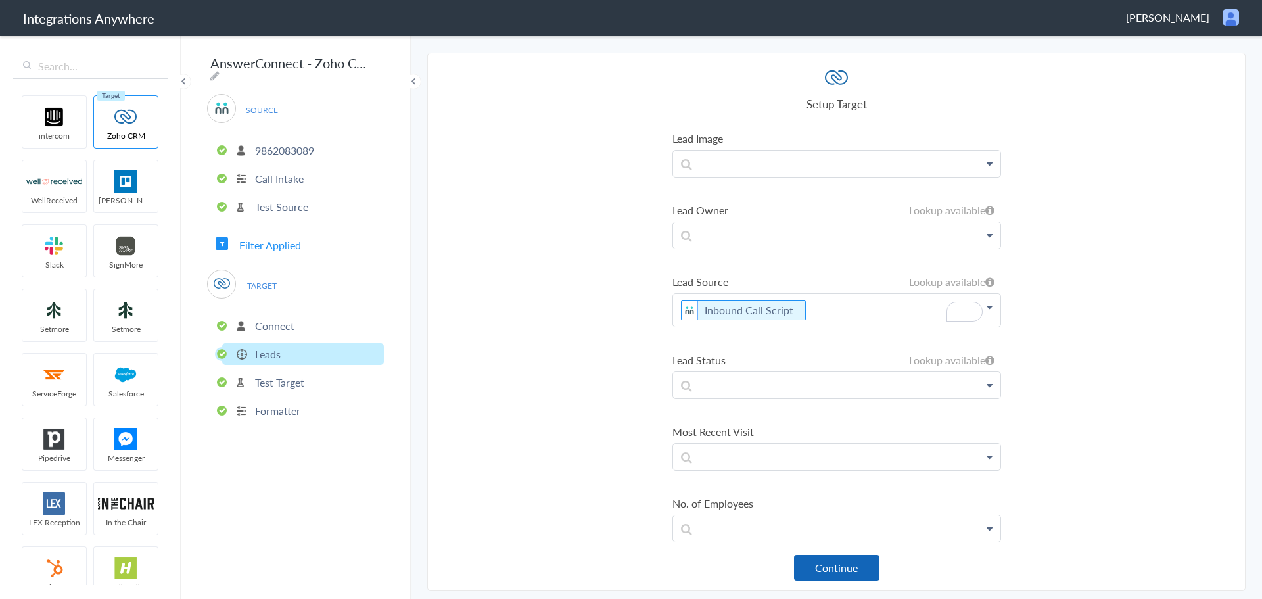
click at [848, 574] on button "Continue" at bounding box center [836, 568] width 85 height 26
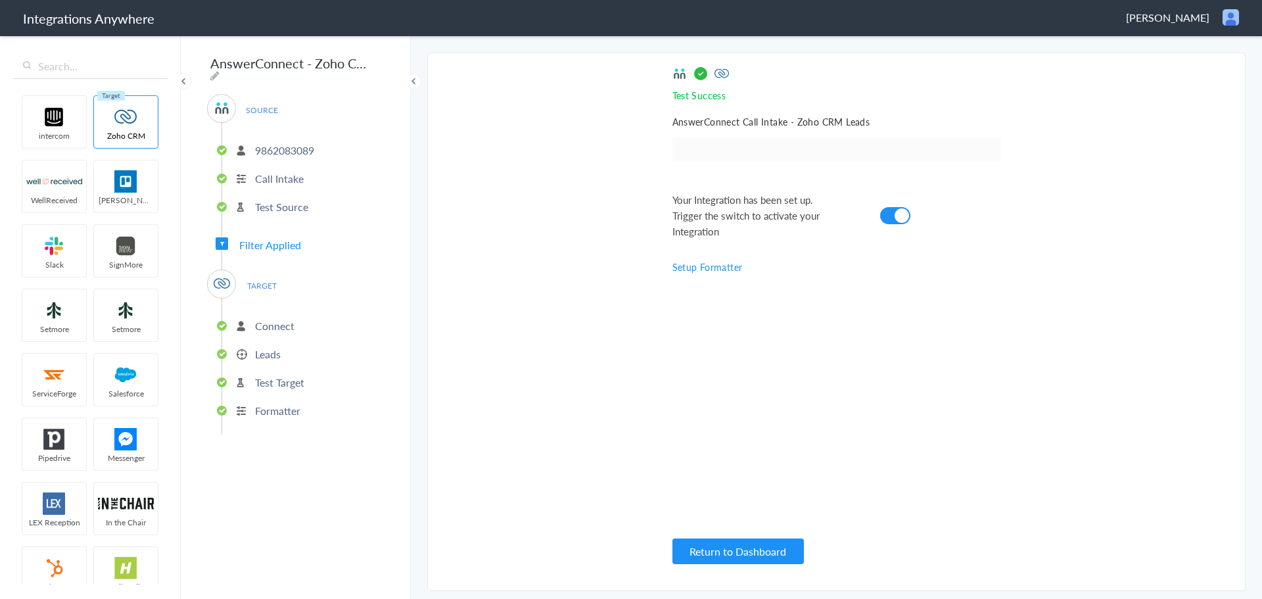
scroll to position [0, 0]
click at [712, 269] on link "Setup Formatter" at bounding box center [707, 266] width 70 height 13
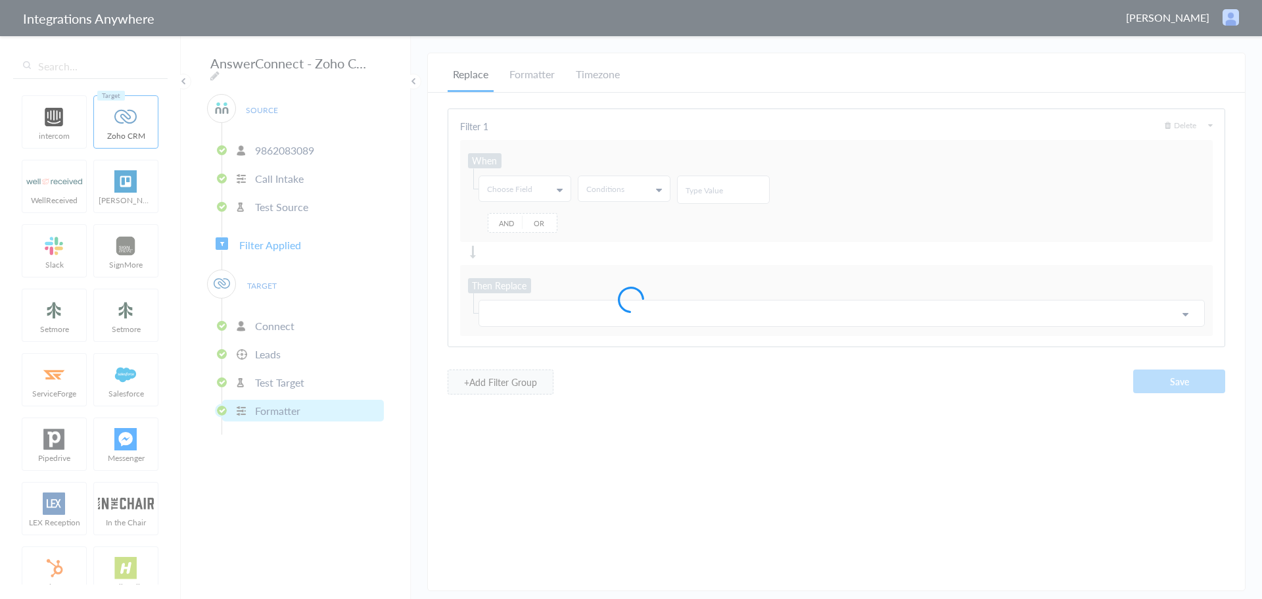
type input "@"
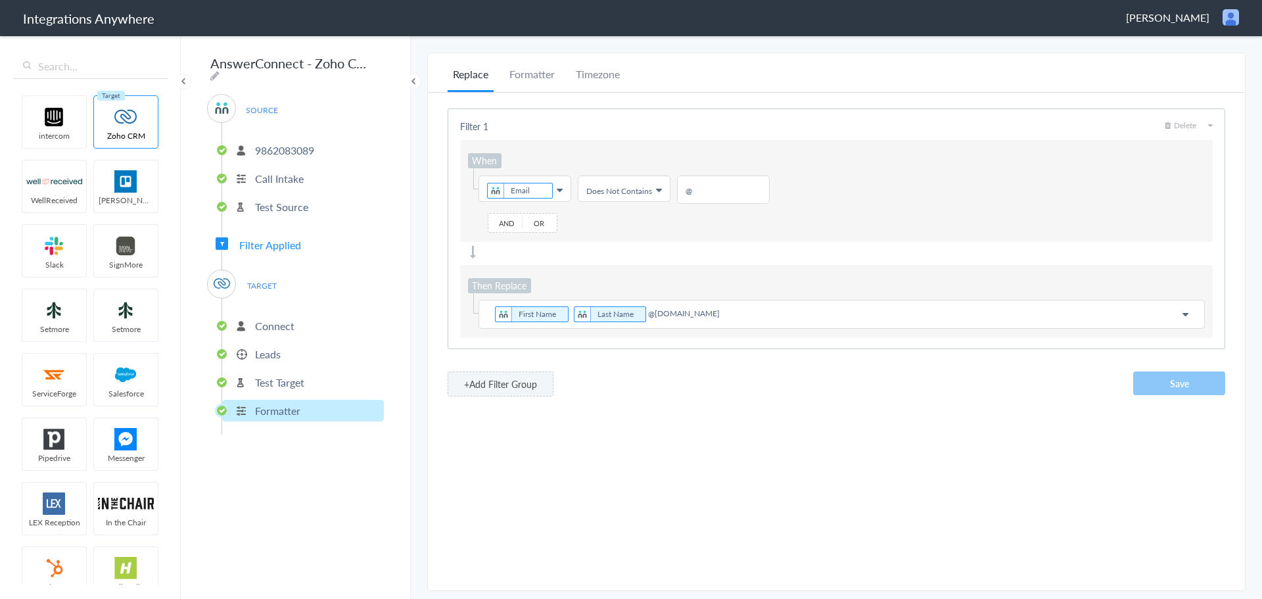
click at [620, 241] on div "When Choose Field Email First Name Last Name Email Phone Project Name Company N…" at bounding box center [836, 191] width 752 height 102
click at [640, 197] on link "Conditions Does Not Contains" at bounding box center [623, 188] width 91 height 25
click at [727, 206] on div "When Choose Field Email First Name Last Name Email Phone Project Name Company N…" at bounding box center [836, 191] width 752 height 102
click at [334, 376] on li "Test Target" at bounding box center [303, 382] width 162 height 22
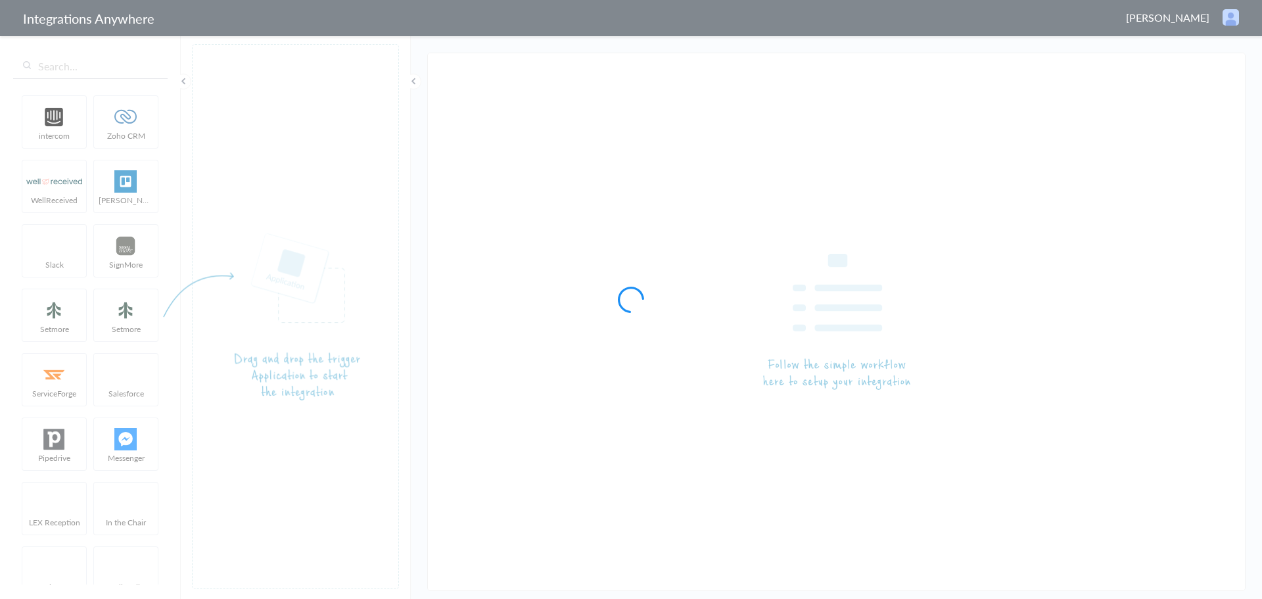
type input "AnswerConnect - Zoho CRM"
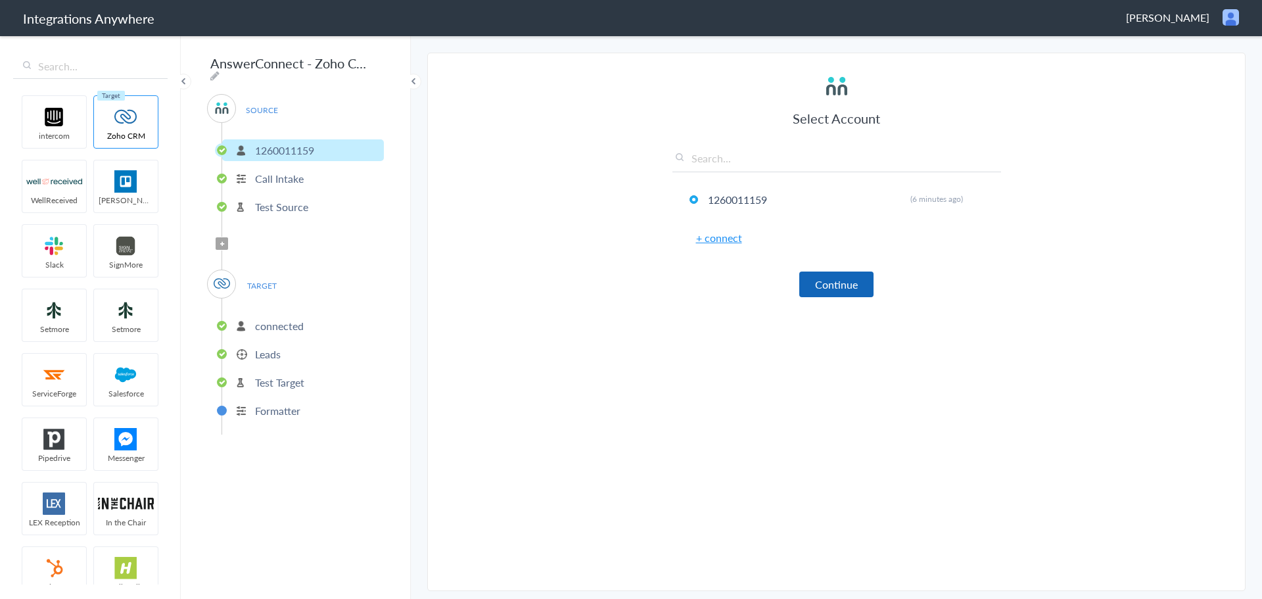
click at [825, 287] on button "Continue" at bounding box center [836, 284] width 74 height 26
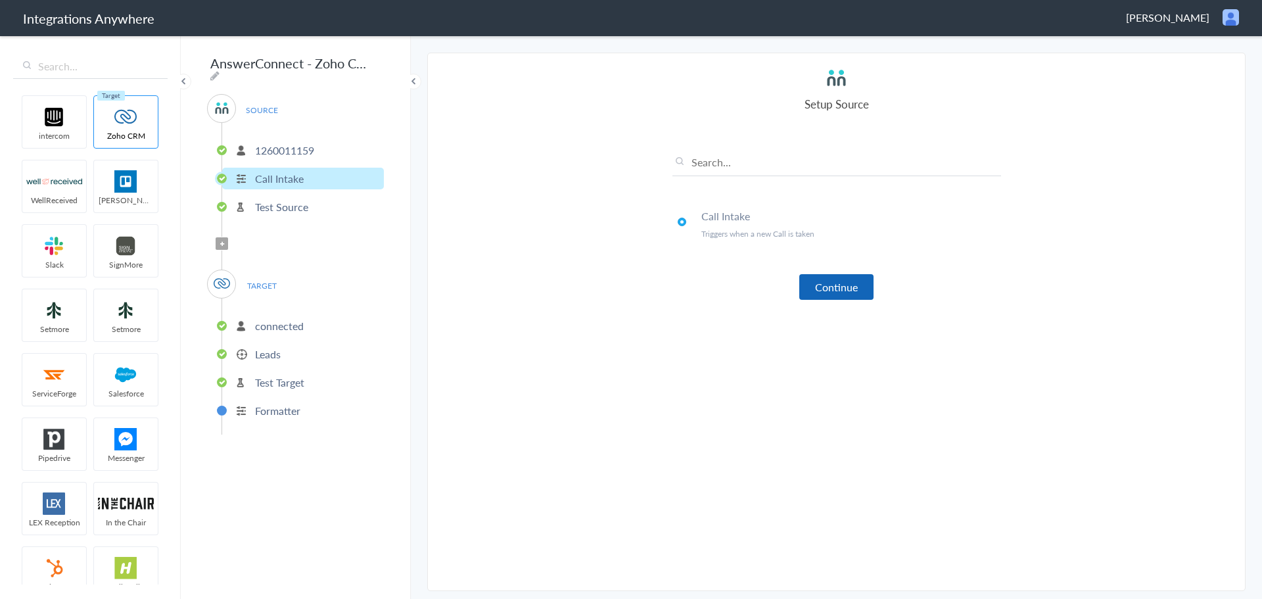
click at [849, 293] on button "Continue" at bounding box center [836, 287] width 74 height 26
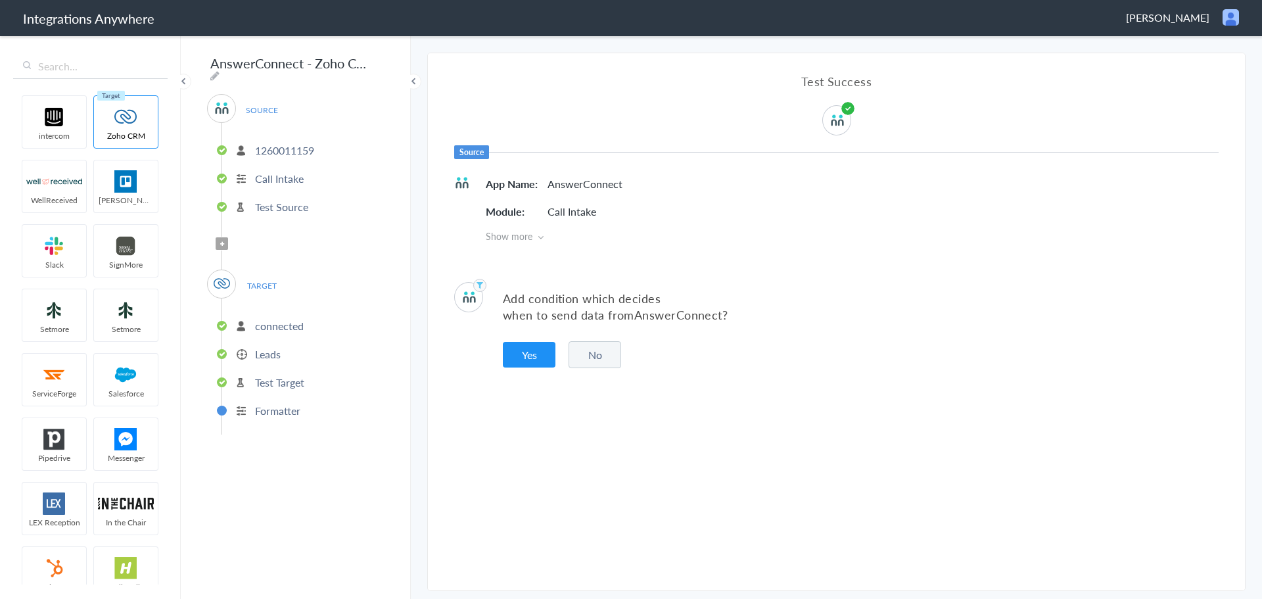
click at [224, 241] on icon at bounding box center [222, 243] width 4 height 5
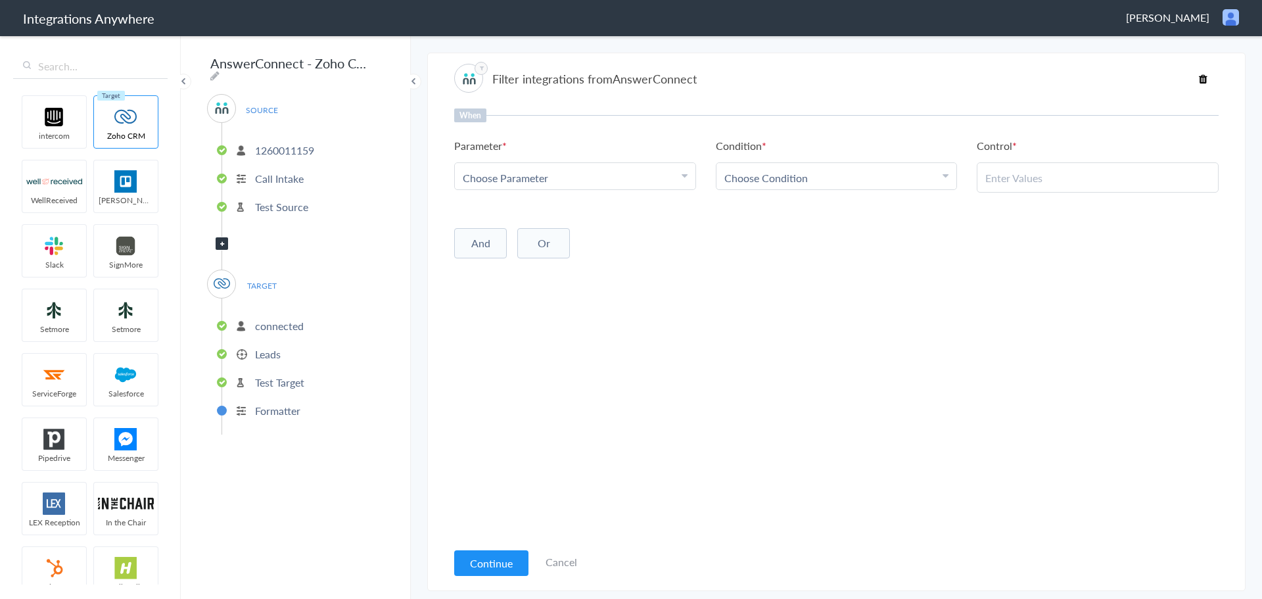
click at [587, 183] on div "Choose Parameter" at bounding box center [575, 177] width 225 height 15
click at [899, 273] on div "When Parameter Choose Parameter First Name Last Name Phone Call Start Time Acco…" at bounding box center [836, 324] width 764 height 432
